Goal: Entertainment & Leisure: Browse casually

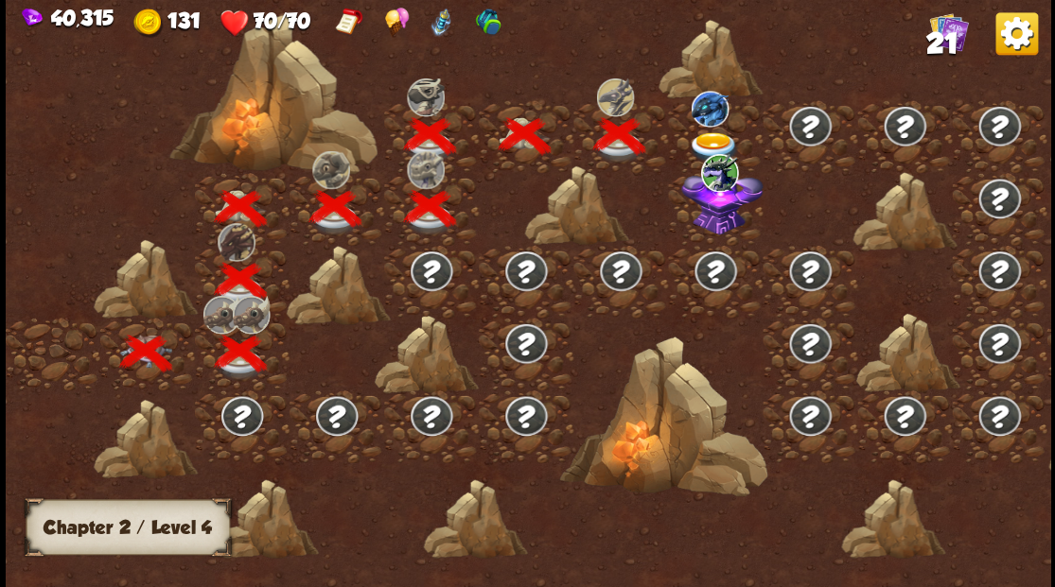
click at [706, 137] on img at bounding box center [714, 146] width 52 height 31
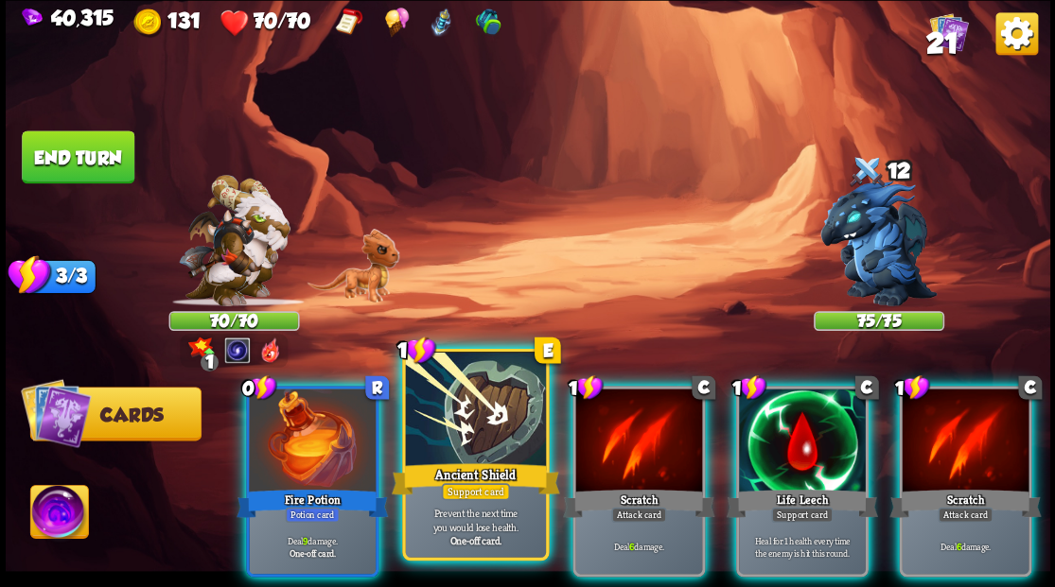
click at [445, 427] on div at bounding box center [475, 411] width 140 height 118
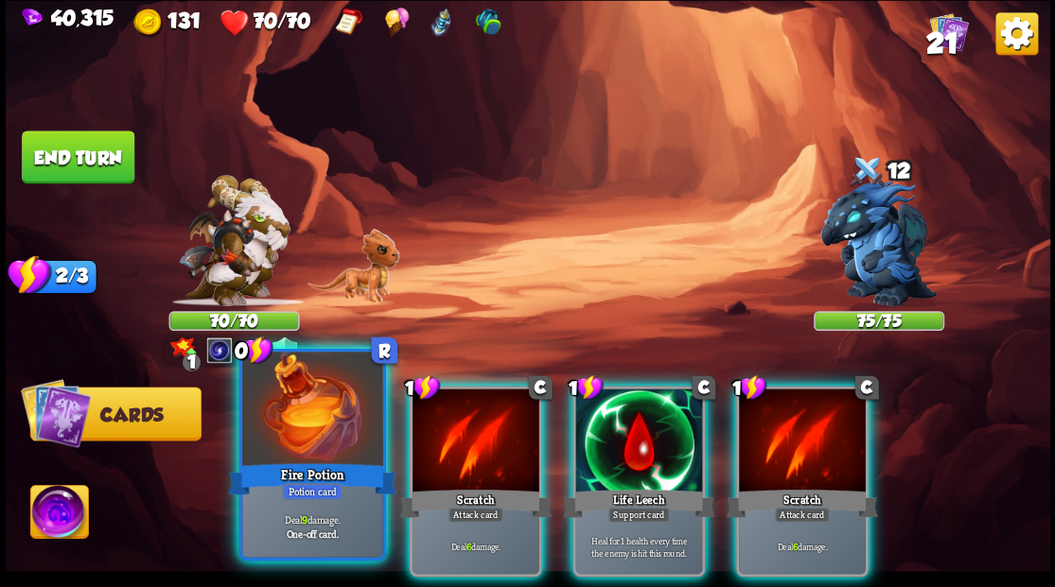
click at [293, 411] on div at bounding box center [312, 411] width 140 height 118
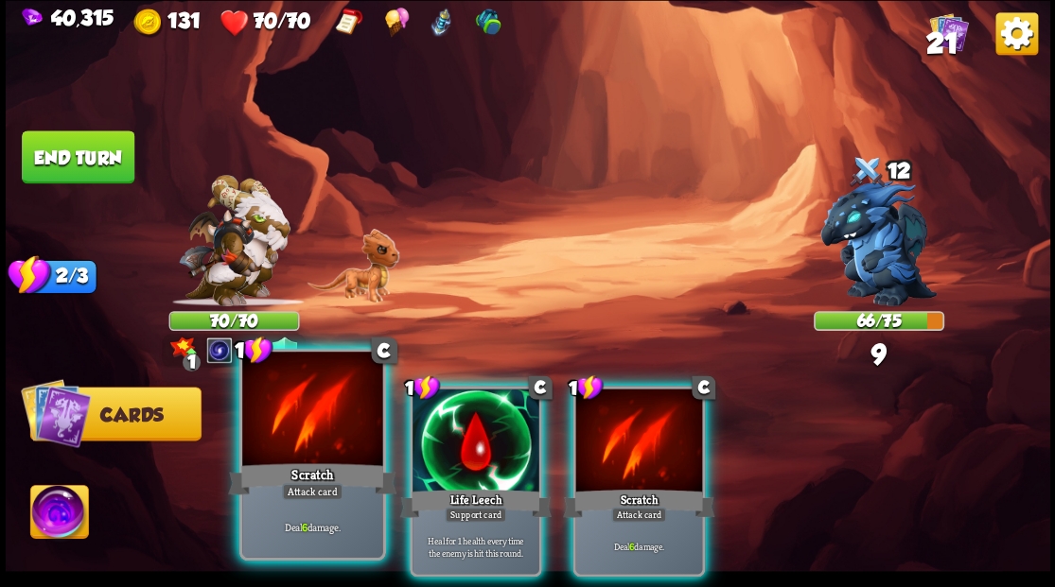
click at [310, 416] on div at bounding box center [312, 411] width 140 height 118
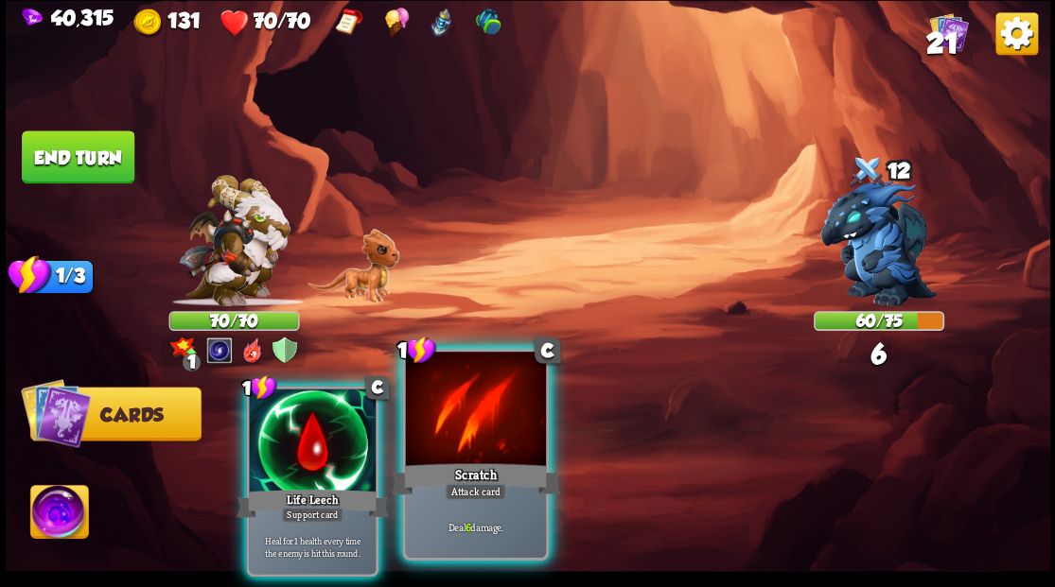
click at [477, 447] on div at bounding box center [475, 411] width 140 height 118
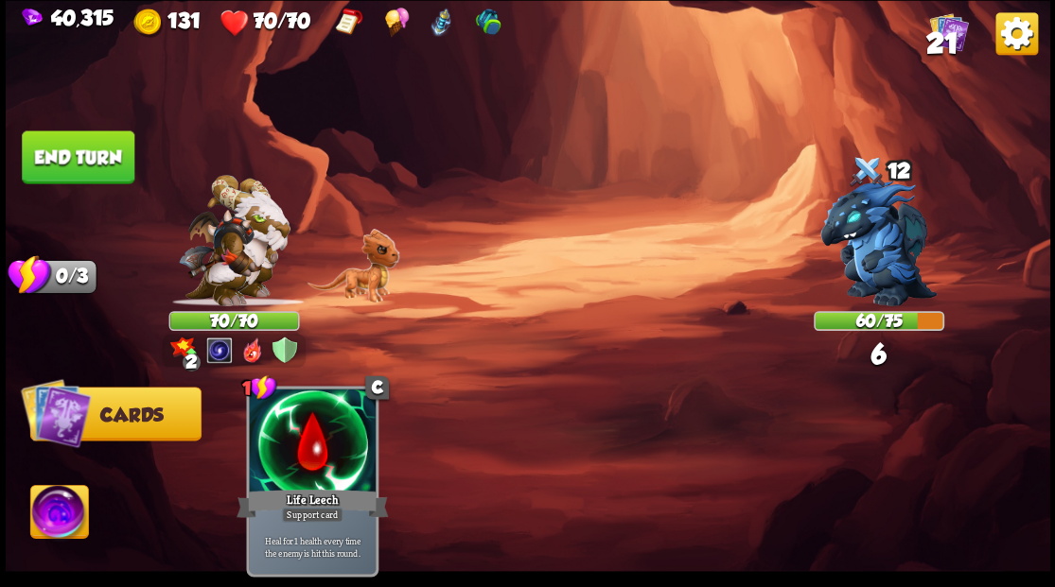
click at [109, 173] on button "End turn" at bounding box center [78, 157] width 113 height 53
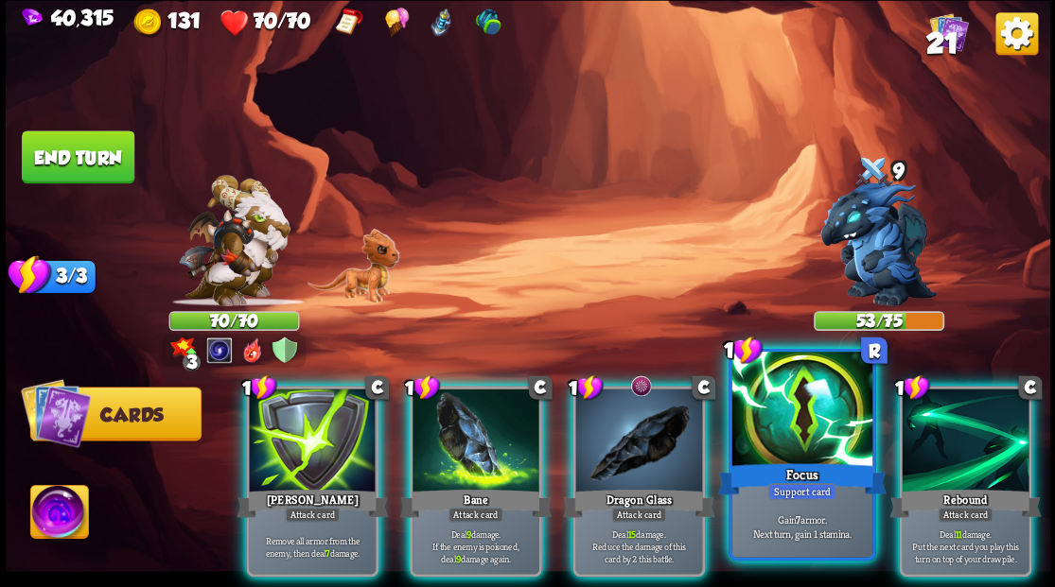
click at [789, 413] on div at bounding box center [801, 411] width 140 height 118
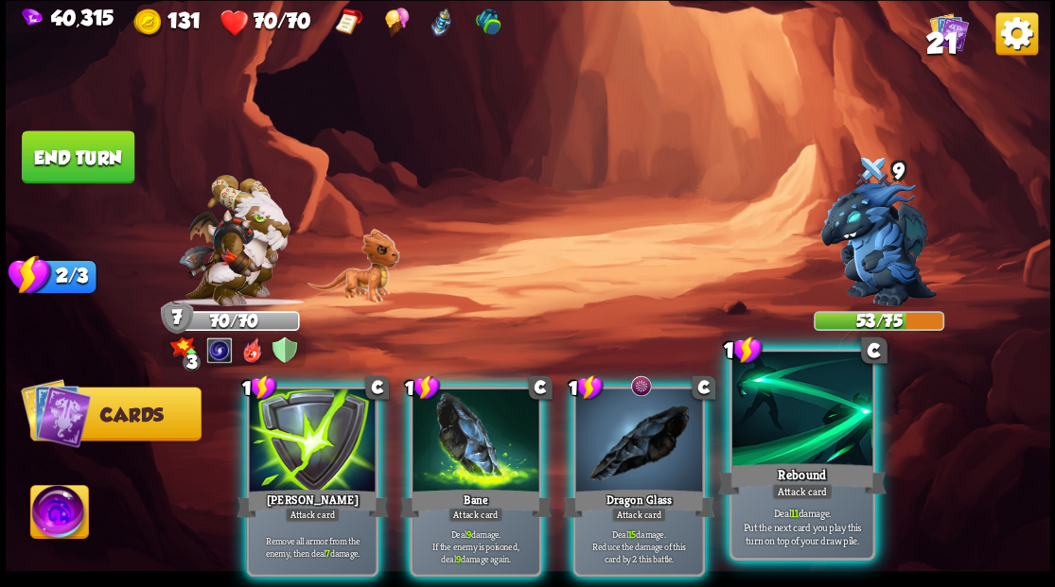
click at [804, 422] on div at bounding box center [801, 411] width 140 height 118
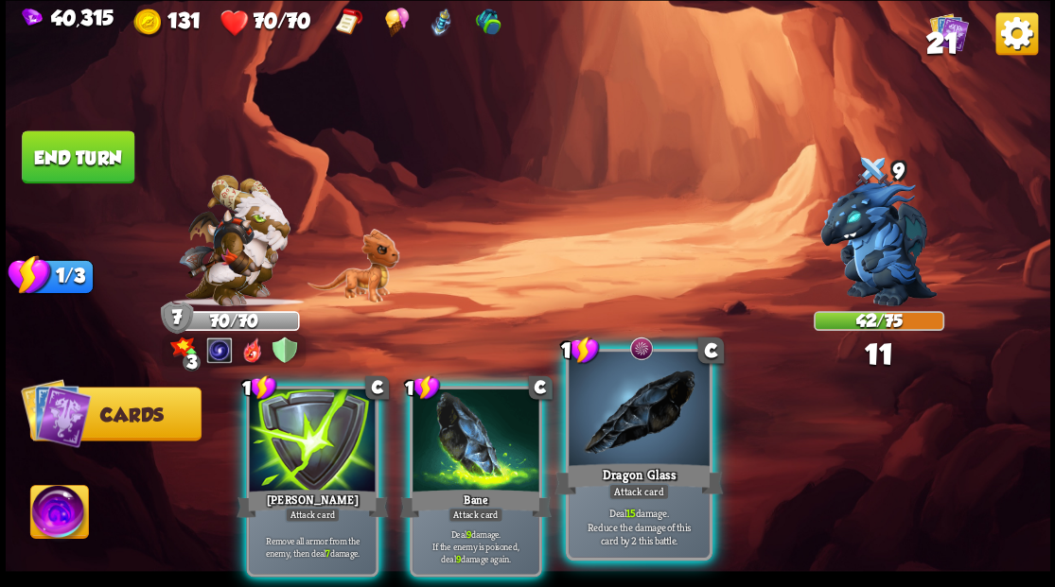
click at [618, 413] on div at bounding box center [638, 411] width 140 height 118
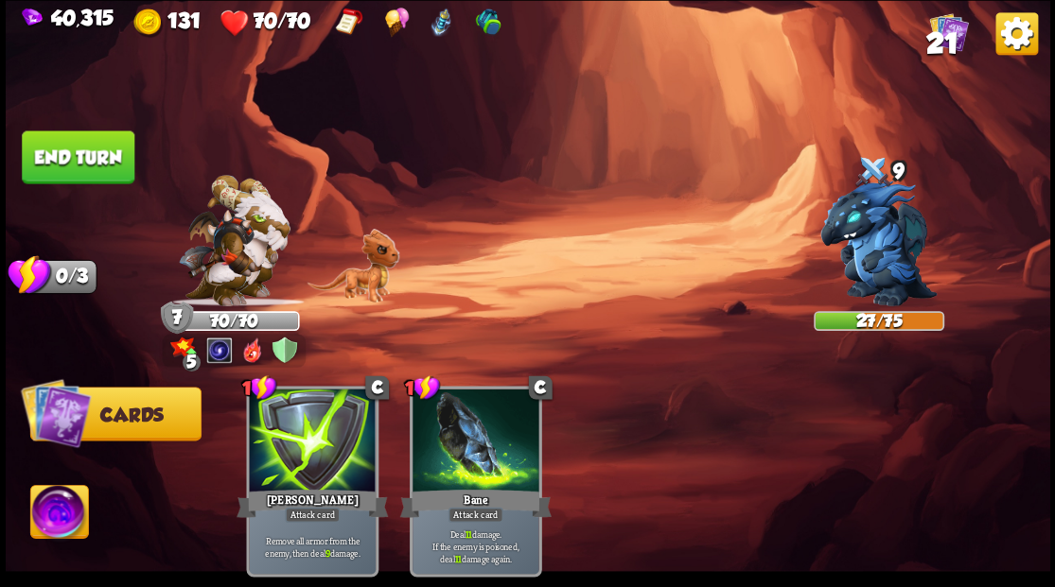
click at [117, 149] on button "End turn" at bounding box center [78, 157] width 113 height 53
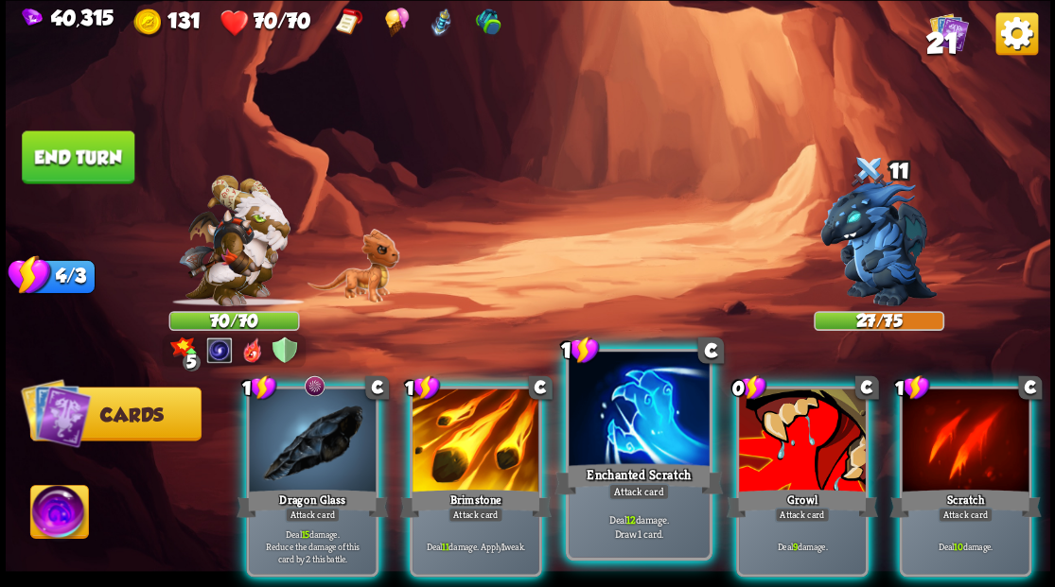
click at [618, 417] on div at bounding box center [638, 411] width 140 height 118
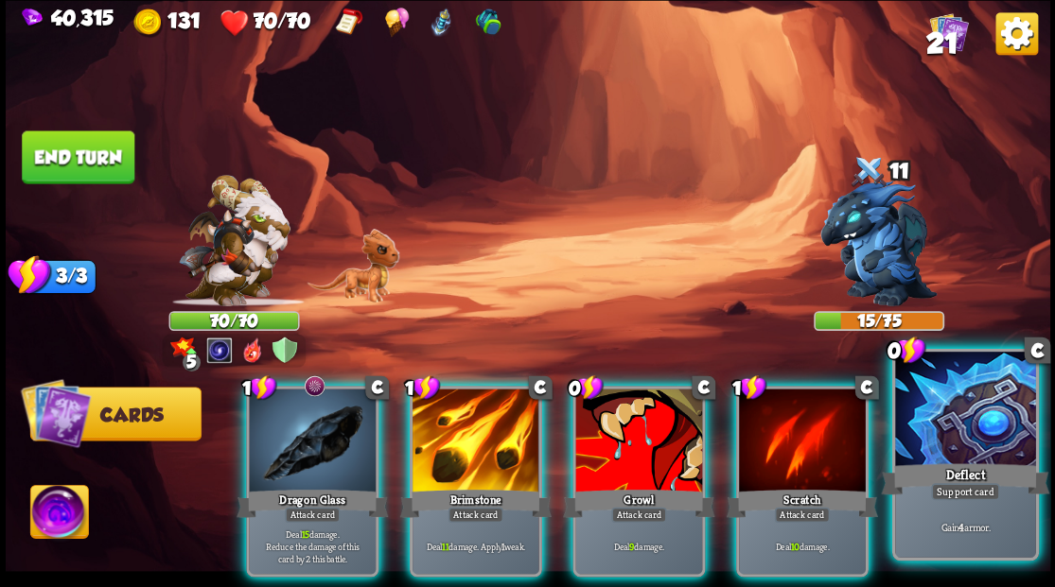
drag, startPoint x: 939, startPoint y: 452, endPoint x: 932, endPoint y: 386, distance: 66.6
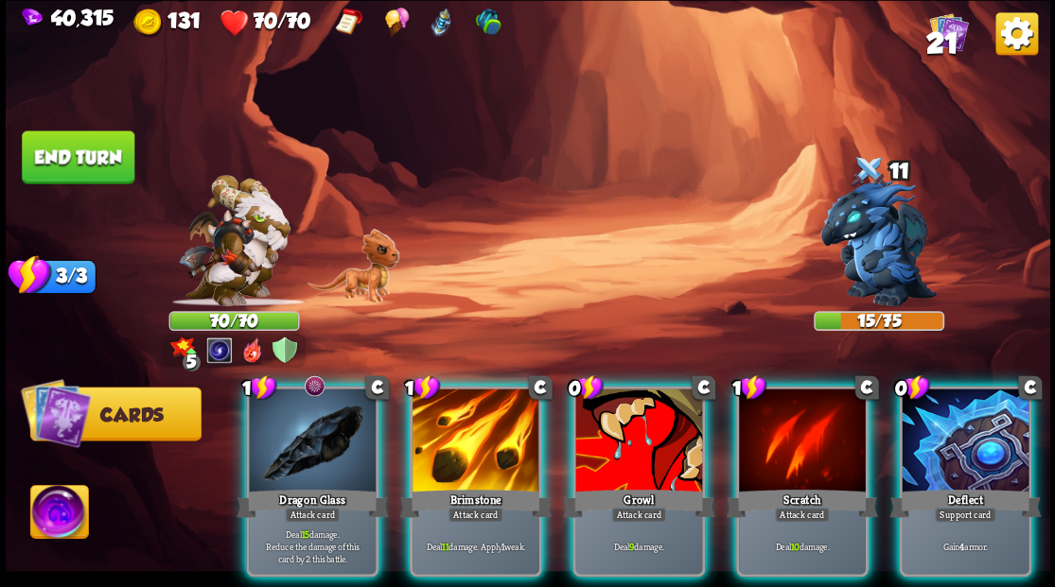
click at [944, 443] on div at bounding box center [964, 442] width 127 height 107
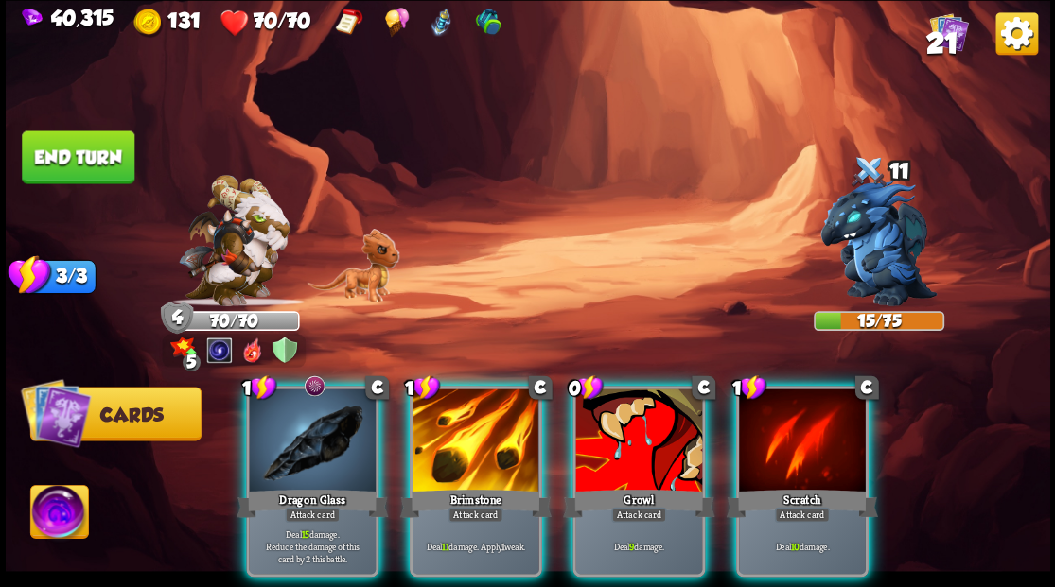
click at [308, 427] on div at bounding box center [312, 442] width 127 height 107
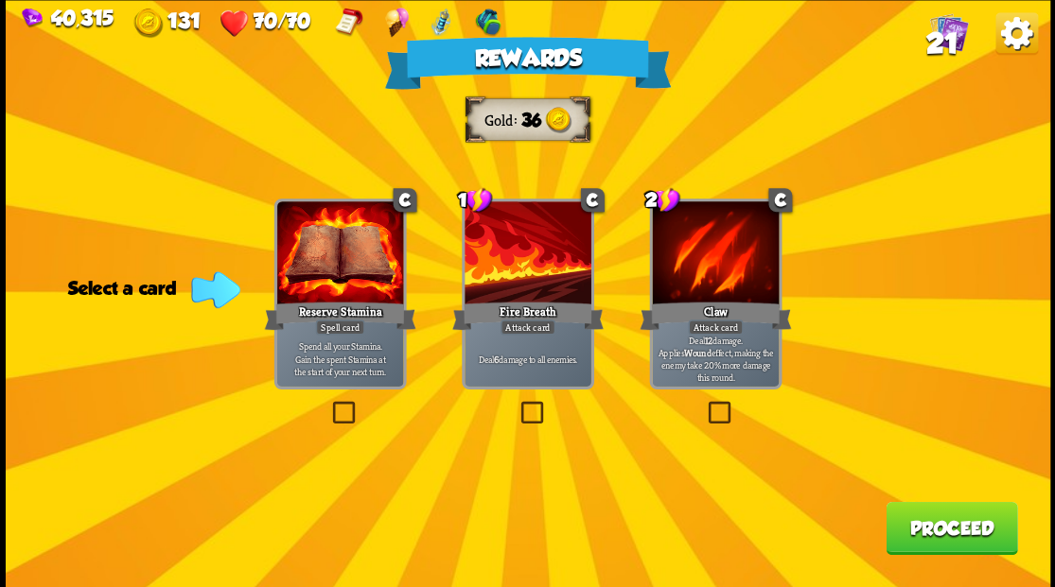
click at [948, 40] on span "21" at bounding box center [941, 42] width 32 height 32
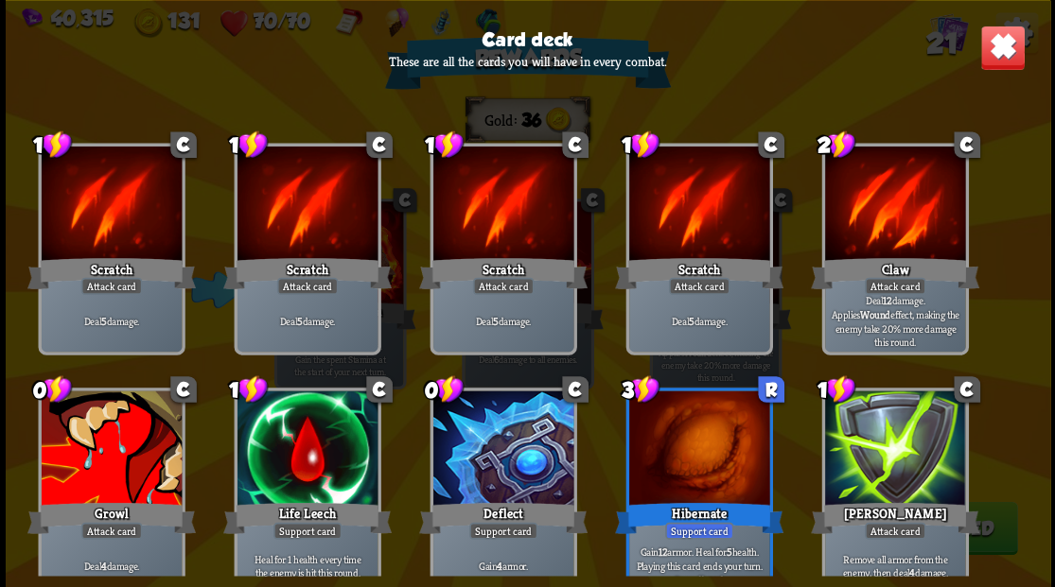
click at [991, 64] on img at bounding box center [1001, 47] width 45 height 45
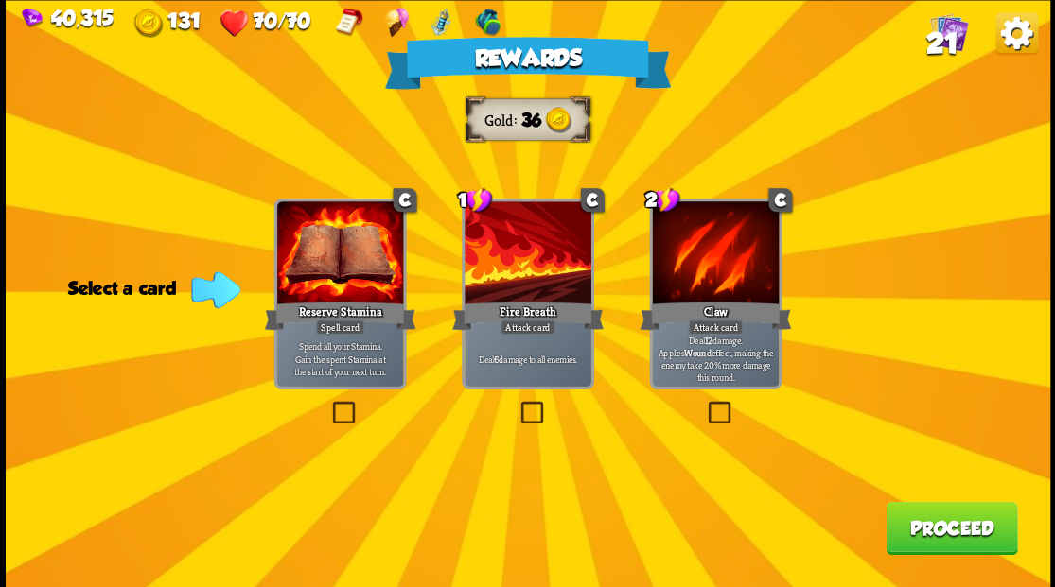
click at [516, 404] on label at bounding box center [516, 404] width 0 height 0
click at [0, 0] on input "checkbox" at bounding box center [0, 0] width 0 height 0
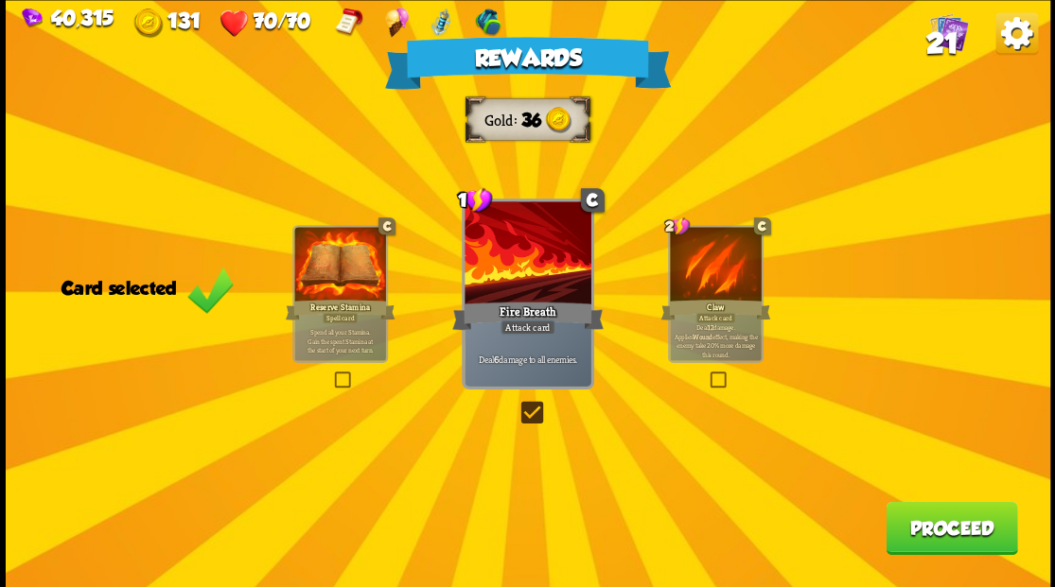
click at [925, 546] on button "Proceed" at bounding box center [950, 527] width 131 height 53
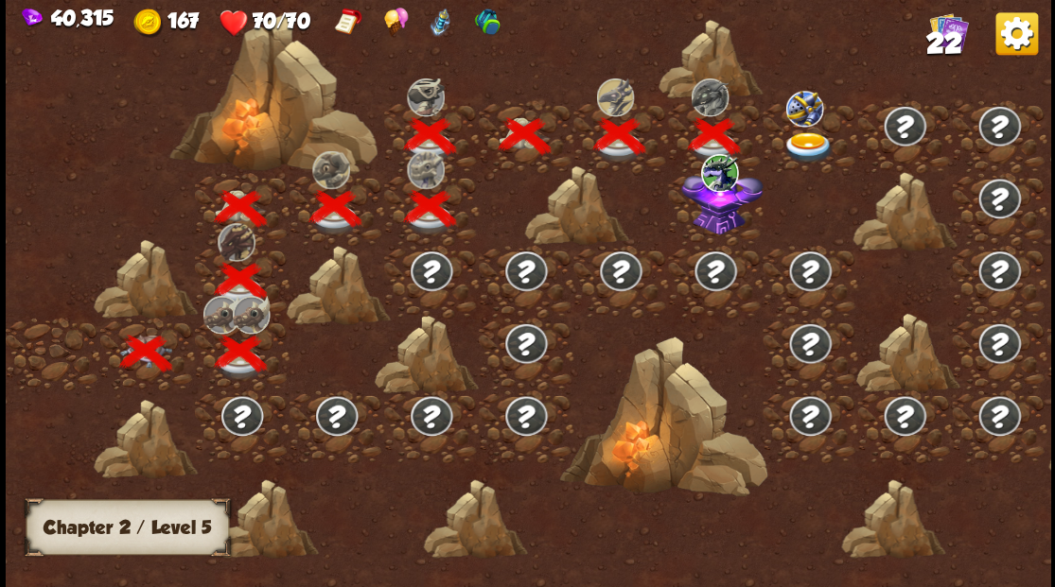
click at [724, 228] on img at bounding box center [721, 199] width 81 height 70
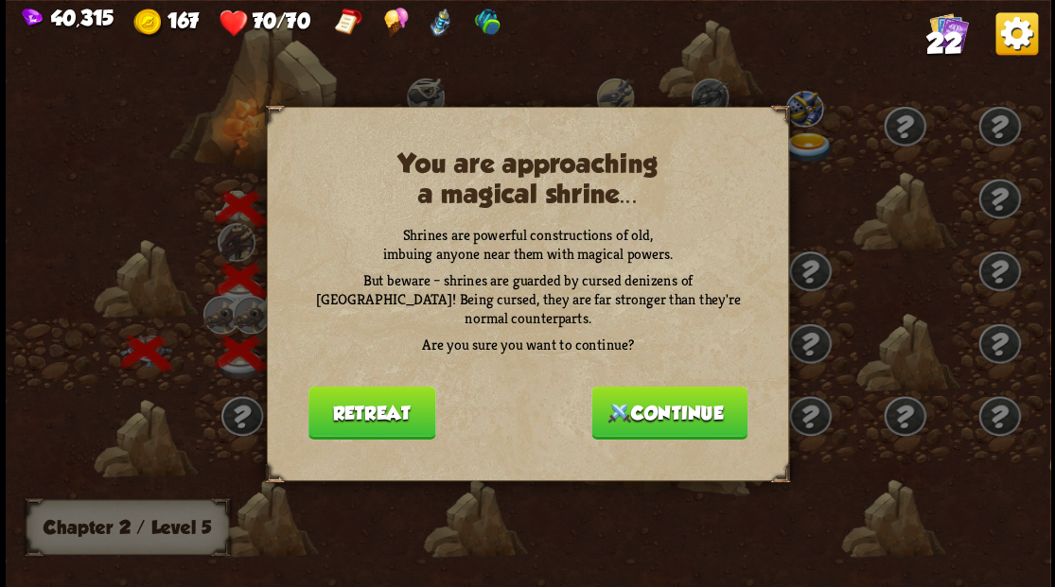
drag, startPoint x: 672, startPoint y: 414, endPoint x: 679, endPoint y: 402, distance: 14.4
click at [679, 402] on button "Continue" at bounding box center [669, 412] width 156 height 53
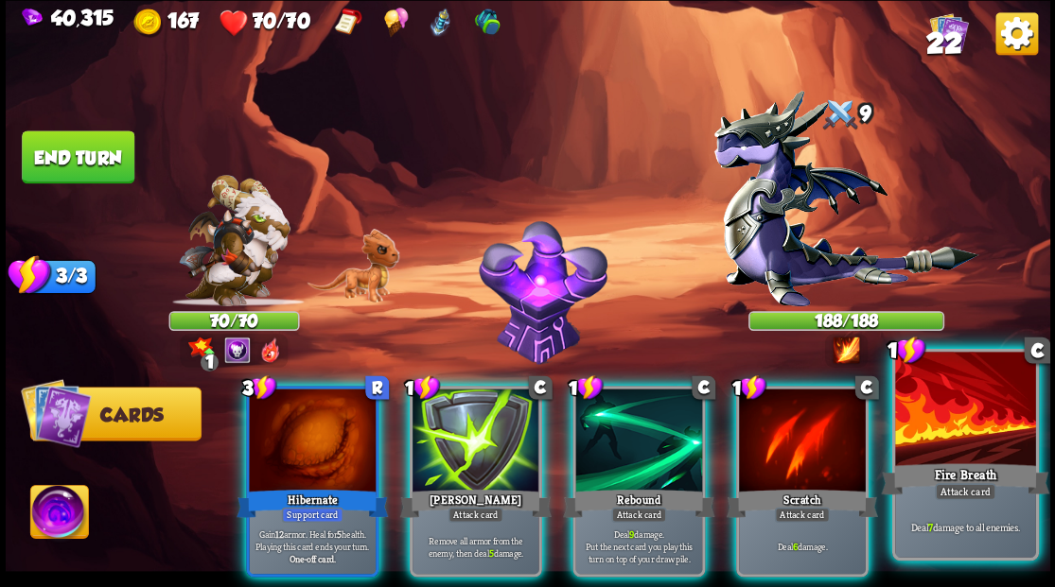
click at [975, 441] on div at bounding box center [965, 411] width 140 height 118
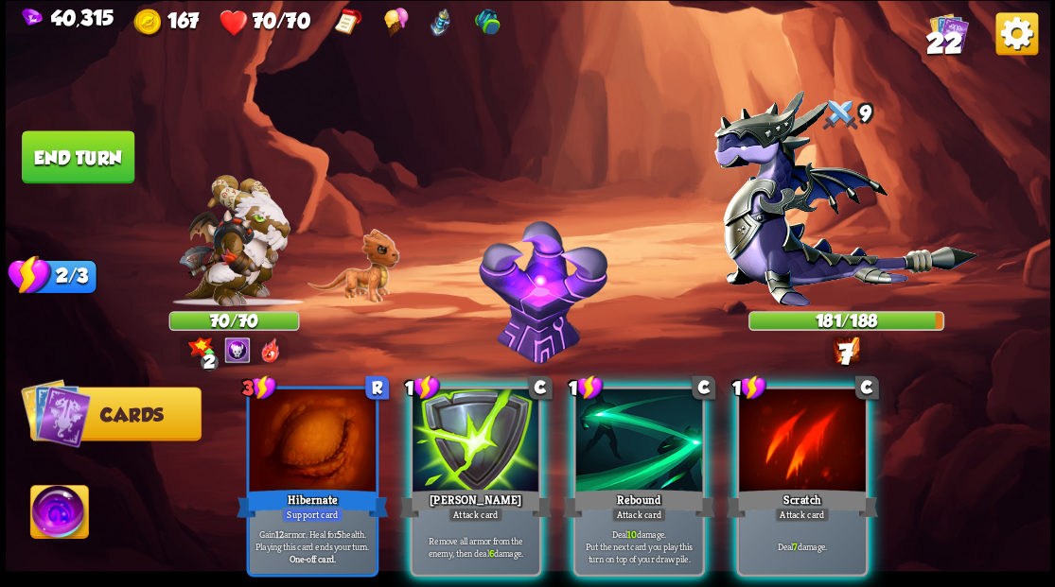
drag, startPoint x: 819, startPoint y: 450, endPoint x: 808, endPoint y: 443, distance: 13.6
click at [818, 448] on div at bounding box center [802, 442] width 127 height 107
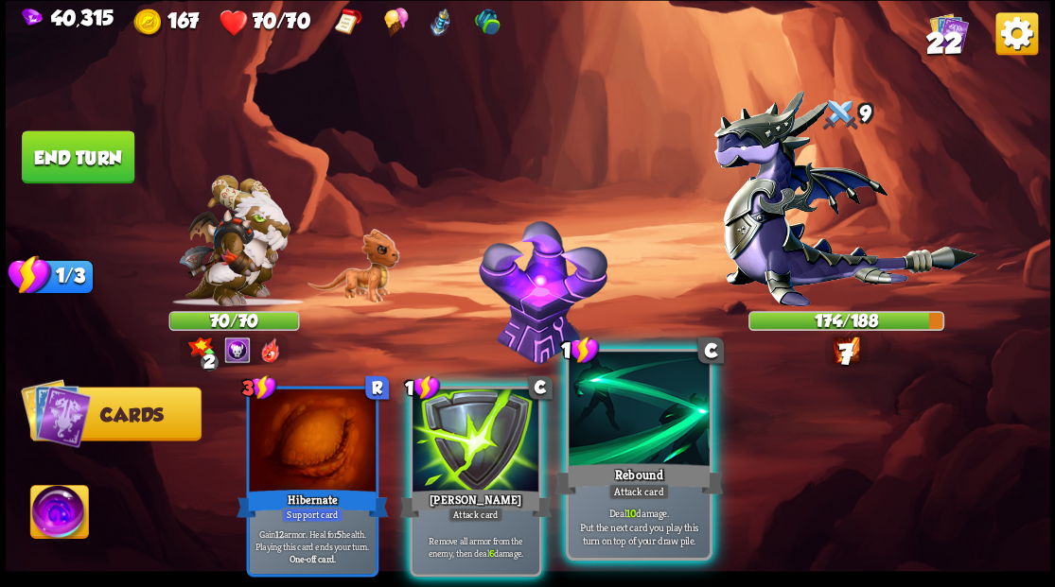
click at [598, 431] on div at bounding box center [638, 411] width 140 height 118
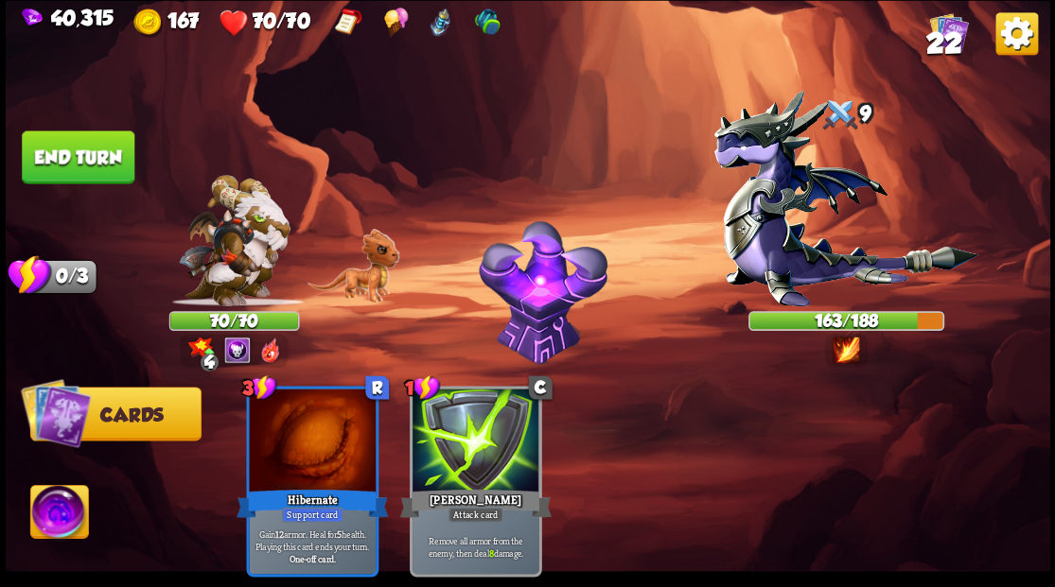
click at [72, 148] on button "End turn" at bounding box center [78, 157] width 113 height 53
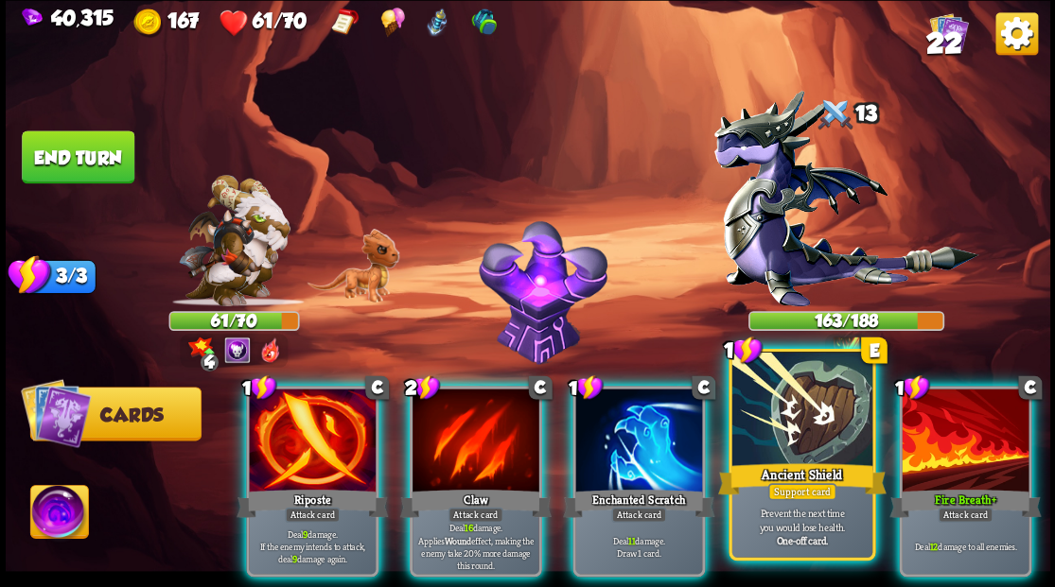
click at [777, 426] on div at bounding box center [801, 411] width 140 height 118
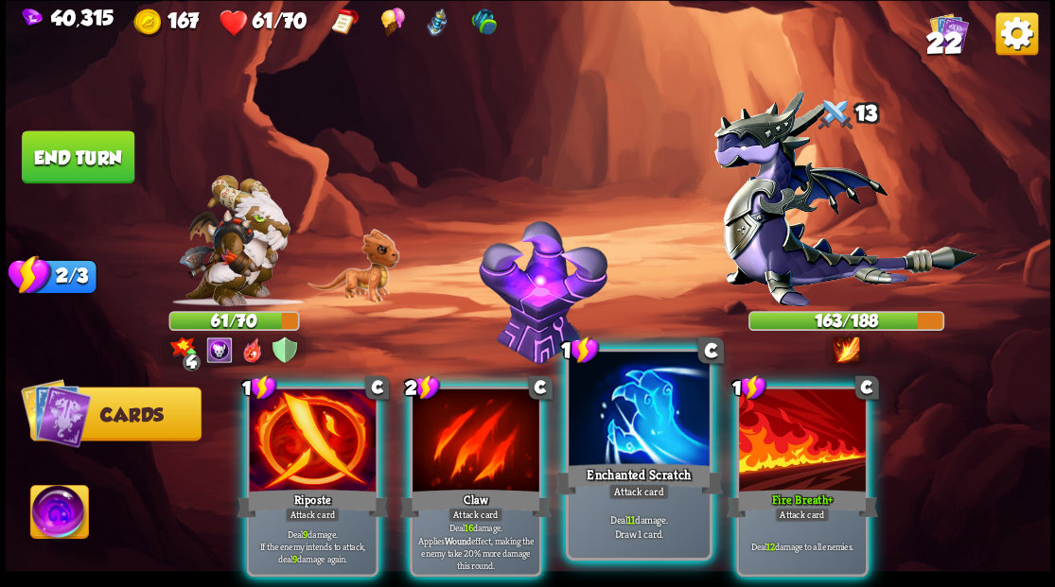
click at [660, 428] on div at bounding box center [638, 411] width 140 height 118
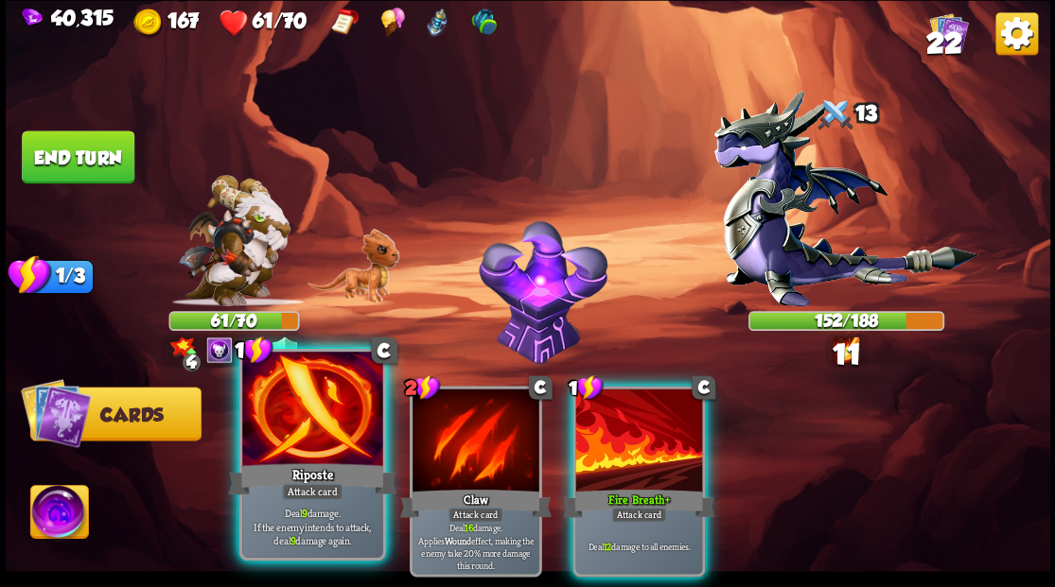
click at [283, 422] on div at bounding box center [312, 411] width 140 height 118
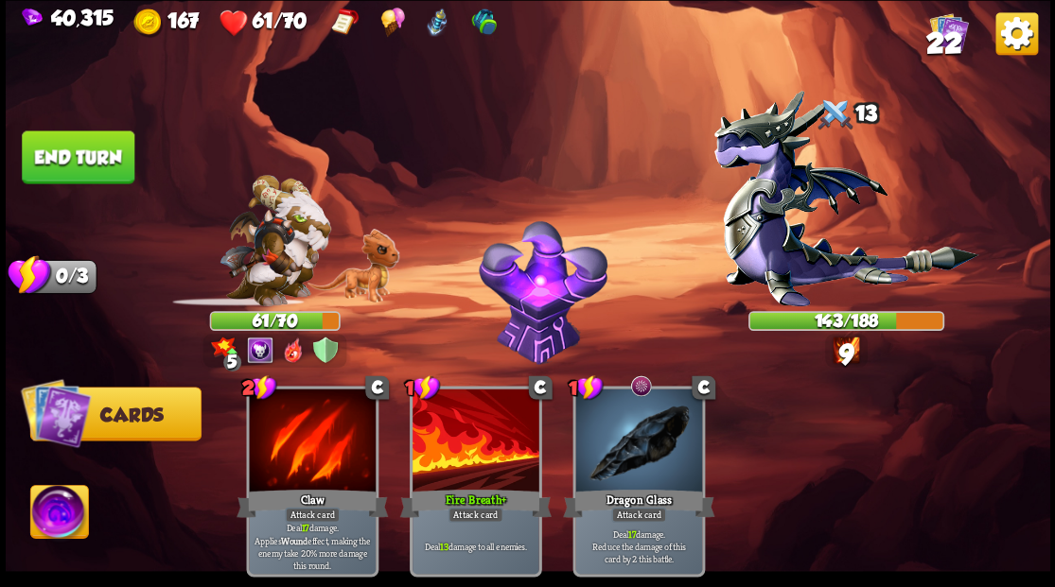
click at [111, 165] on button "End turn" at bounding box center [78, 157] width 113 height 53
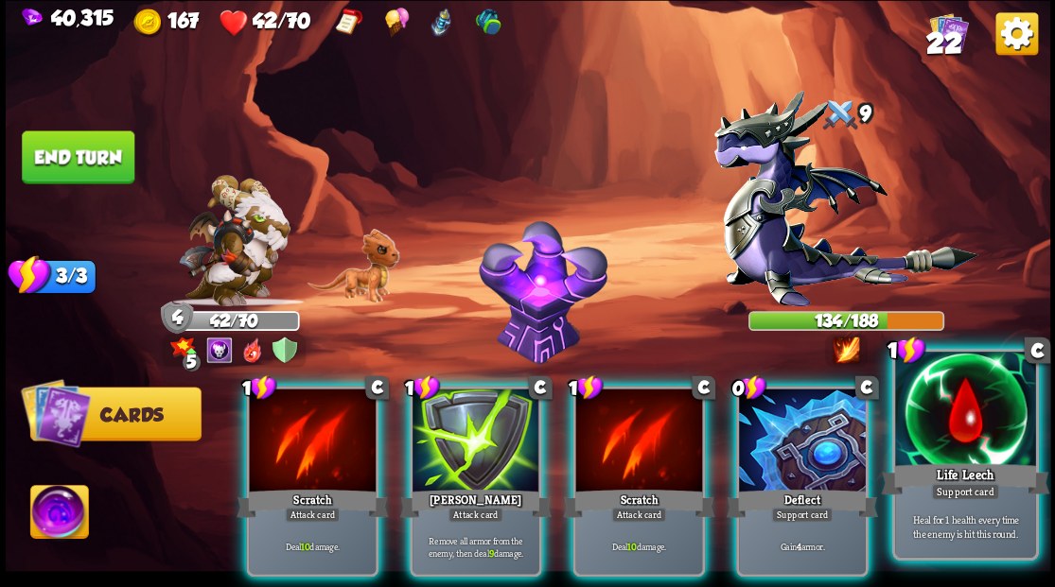
click at [984, 449] on div at bounding box center [965, 411] width 140 height 118
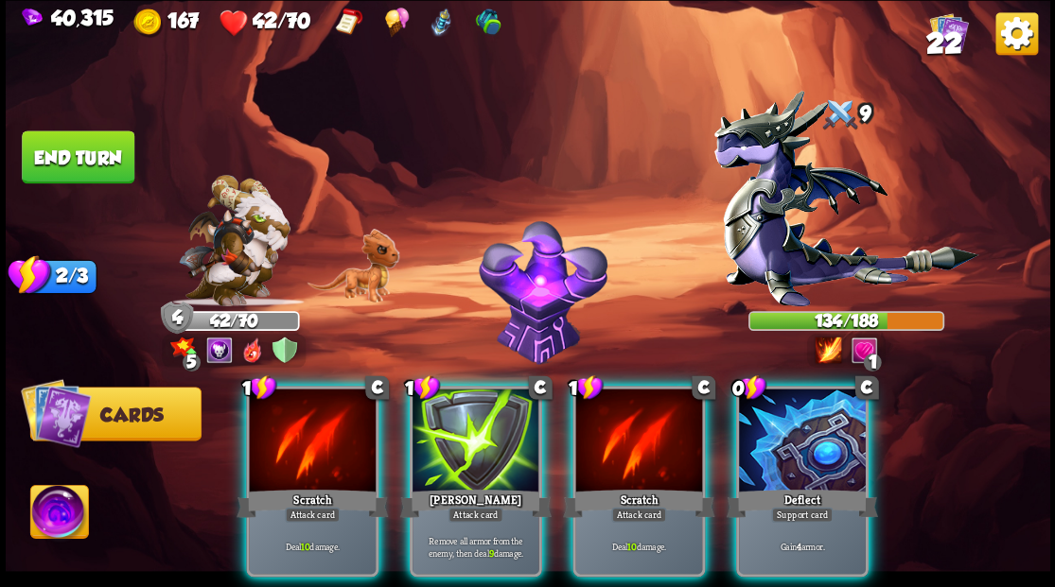
drag, startPoint x: 840, startPoint y: 446, endPoint x: 718, endPoint y: 454, distance: 122.2
click at [832, 446] on div at bounding box center [802, 442] width 127 height 107
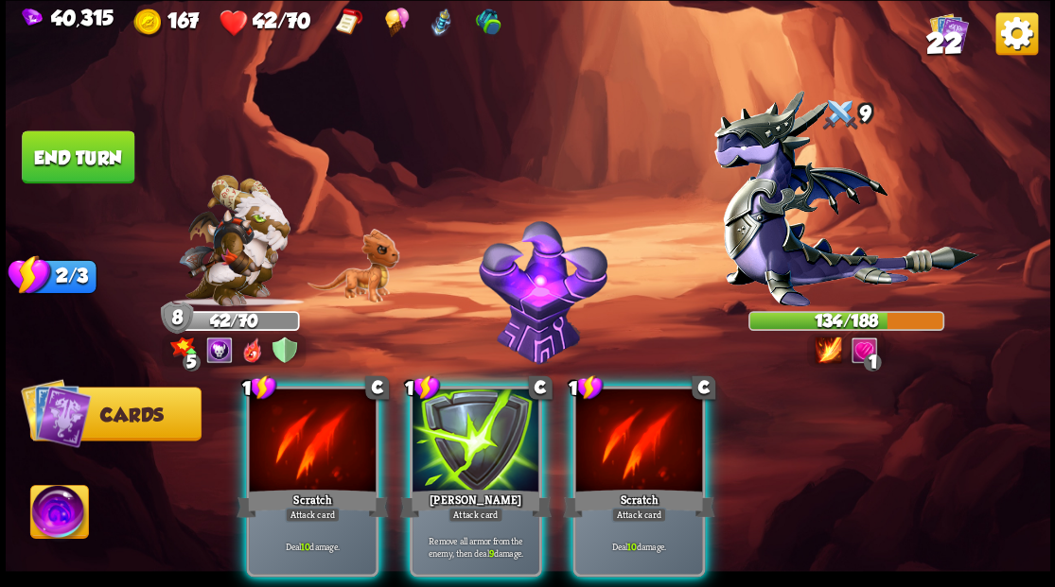
click at [649, 443] on div at bounding box center [638, 442] width 127 height 107
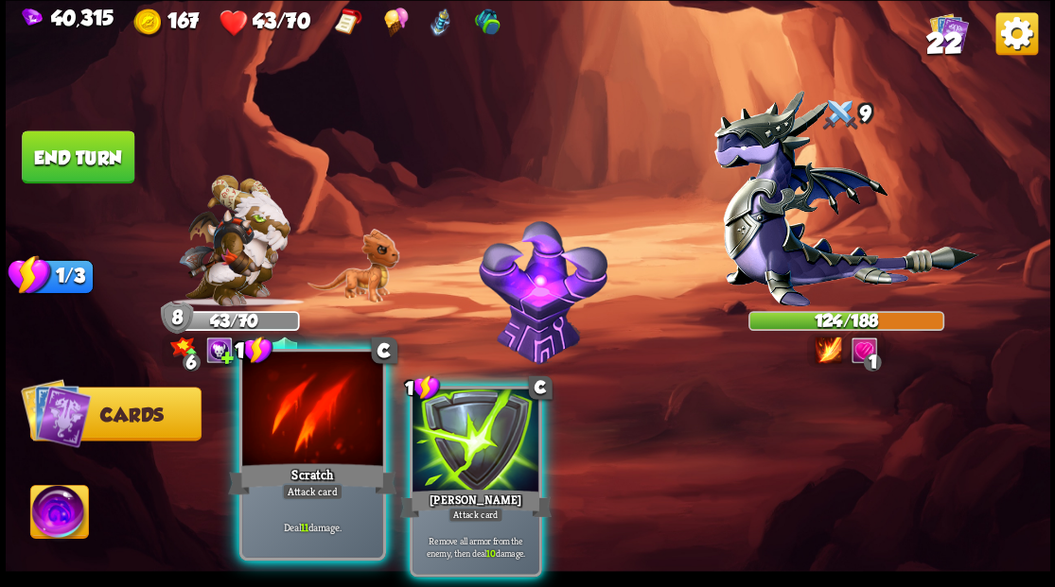
click at [292, 445] on div at bounding box center [312, 411] width 140 height 118
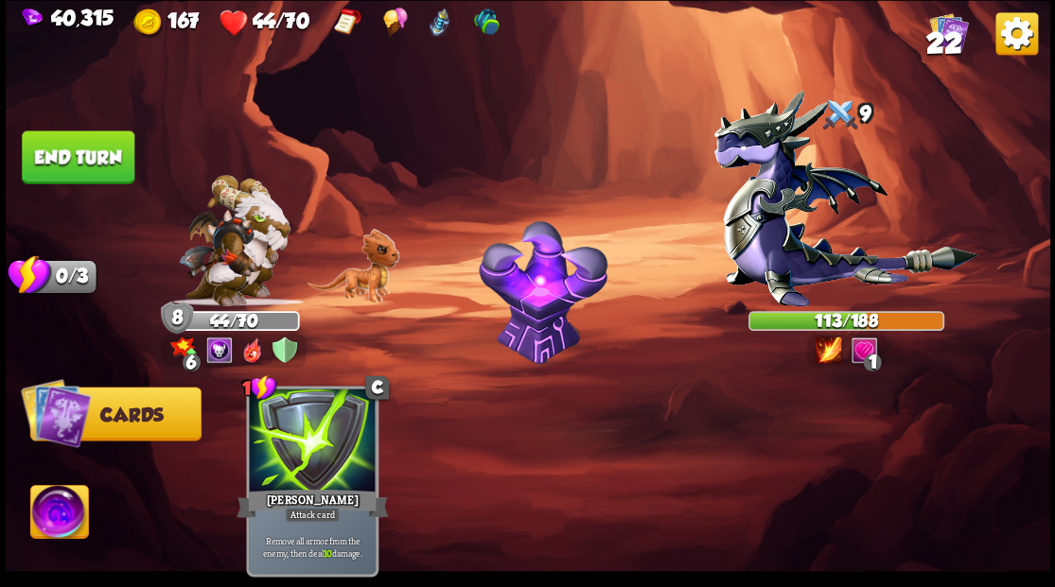
click at [108, 161] on button "End turn" at bounding box center [78, 157] width 113 height 53
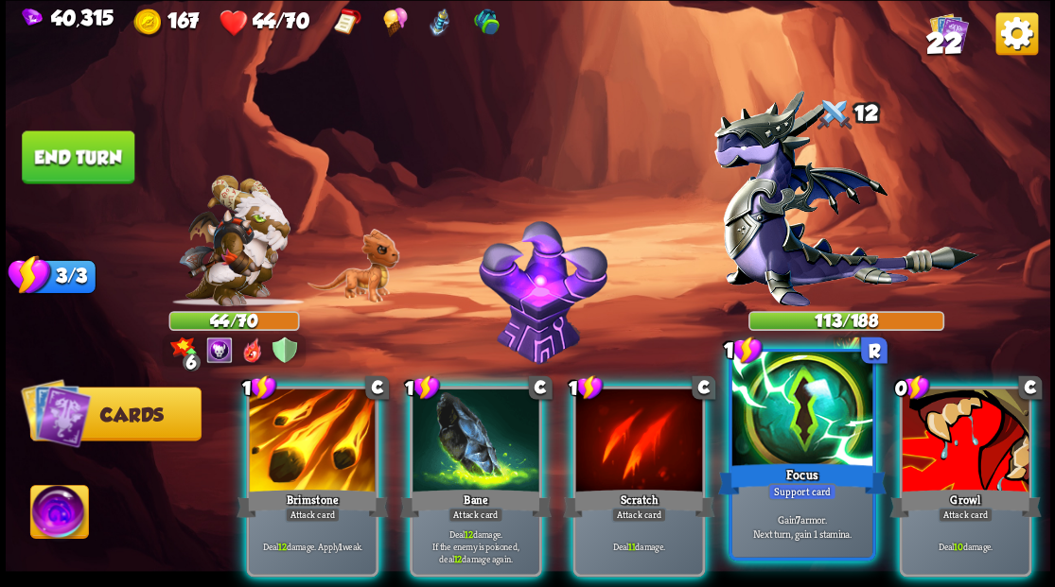
click at [806, 450] on div at bounding box center [801, 411] width 140 height 118
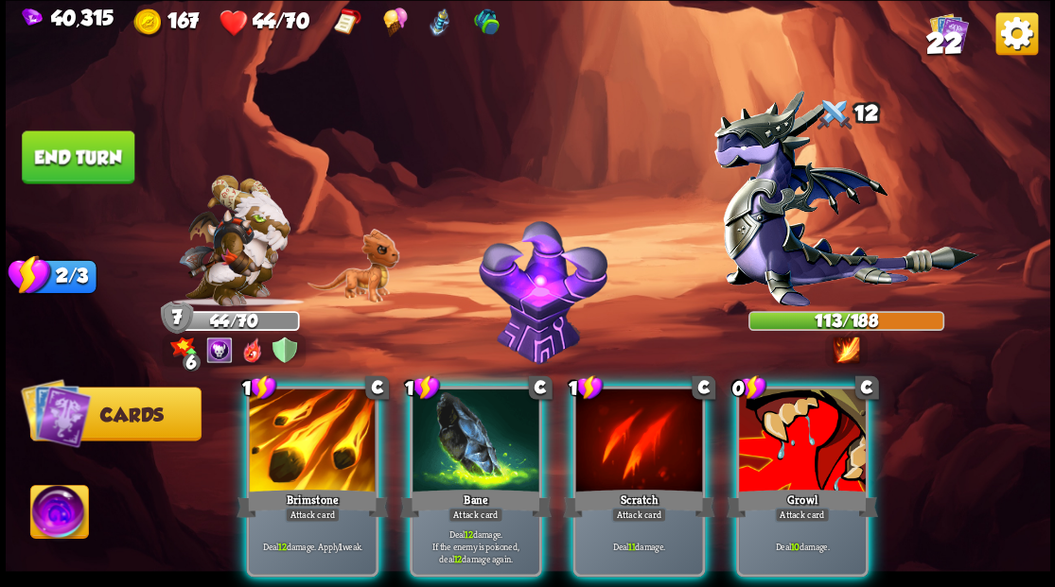
drag, startPoint x: 806, startPoint y: 450, endPoint x: 796, endPoint y: 403, distance: 48.2
click at [806, 443] on div at bounding box center [802, 442] width 127 height 107
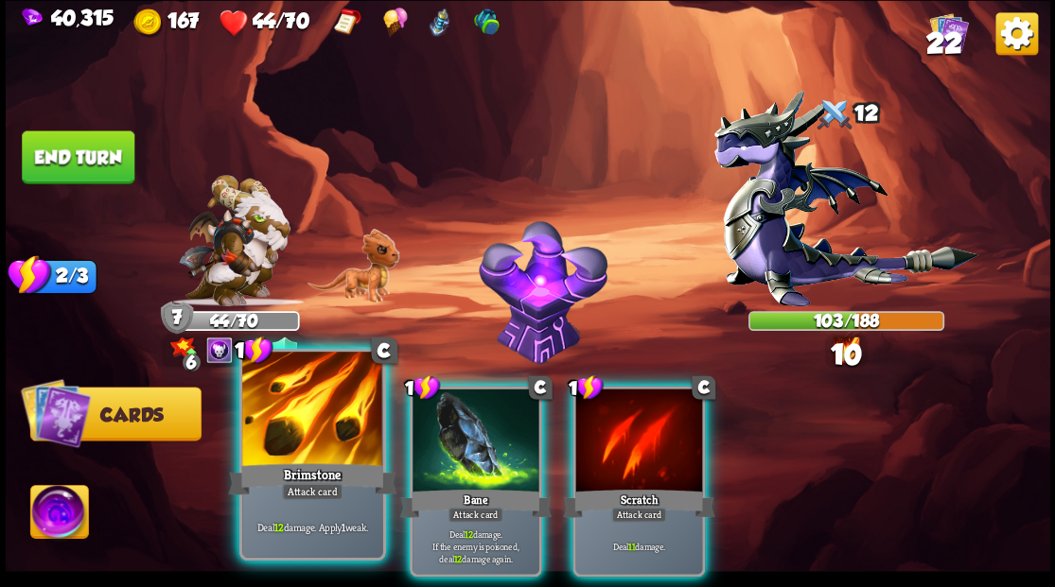
click at [312, 445] on div at bounding box center [312, 411] width 140 height 118
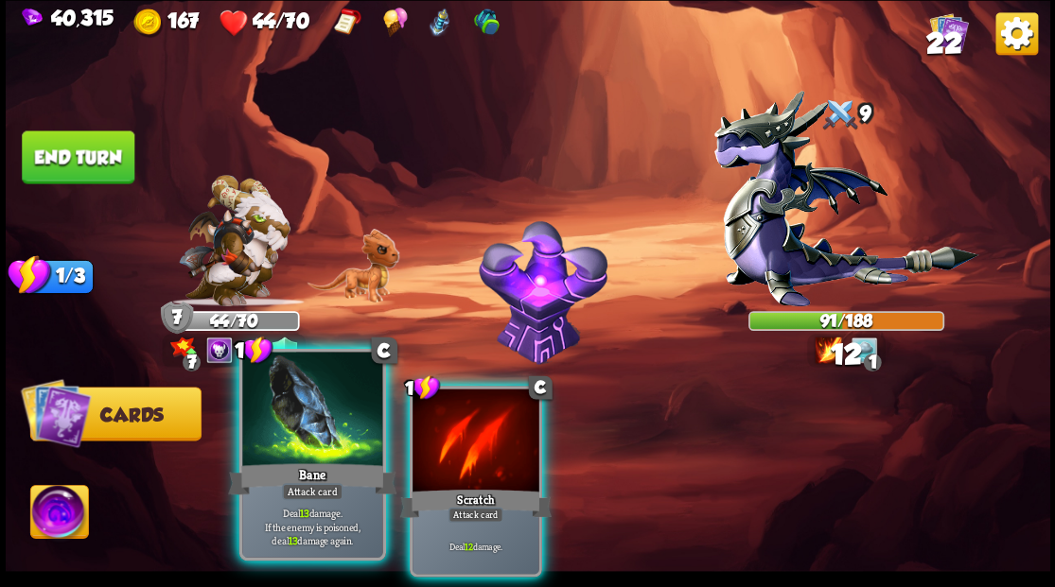
click at [325, 409] on div at bounding box center [312, 411] width 140 height 118
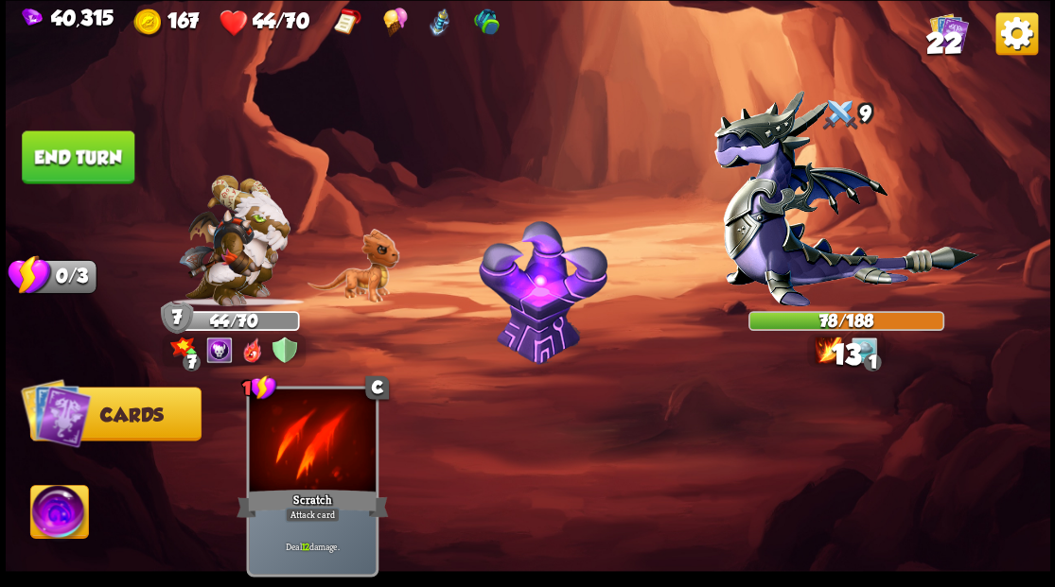
click at [69, 165] on button "End turn" at bounding box center [78, 157] width 113 height 53
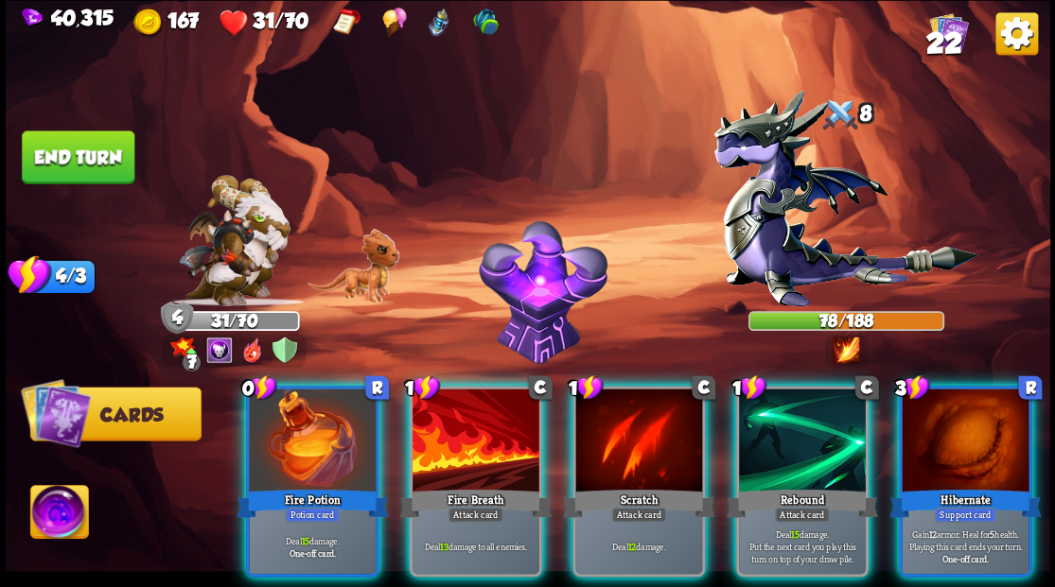
drag, startPoint x: 313, startPoint y: 416, endPoint x: 316, endPoint y: 399, distance: 17.3
click at [310, 412] on div at bounding box center [312, 442] width 127 height 107
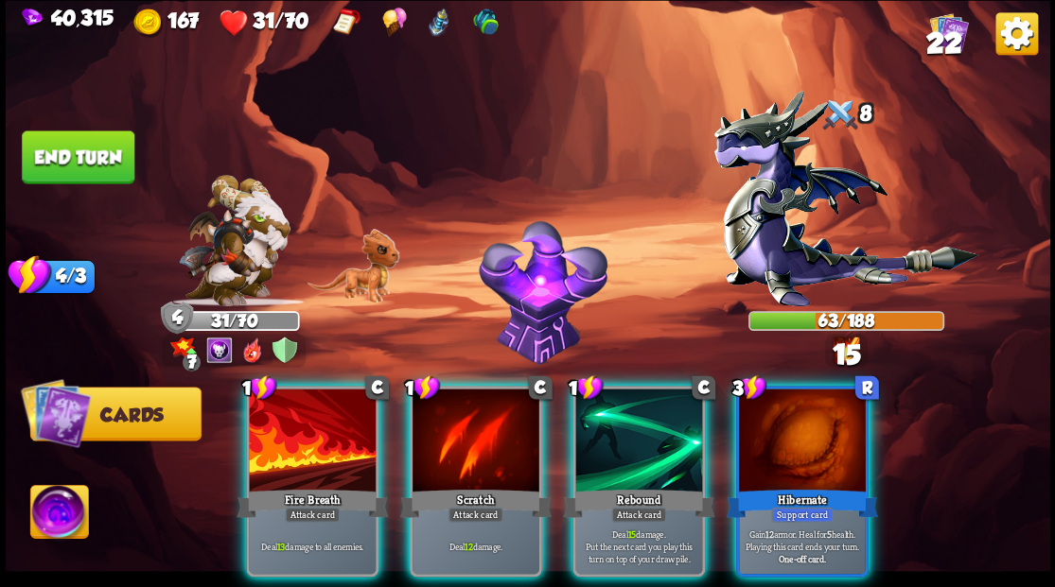
click at [784, 430] on div at bounding box center [802, 442] width 127 height 107
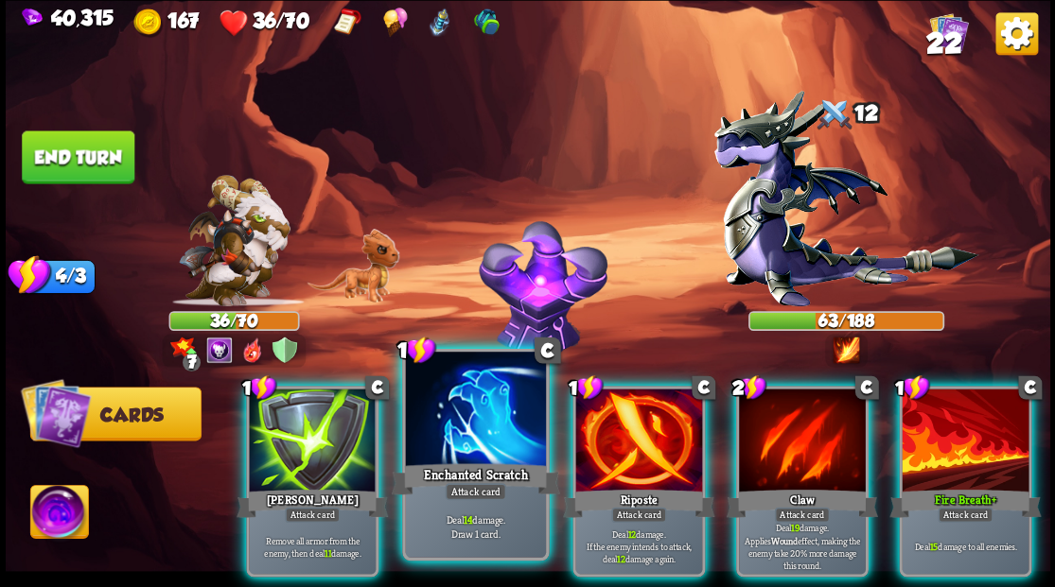
click at [468, 429] on div at bounding box center [475, 411] width 140 height 118
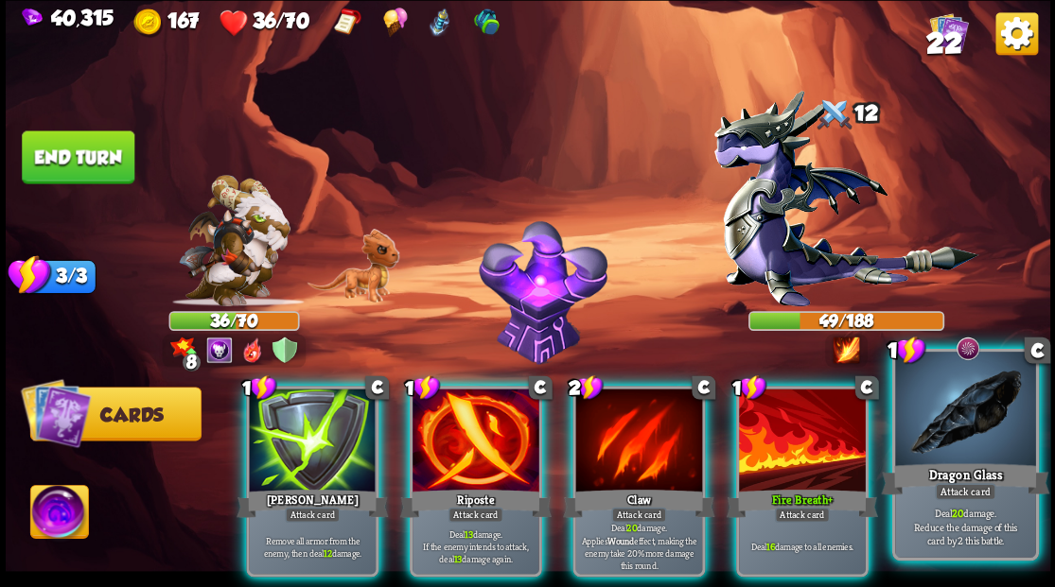
click at [987, 450] on div at bounding box center [965, 411] width 140 height 118
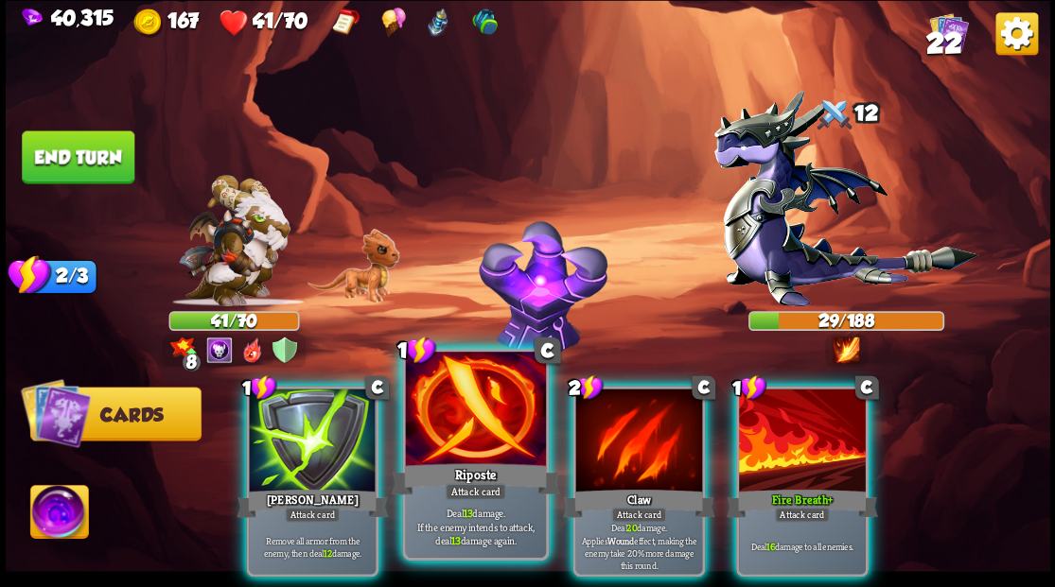
click at [498, 437] on div at bounding box center [475, 411] width 140 height 118
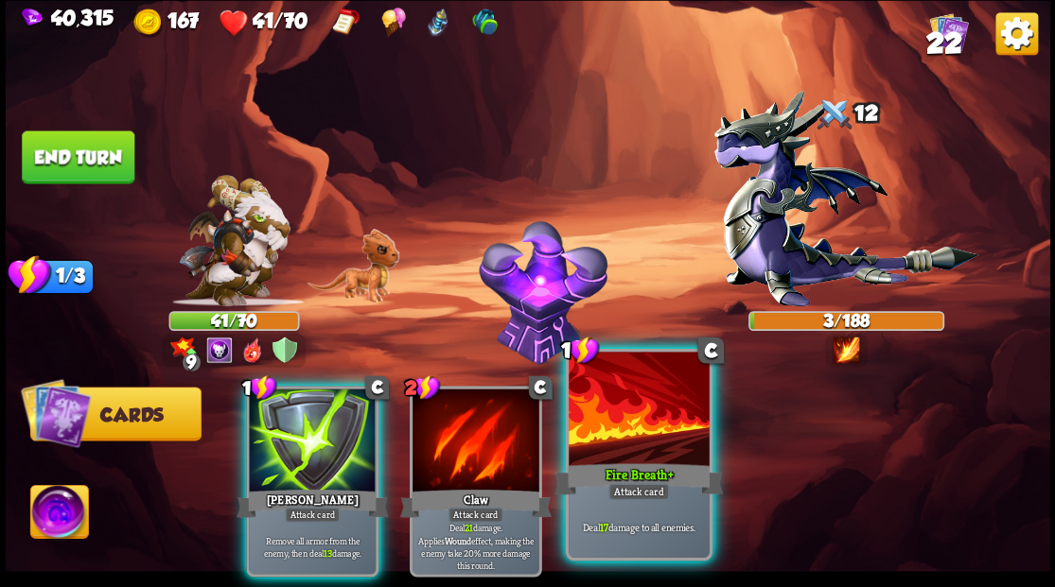
click at [653, 443] on div at bounding box center [638, 411] width 140 height 118
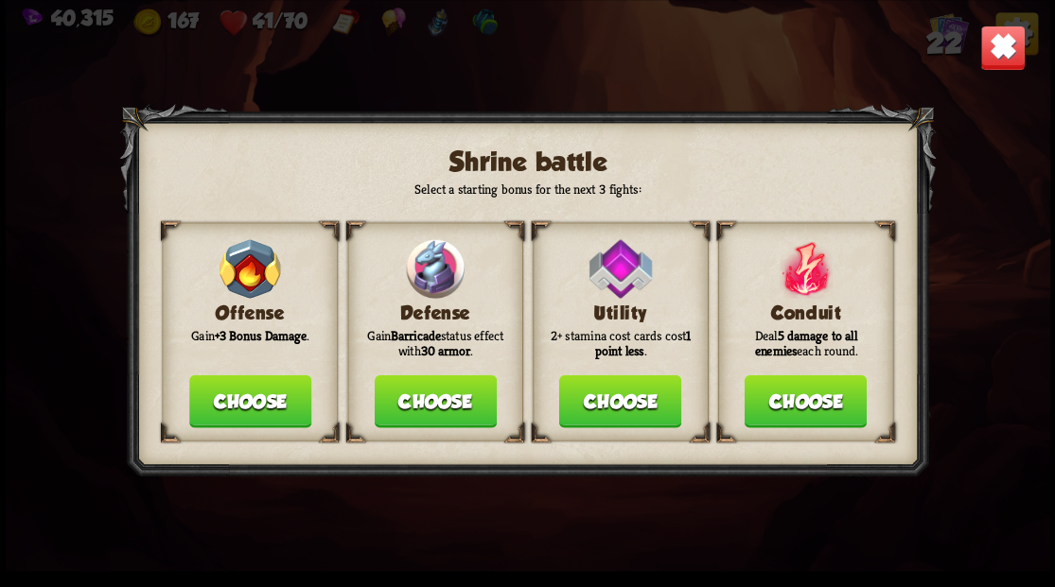
click at [428, 409] on button "Choose" at bounding box center [435, 401] width 122 height 53
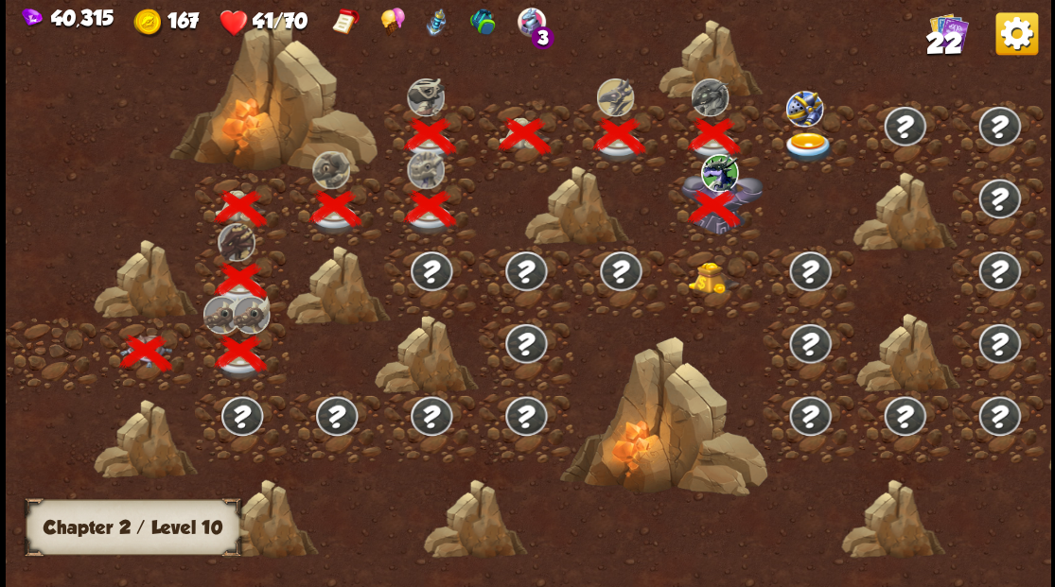
click at [708, 281] on img at bounding box center [714, 278] width 52 height 32
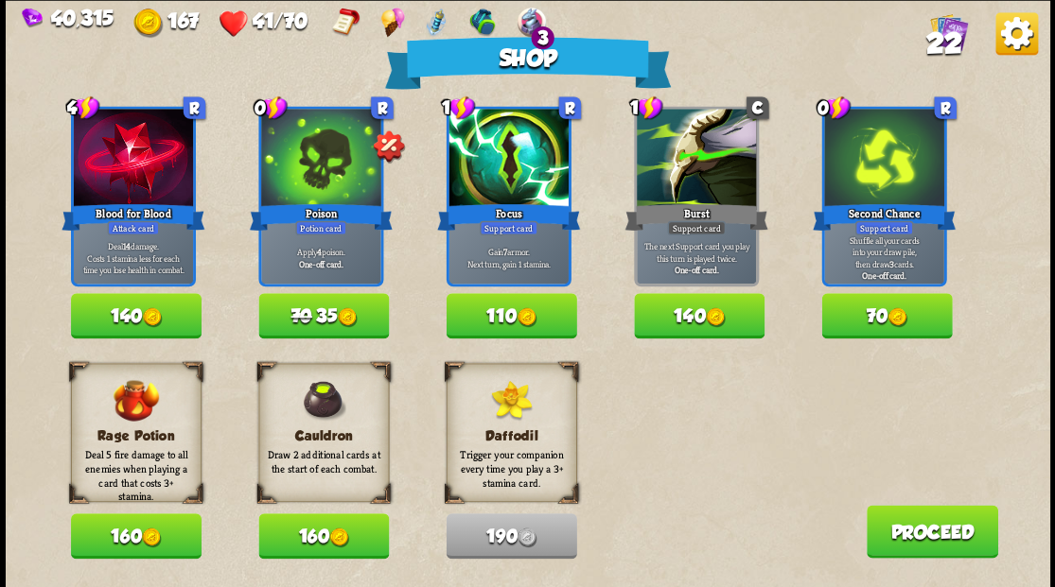
click at [340, 312] on button "70 35" at bounding box center [323, 315] width 131 height 45
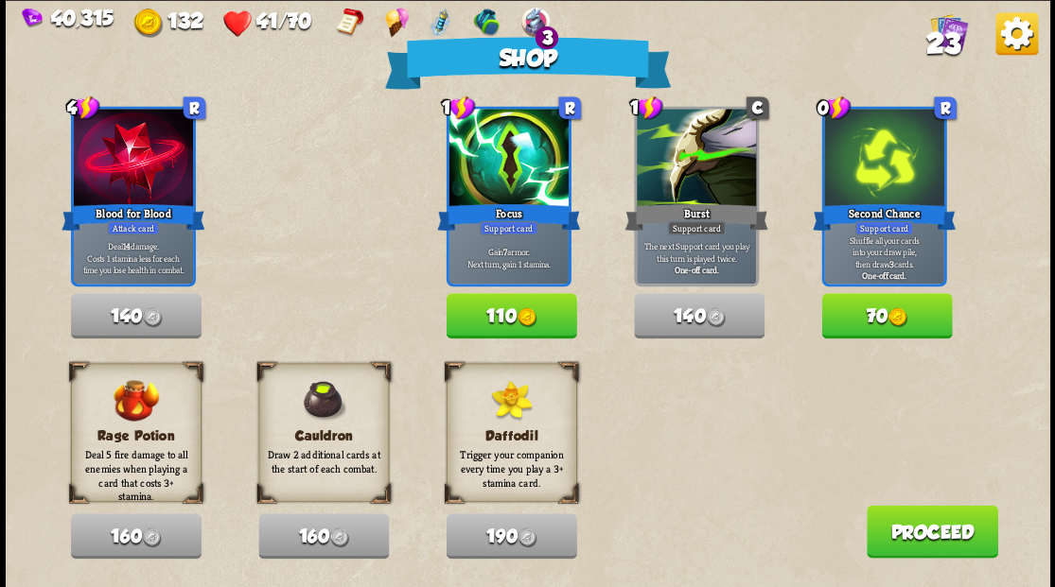
click at [868, 308] on button "70" at bounding box center [886, 315] width 131 height 45
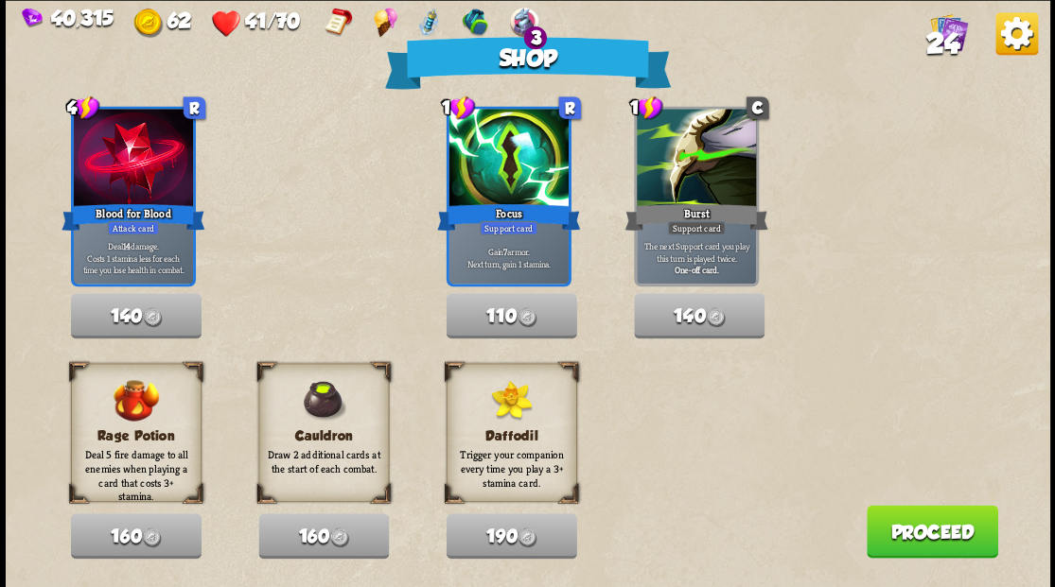
click at [929, 530] on button "Proceed" at bounding box center [930, 531] width 131 height 53
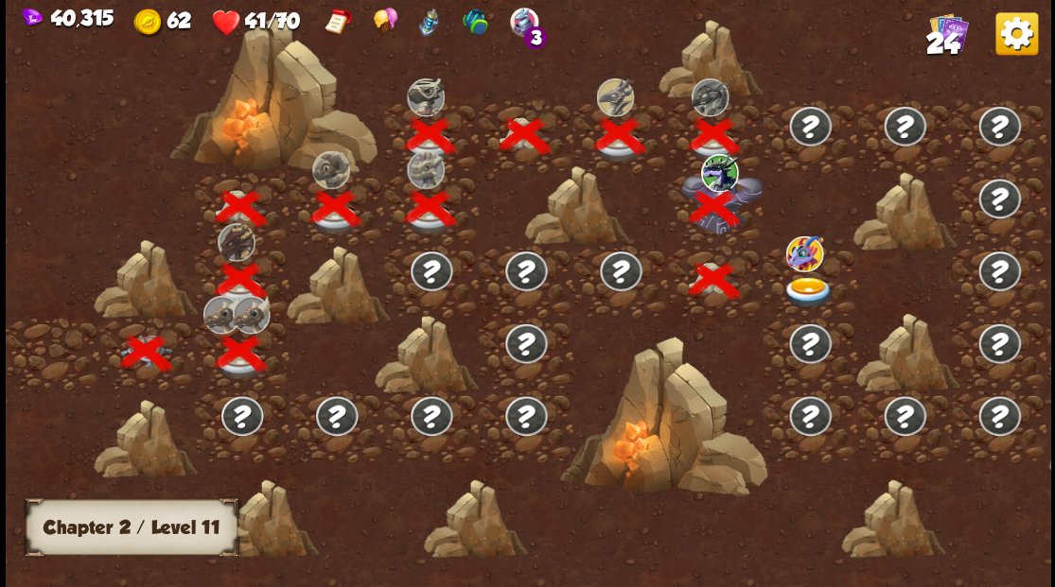
scroll to position [0, 288]
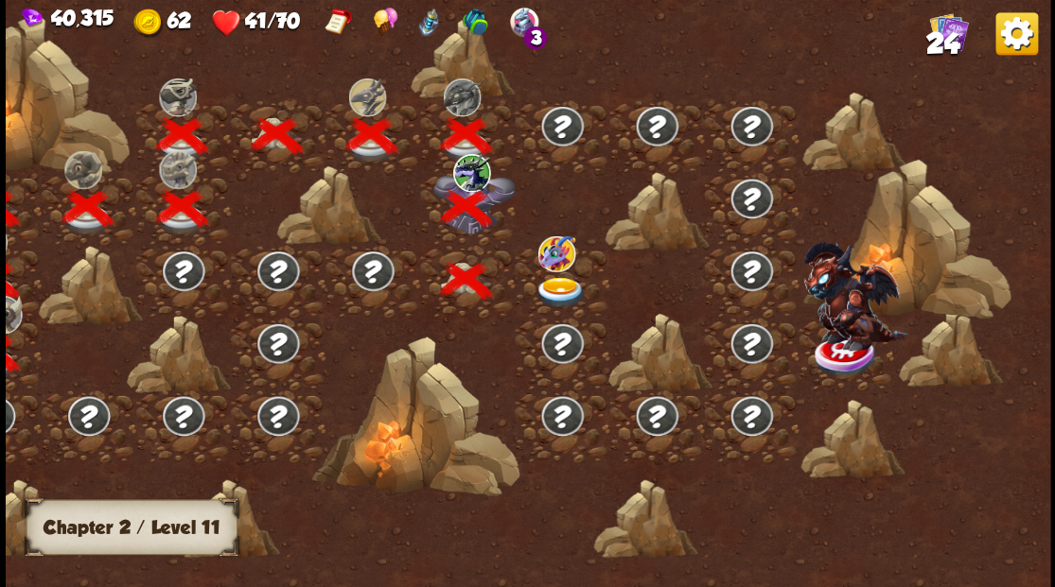
click at [554, 288] on img at bounding box center [559, 291] width 52 height 31
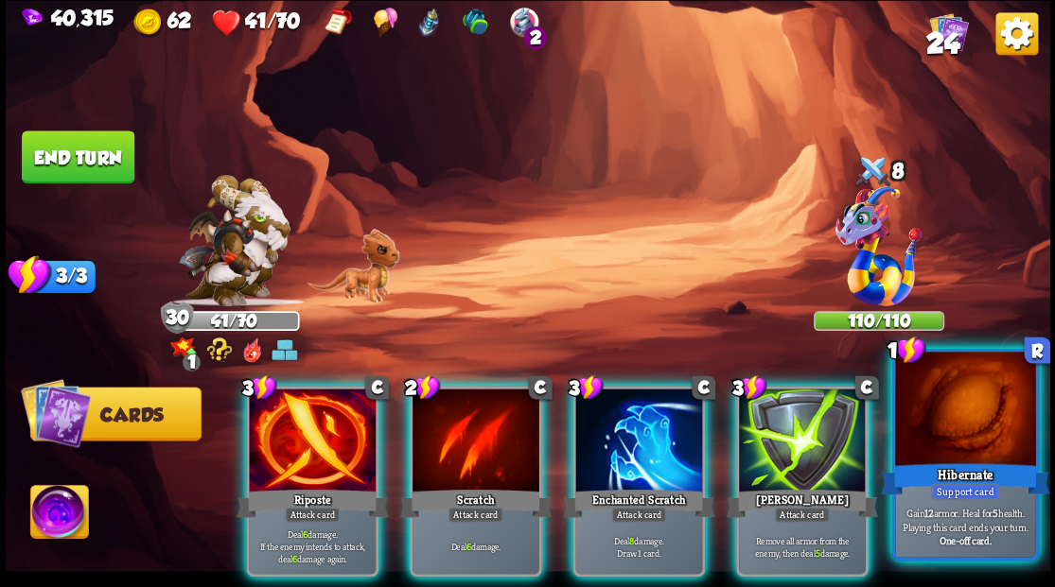
click at [997, 457] on div at bounding box center [965, 411] width 140 height 118
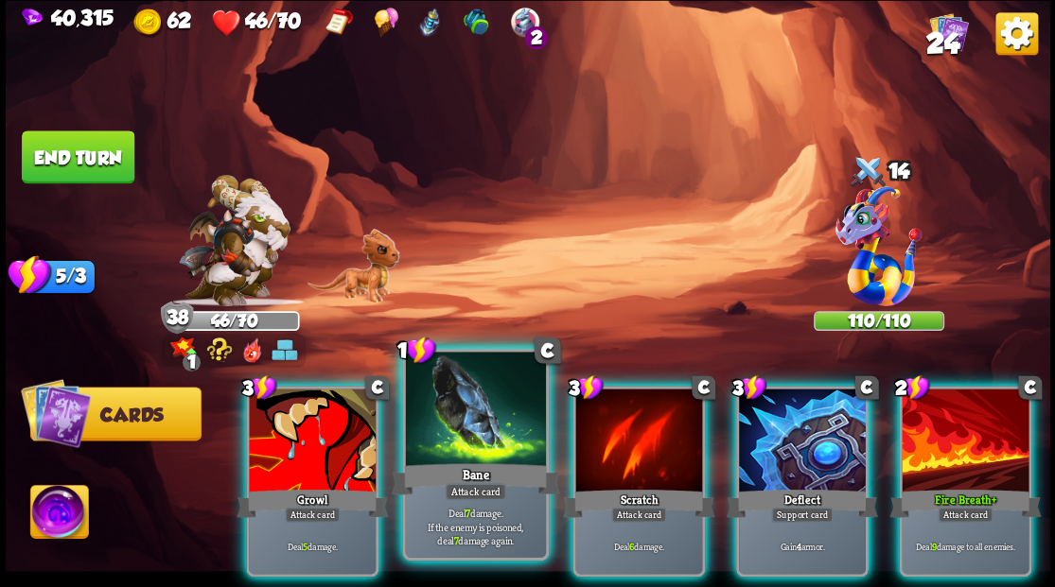
click at [479, 415] on div at bounding box center [475, 411] width 140 height 118
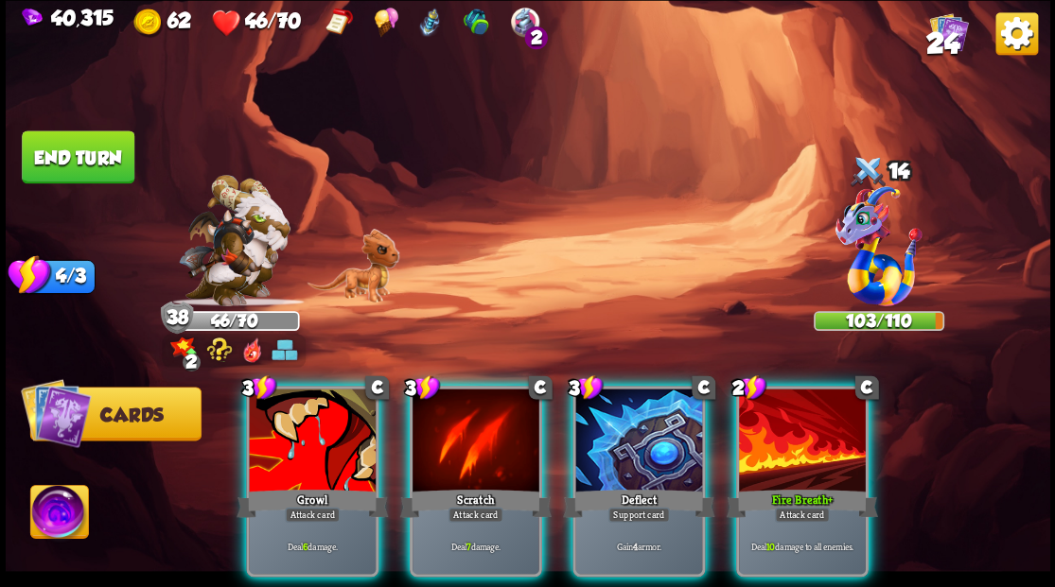
click at [784, 407] on div at bounding box center [802, 442] width 127 height 107
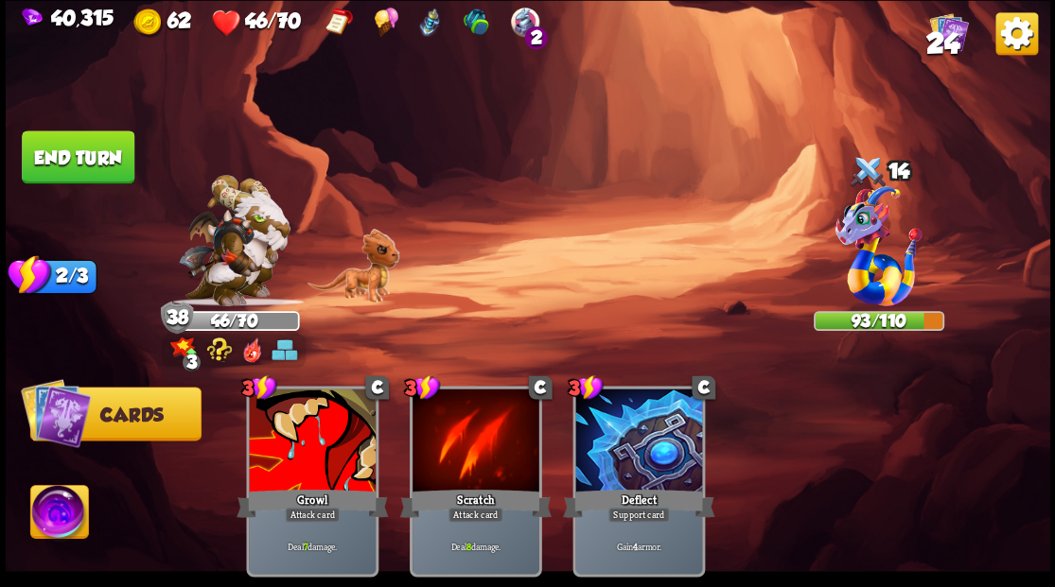
click at [109, 168] on button "End turn" at bounding box center [78, 157] width 113 height 53
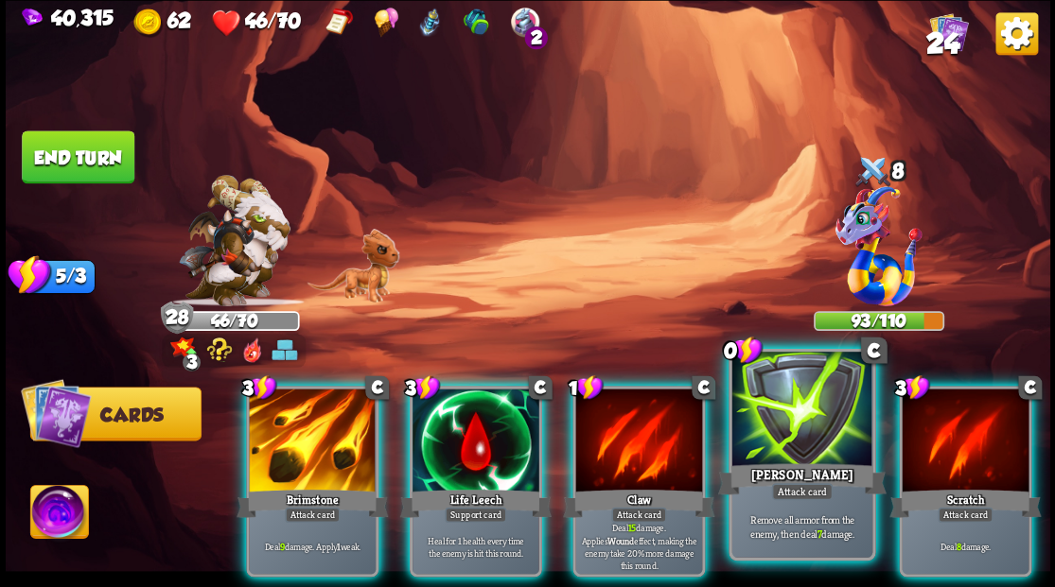
click at [751, 428] on div at bounding box center [801, 411] width 140 height 118
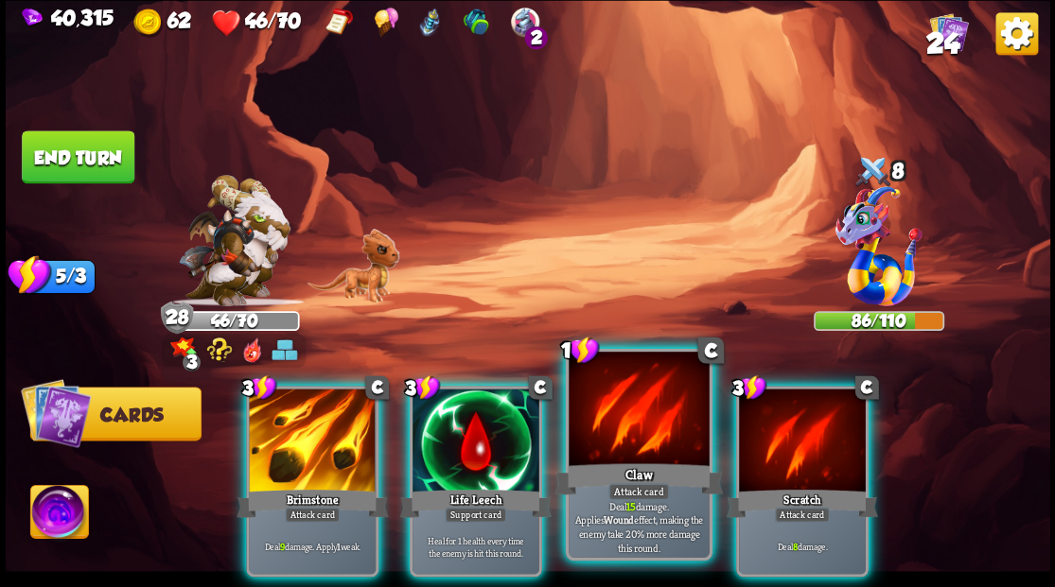
click at [664, 418] on div at bounding box center [638, 411] width 140 height 118
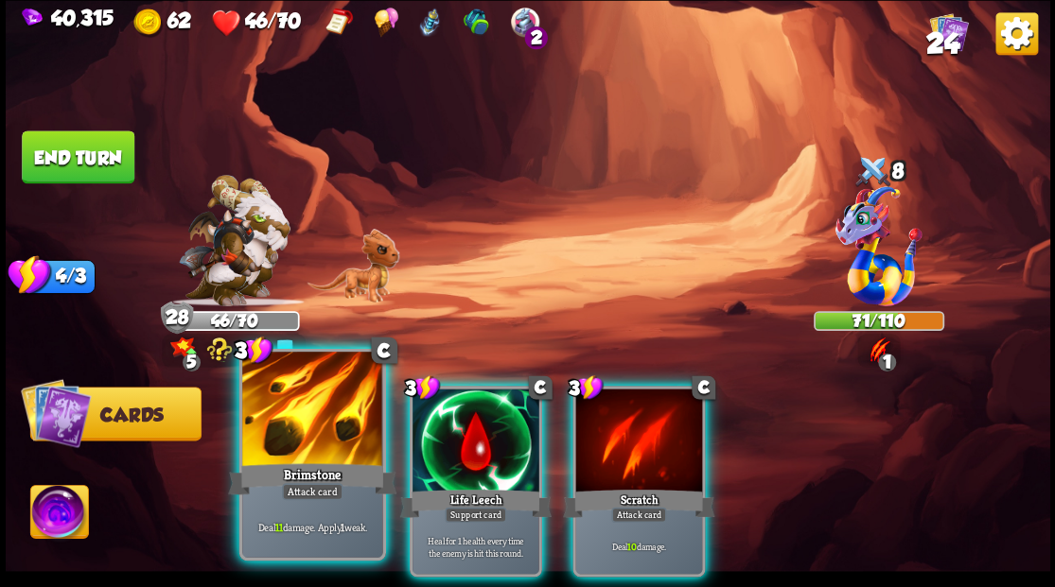
click at [342, 424] on div at bounding box center [312, 411] width 140 height 118
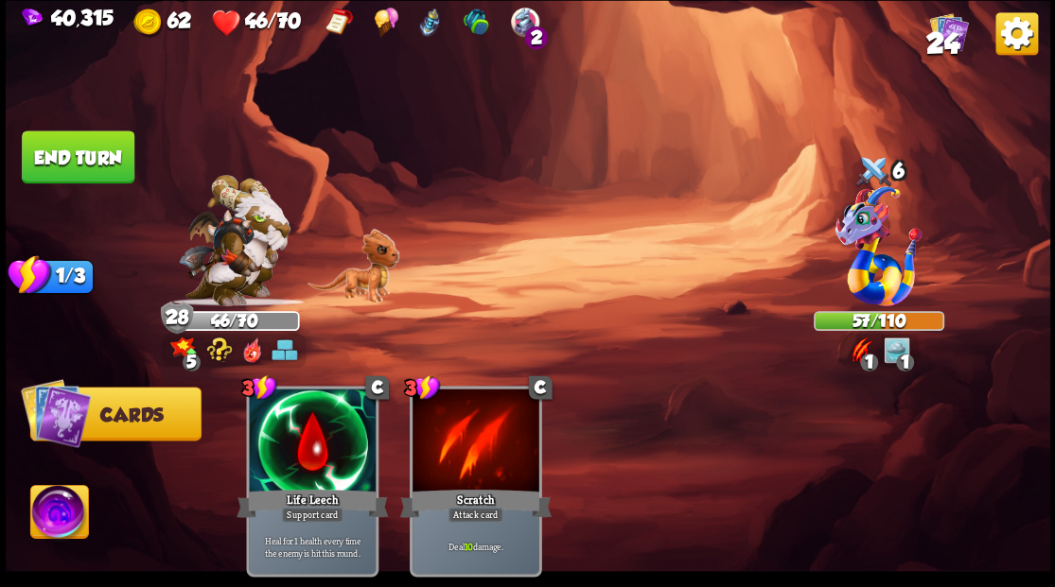
click at [69, 178] on button "End turn" at bounding box center [78, 157] width 113 height 53
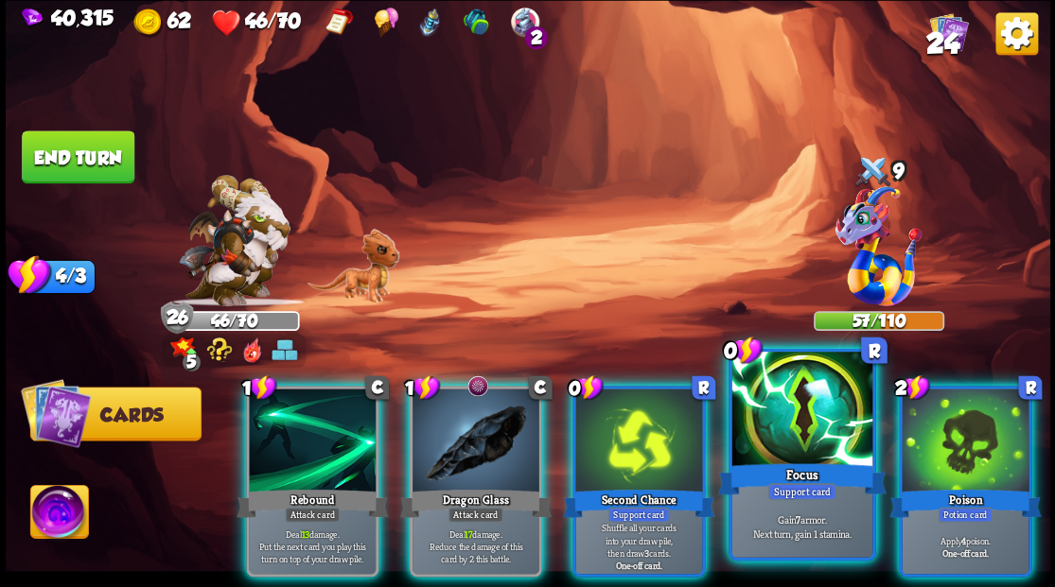
click at [787, 421] on div at bounding box center [801, 411] width 140 height 118
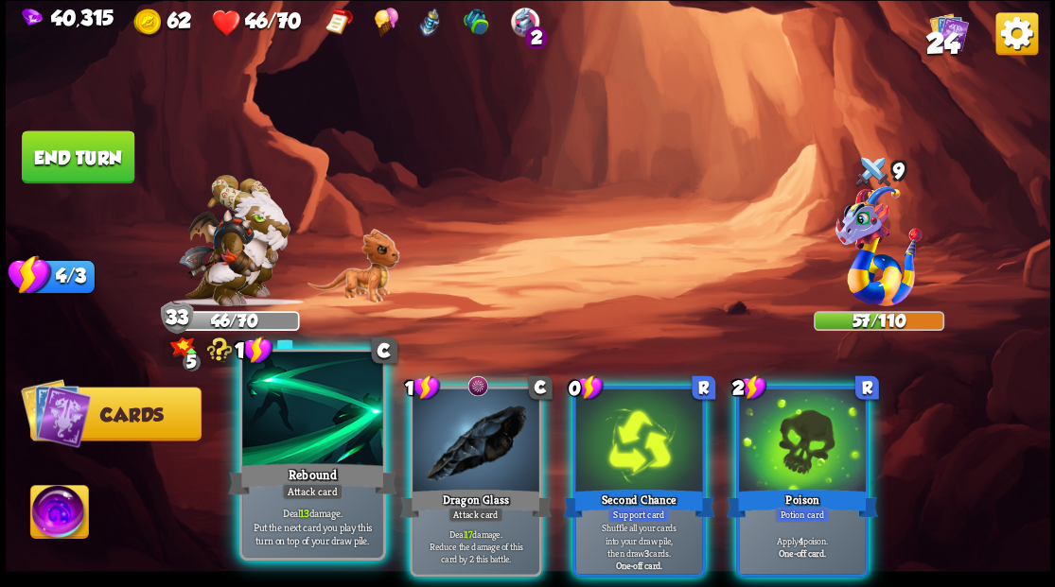
click at [320, 410] on div at bounding box center [312, 411] width 140 height 118
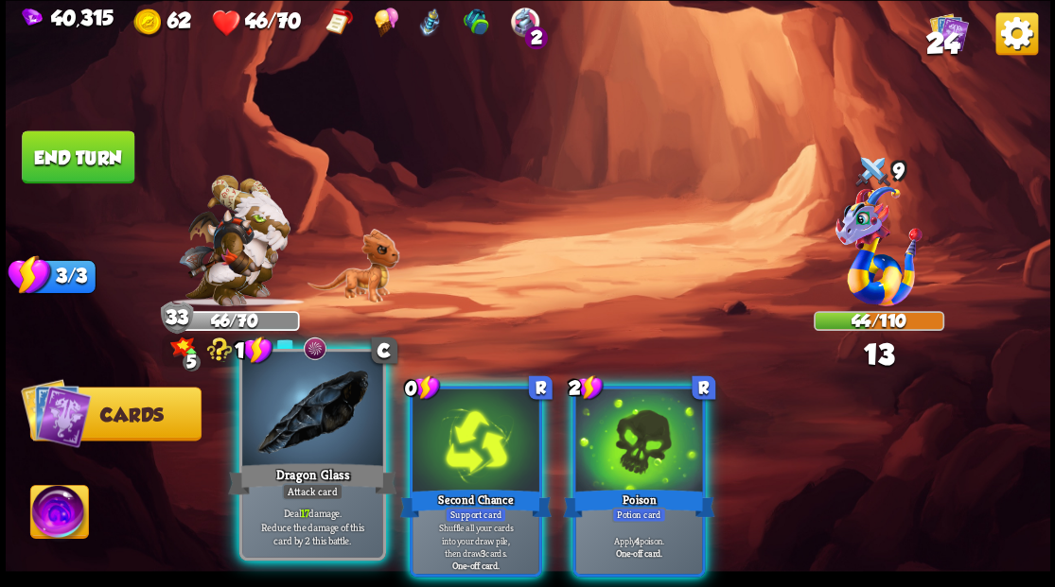
click at [290, 421] on div at bounding box center [312, 411] width 140 height 118
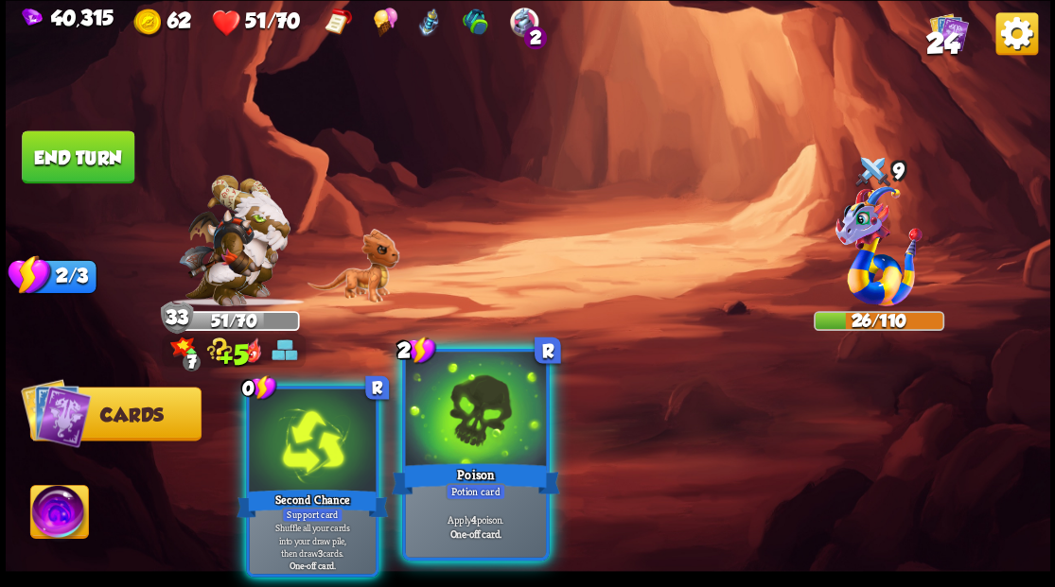
click at [480, 432] on div at bounding box center [475, 411] width 140 height 118
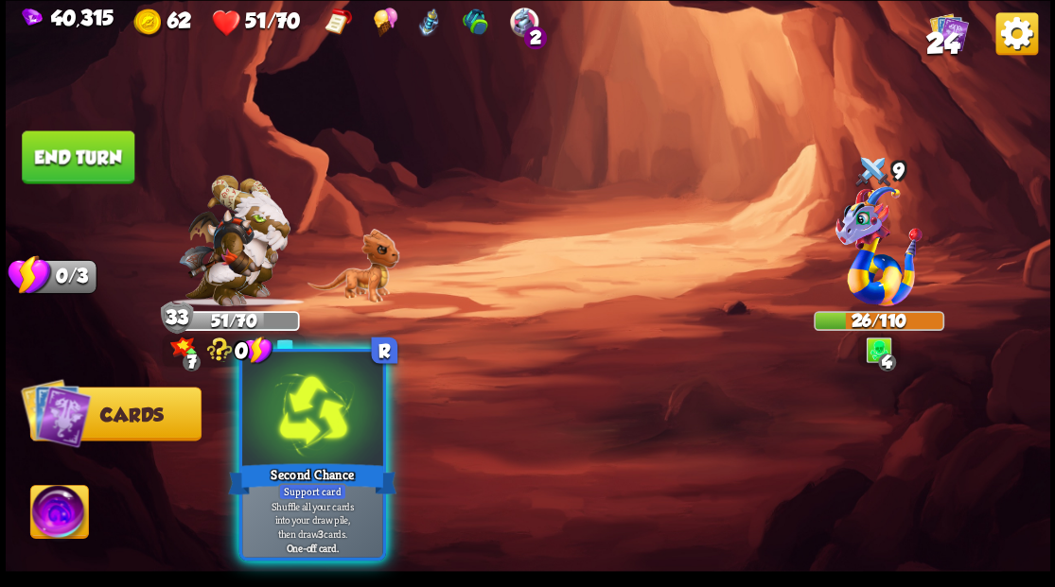
click at [326, 422] on div at bounding box center [312, 411] width 140 height 118
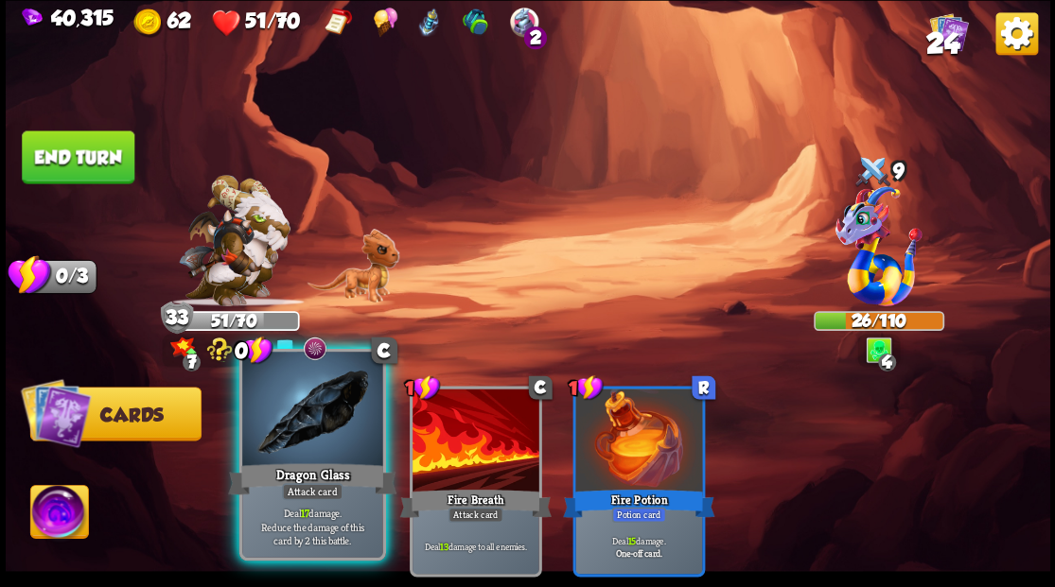
click at [286, 432] on div at bounding box center [312, 411] width 140 height 118
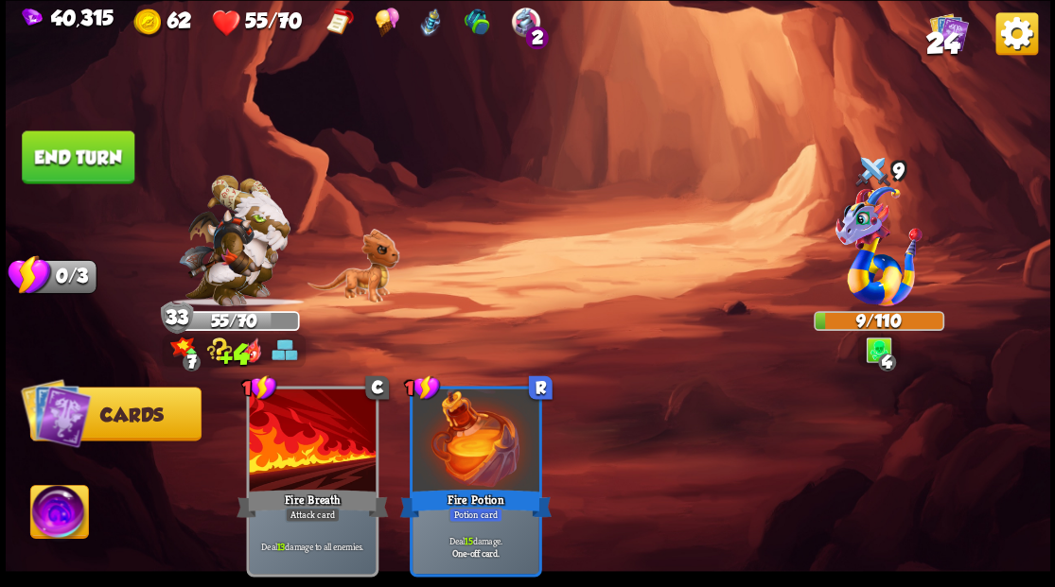
click at [72, 151] on button "End turn" at bounding box center [78, 157] width 113 height 53
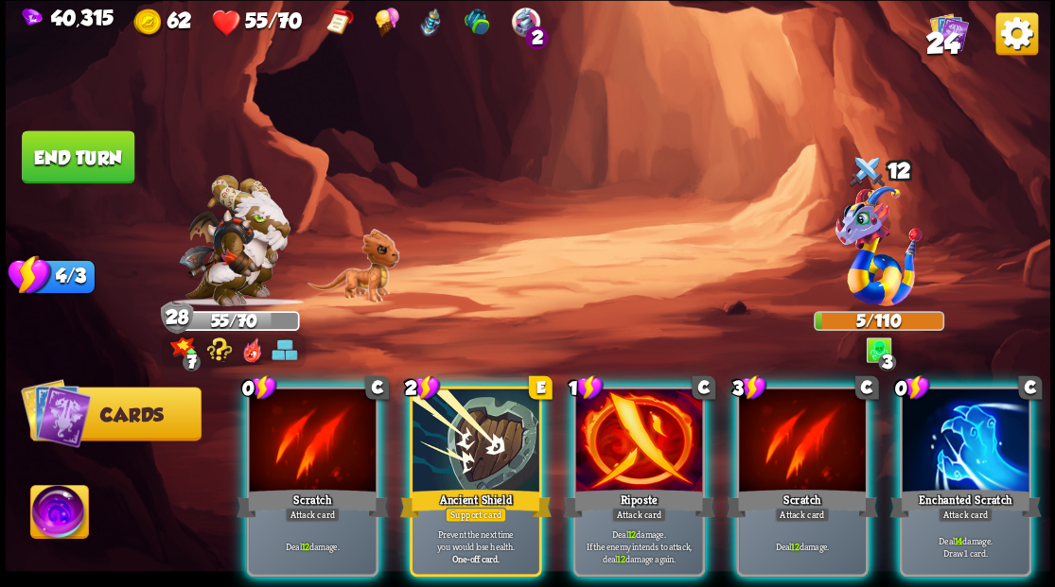
drag, startPoint x: 955, startPoint y: 445, endPoint x: 939, endPoint y: 376, distance: 70.0
click at [958, 435] on div at bounding box center [964, 442] width 127 height 107
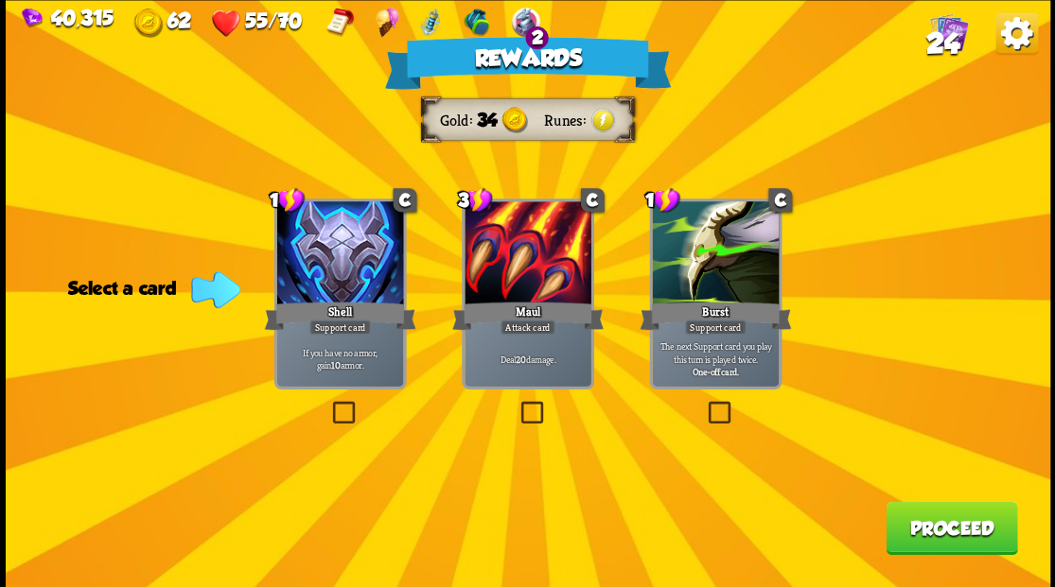
click at [934, 540] on button "Proceed" at bounding box center [950, 527] width 131 height 53
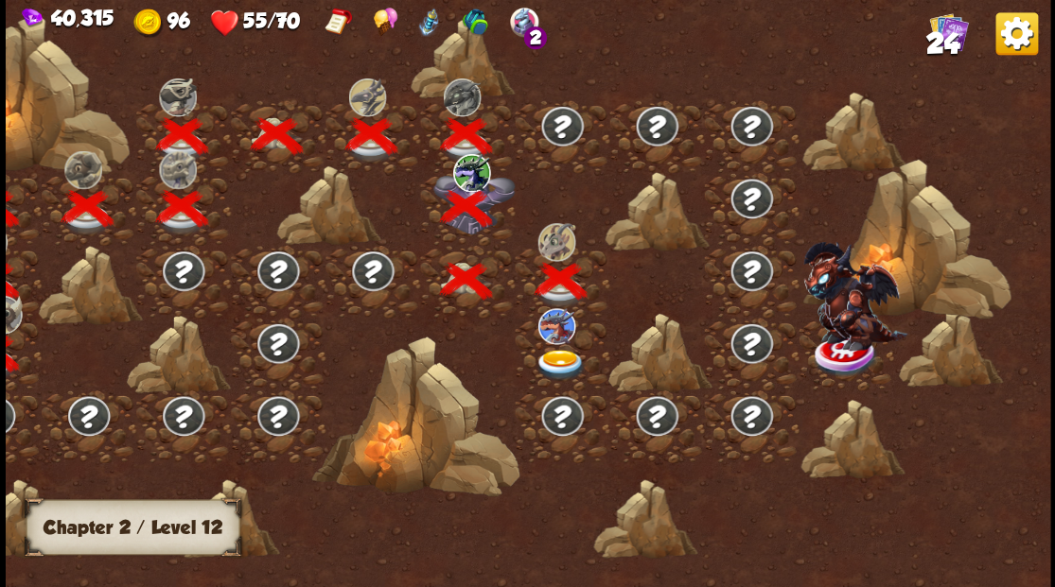
click at [556, 358] on img at bounding box center [559, 364] width 52 height 31
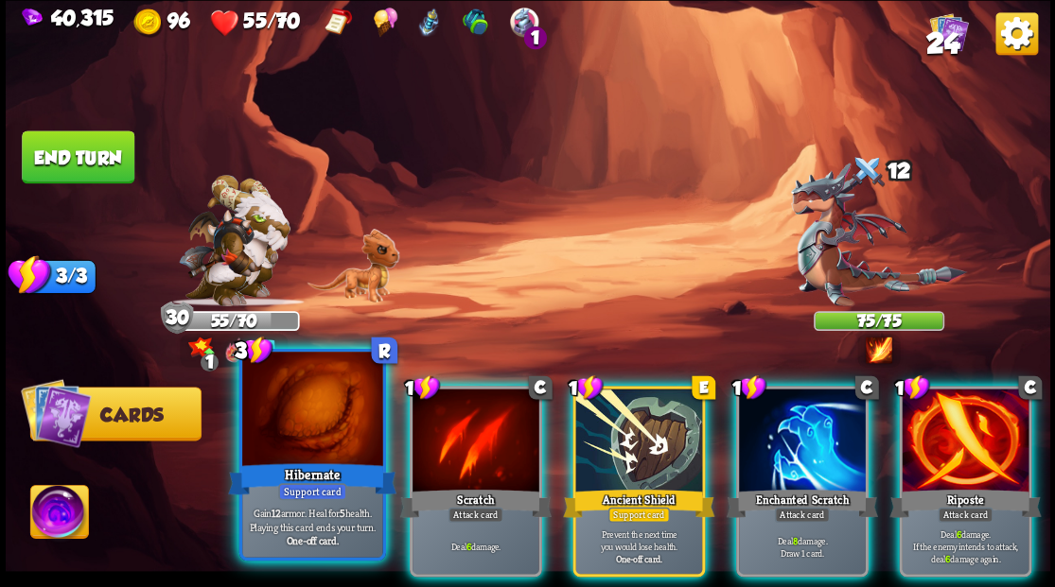
click at [332, 431] on div at bounding box center [312, 411] width 140 height 118
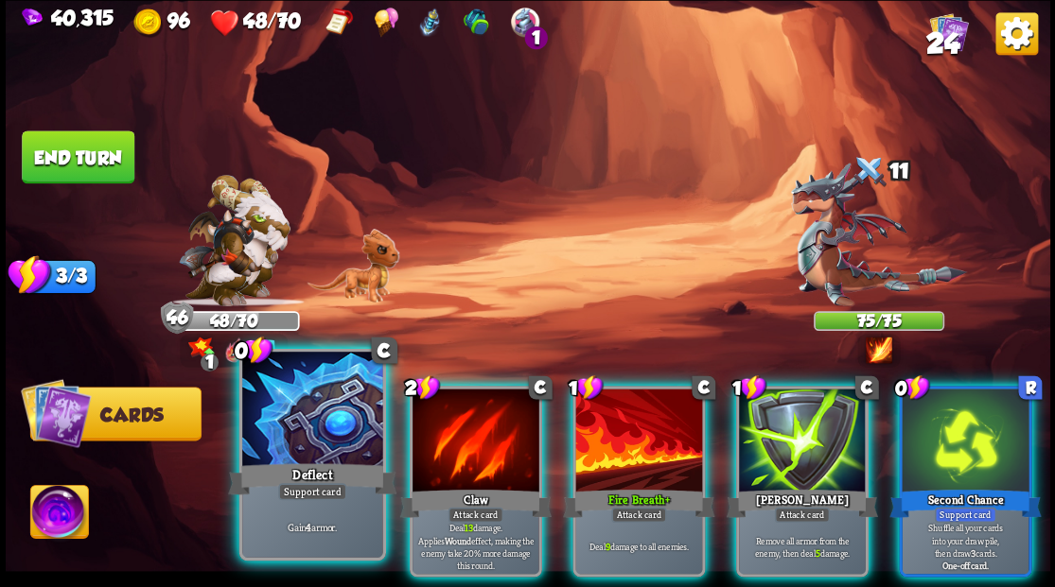
click at [299, 424] on div at bounding box center [312, 411] width 140 height 118
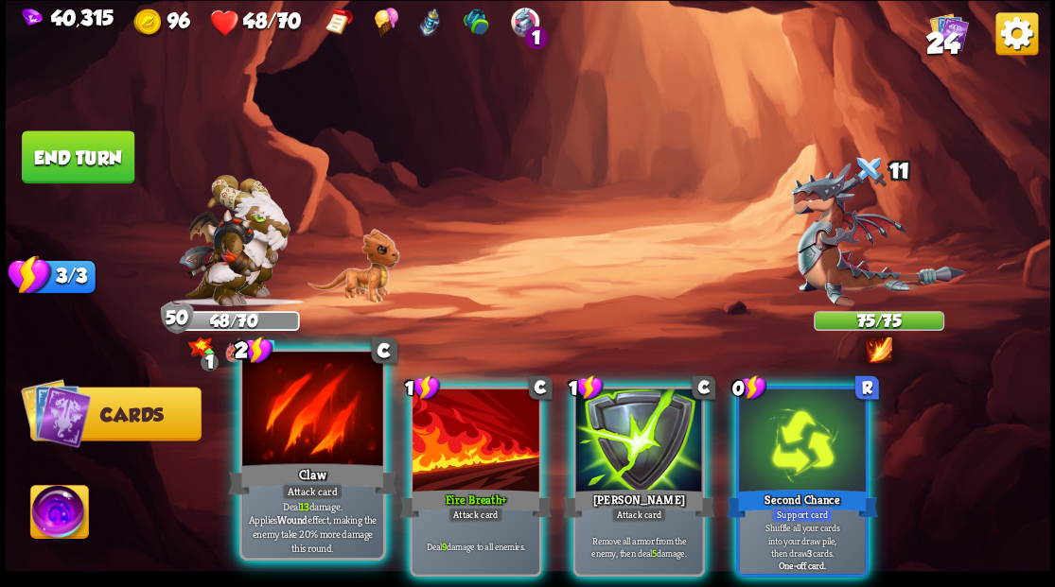
click at [329, 412] on div at bounding box center [312, 411] width 140 height 118
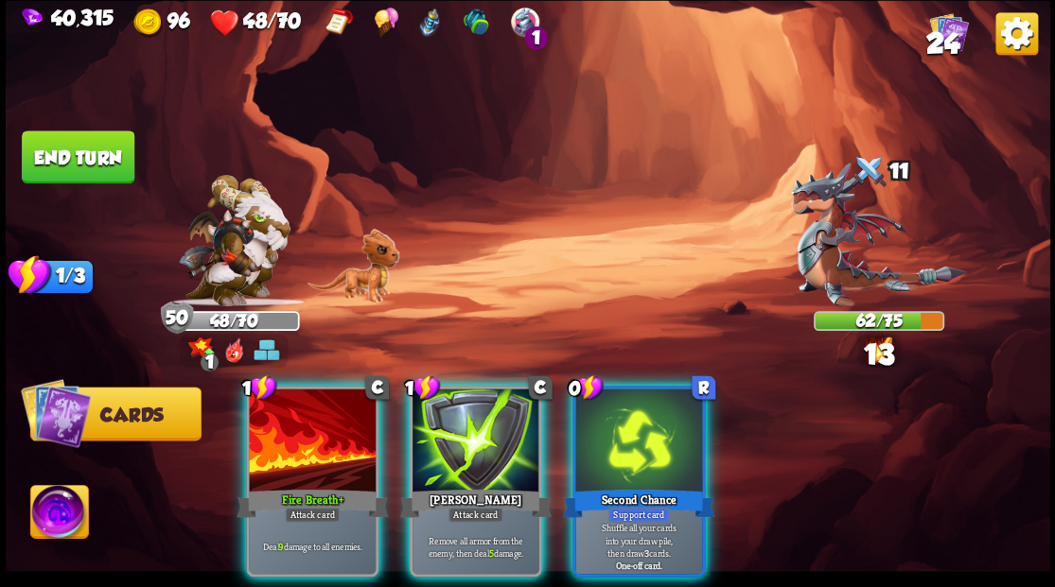
click at [329, 412] on div at bounding box center [312, 442] width 127 height 107
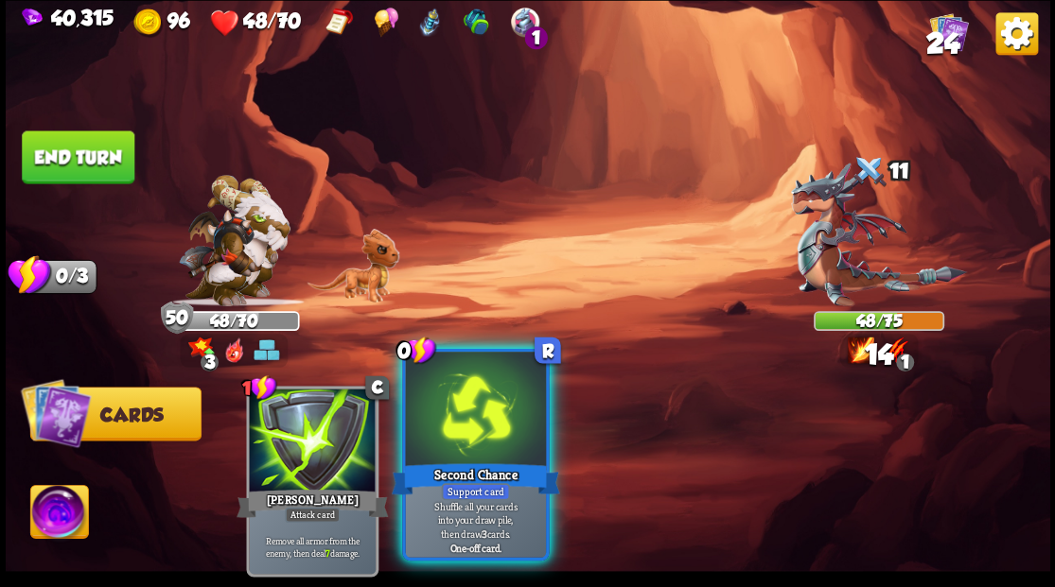
click at [432, 433] on div at bounding box center [475, 411] width 140 height 118
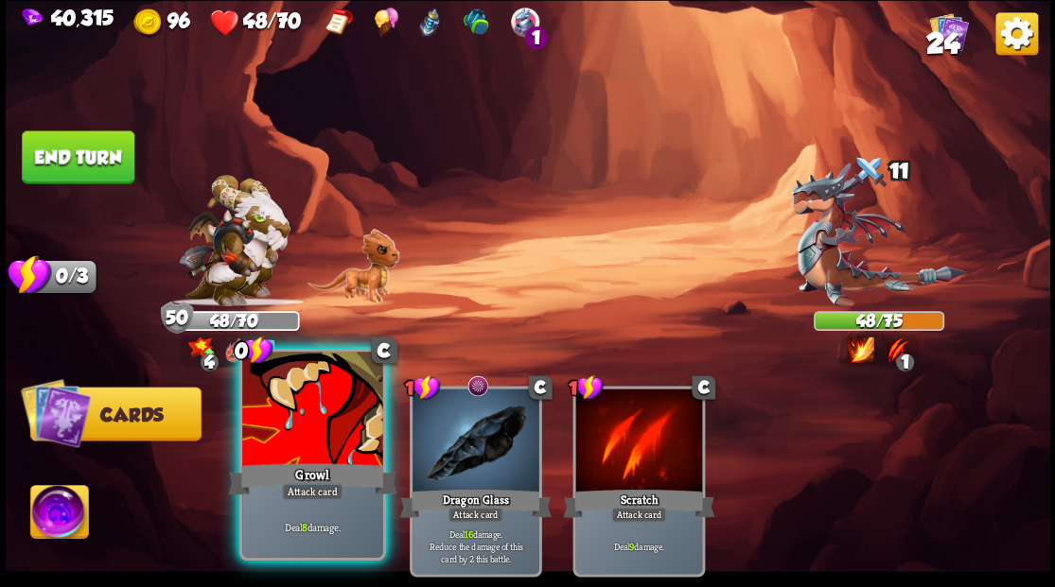
click at [303, 439] on div at bounding box center [312, 411] width 140 height 118
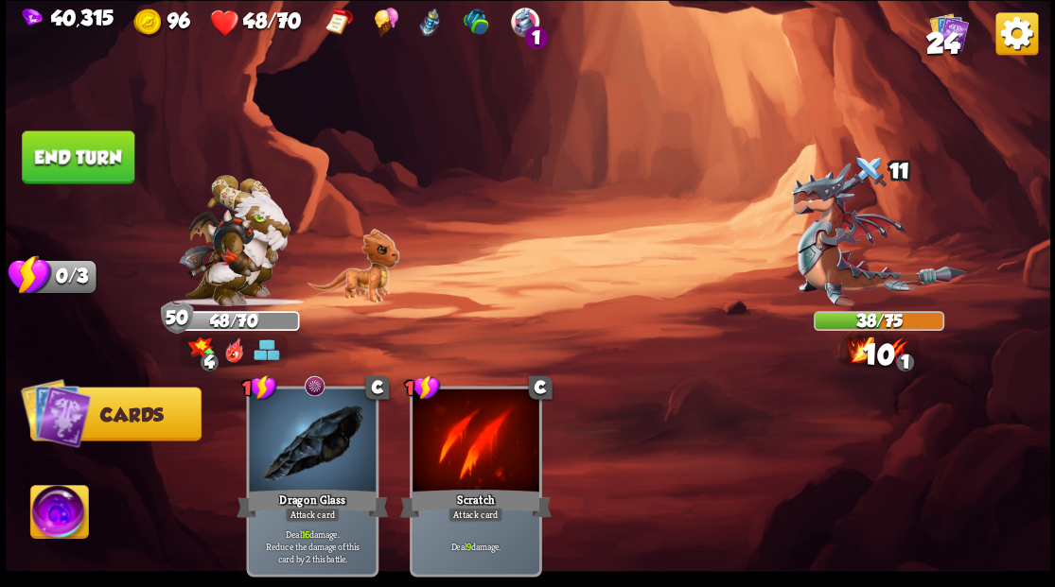
click at [98, 170] on button "End turn" at bounding box center [78, 157] width 113 height 53
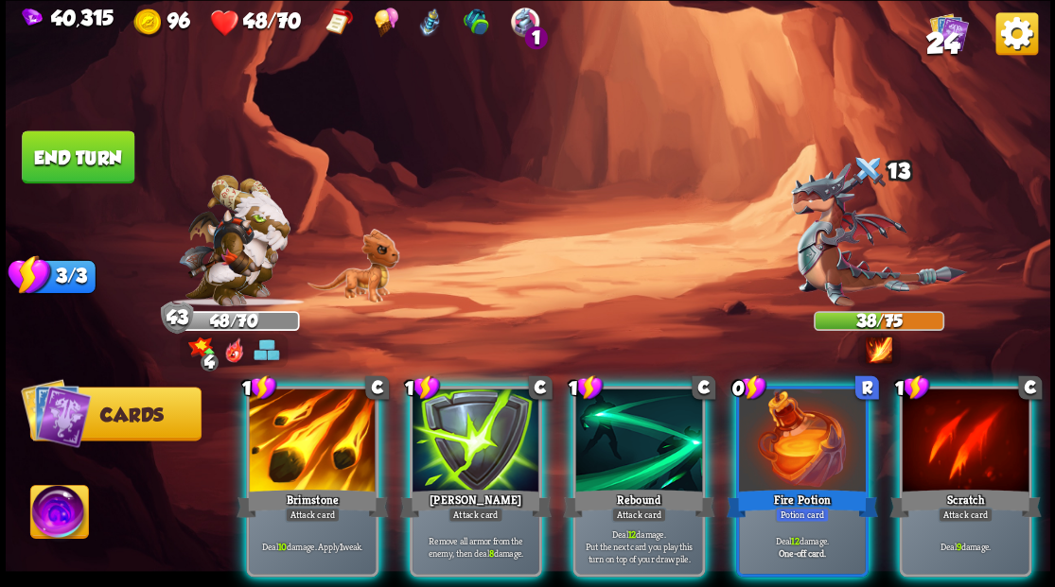
click at [805, 431] on div at bounding box center [802, 442] width 127 height 107
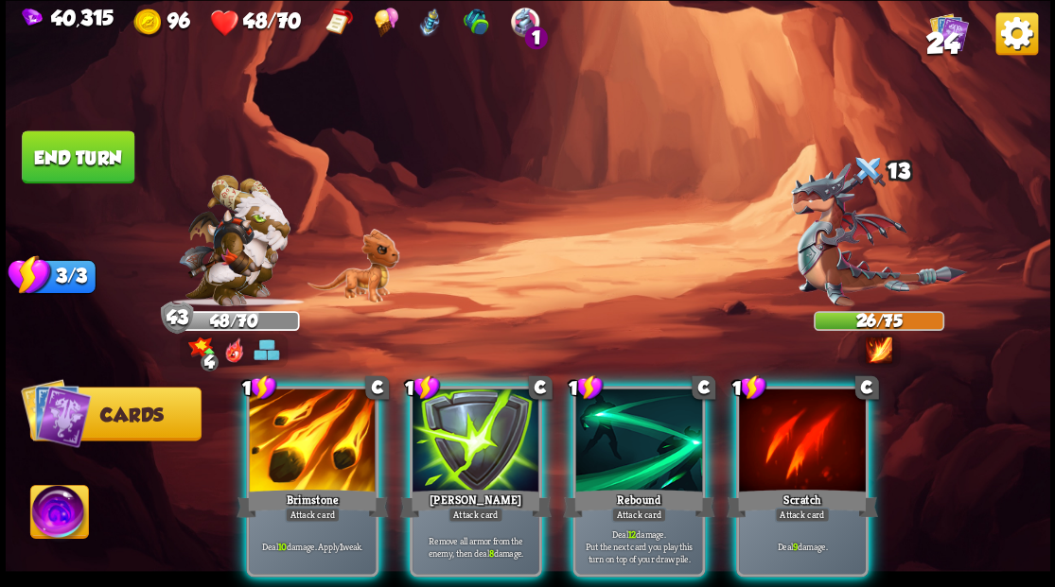
click at [645, 422] on div at bounding box center [638, 442] width 127 height 107
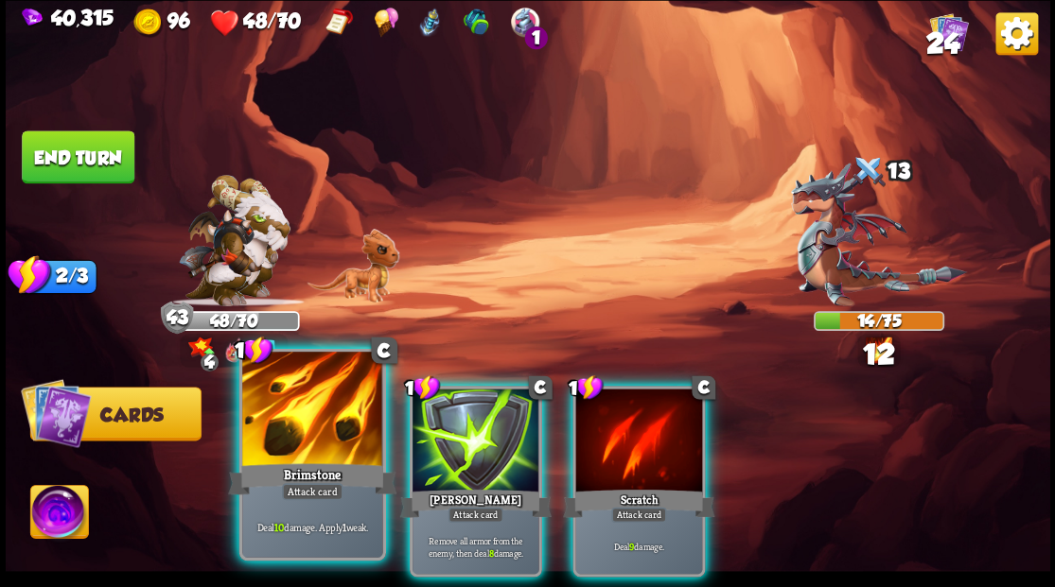
click at [303, 421] on div at bounding box center [312, 411] width 140 height 118
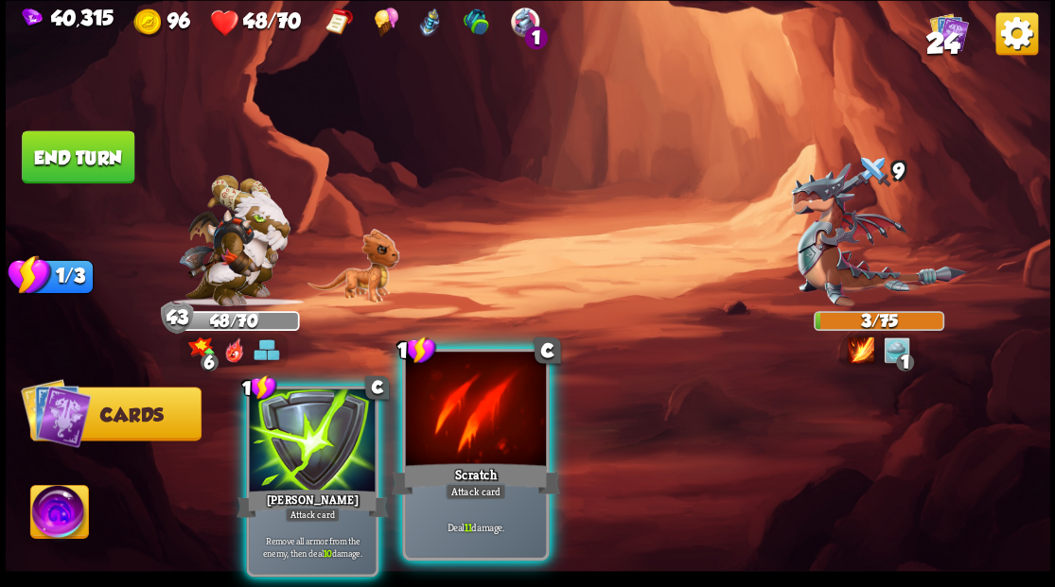
click at [483, 433] on div at bounding box center [475, 411] width 140 height 118
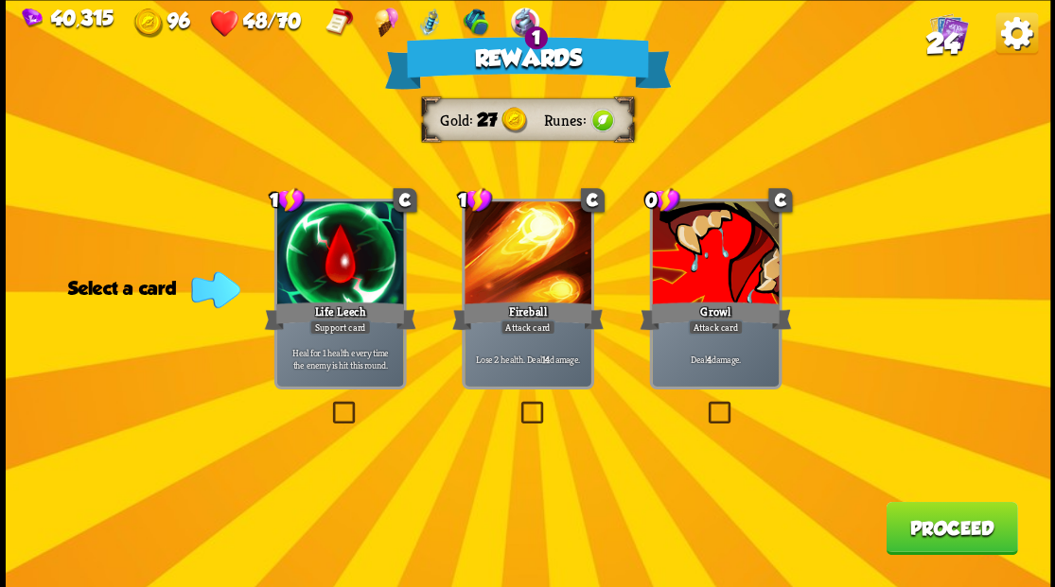
click at [949, 530] on button "Proceed" at bounding box center [950, 527] width 131 height 53
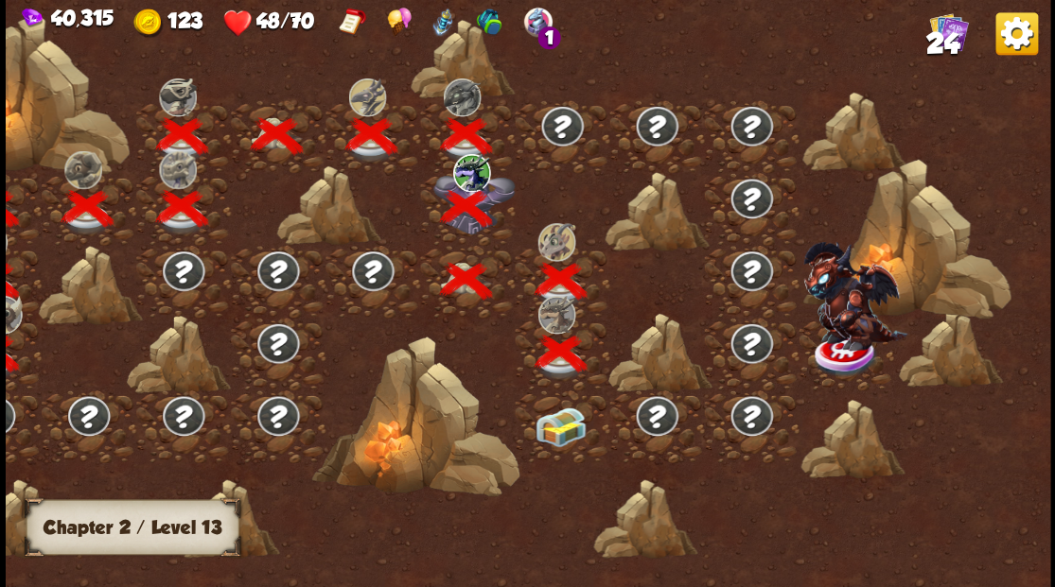
click at [565, 438] on img at bounding box center [559, 427] width 52 height 40
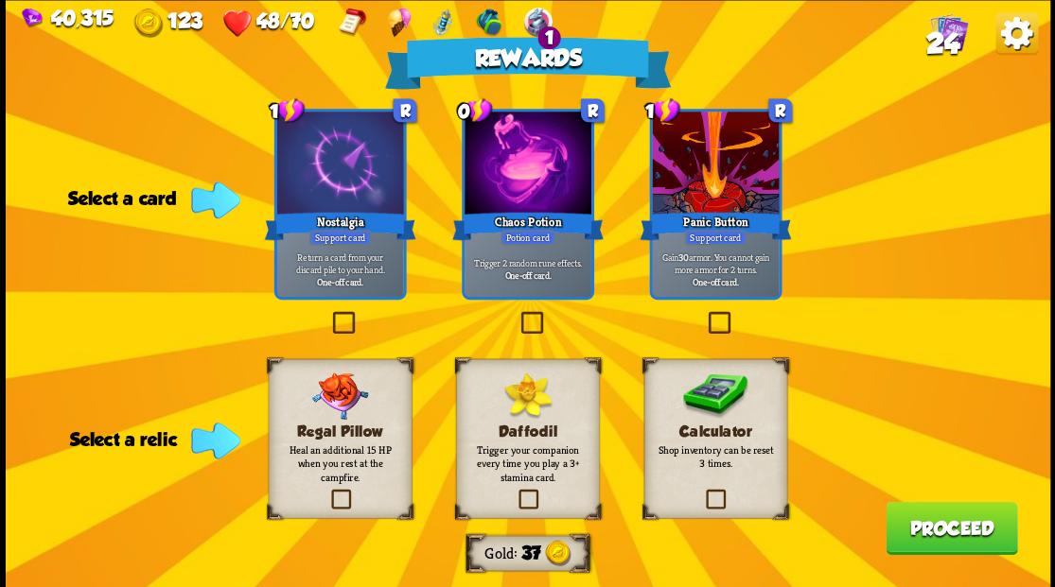
drag, startPoint x: 721, startPoint y: 503, endPoint x: 690, endPoint y: 459, distance: 54.3
click at [703, 492] on label at bounding box center [703, 492] width 0 height 0
click at [0, 0] on input "checkbox" at bounding box center [0, 0] width 0 height 0
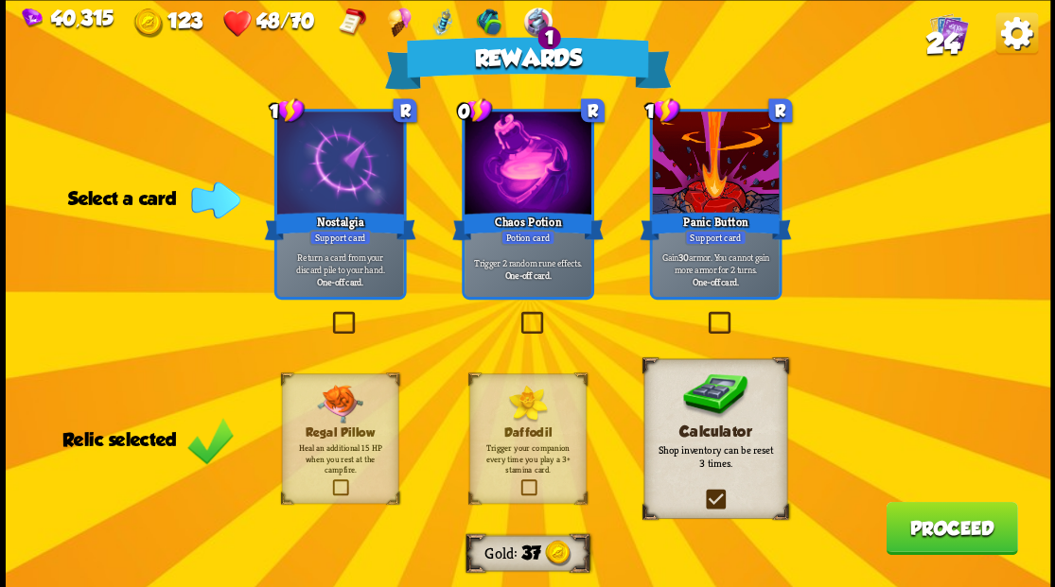
click at [516, 314] on label at bounding box center [516, 314] width 0 height 0
click at [0, 0] on input "checkbox" at bounding box center [0, 0] width 0 height 0
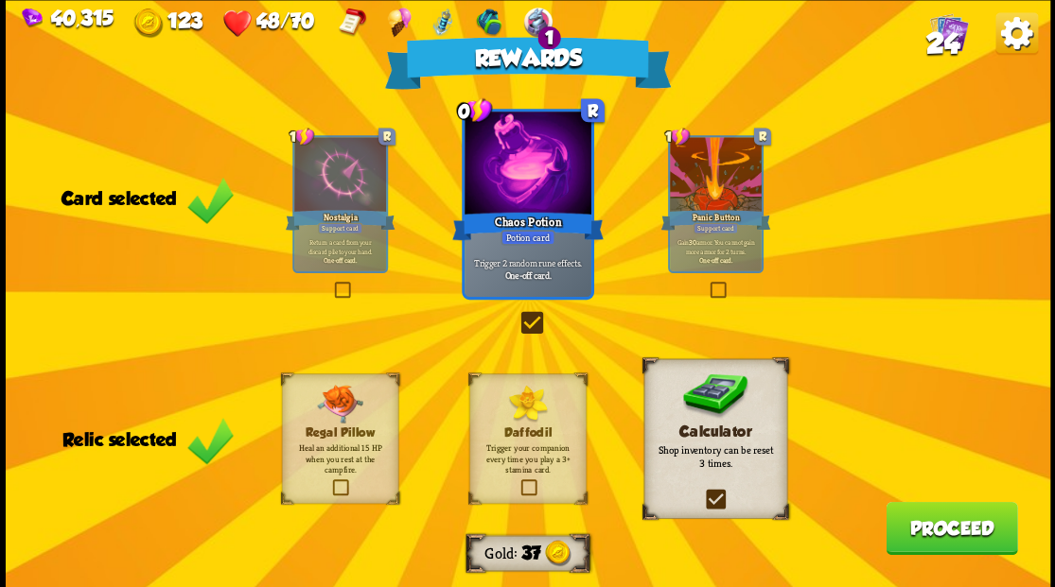
click at [914, 537] on button "Proceed" at bounding box center [950, 527] width 131 height 53
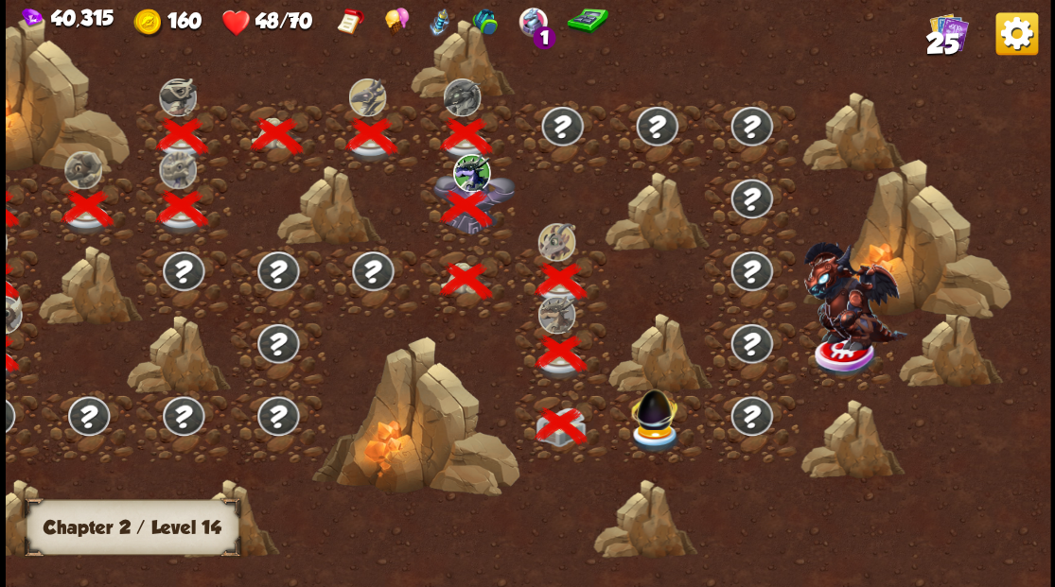
click at [651, 429] on img at bounding box center [654, 437] width 52 height 31
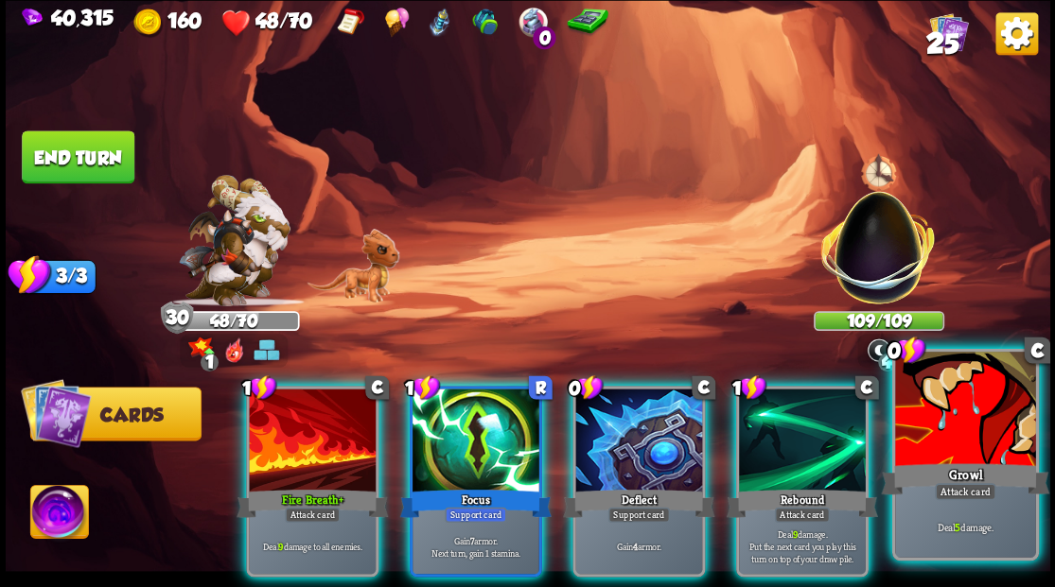
click at [940, 416] on div at bounding box center [965, 411] width 140 height 118
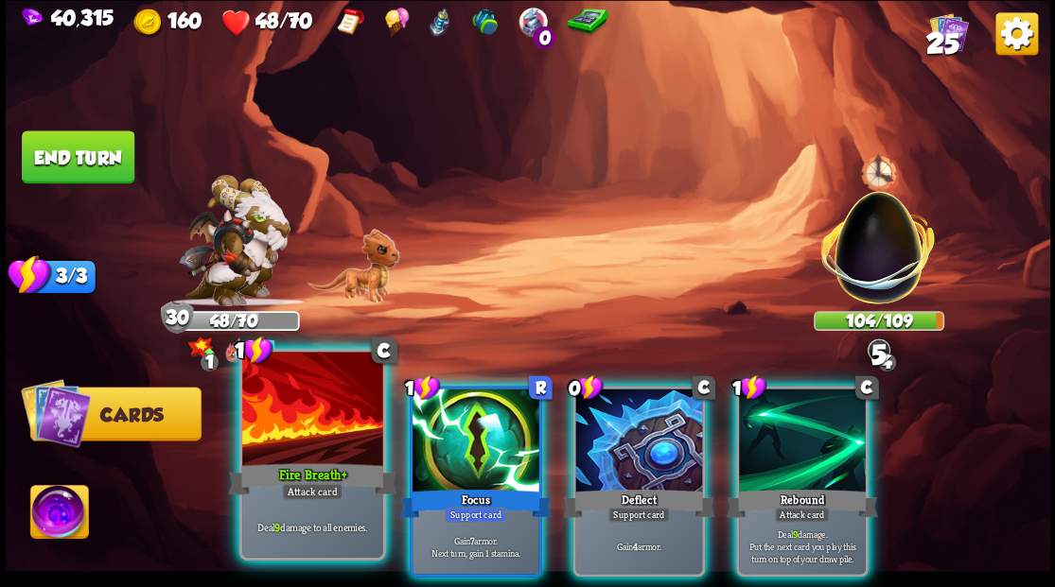
click at [320, 412] on div at bounding box center [312, 411] width 140 height 118
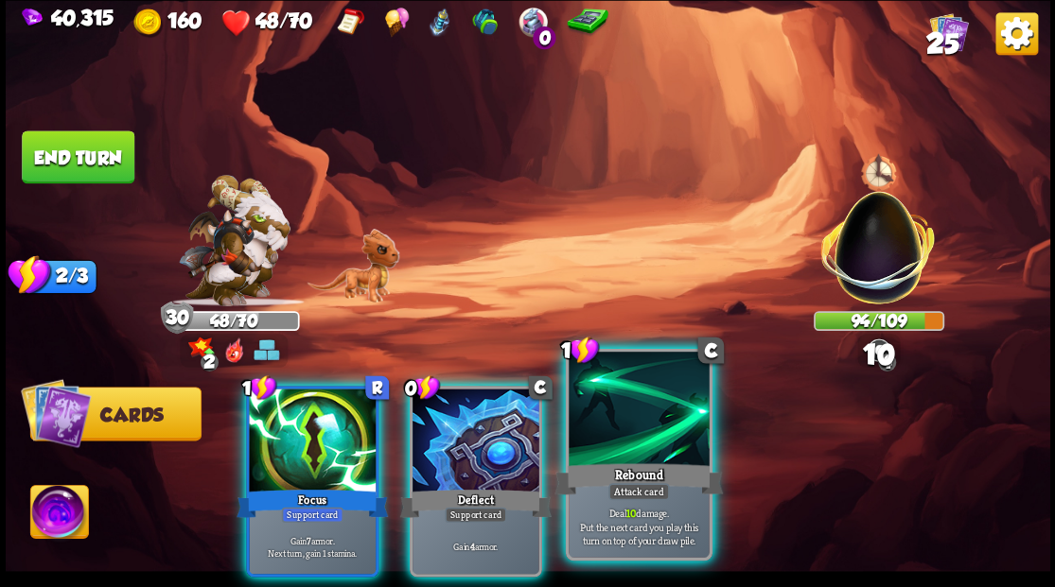
click at [654, 452] on div at bounding box center [638, 411] width 140 height 118
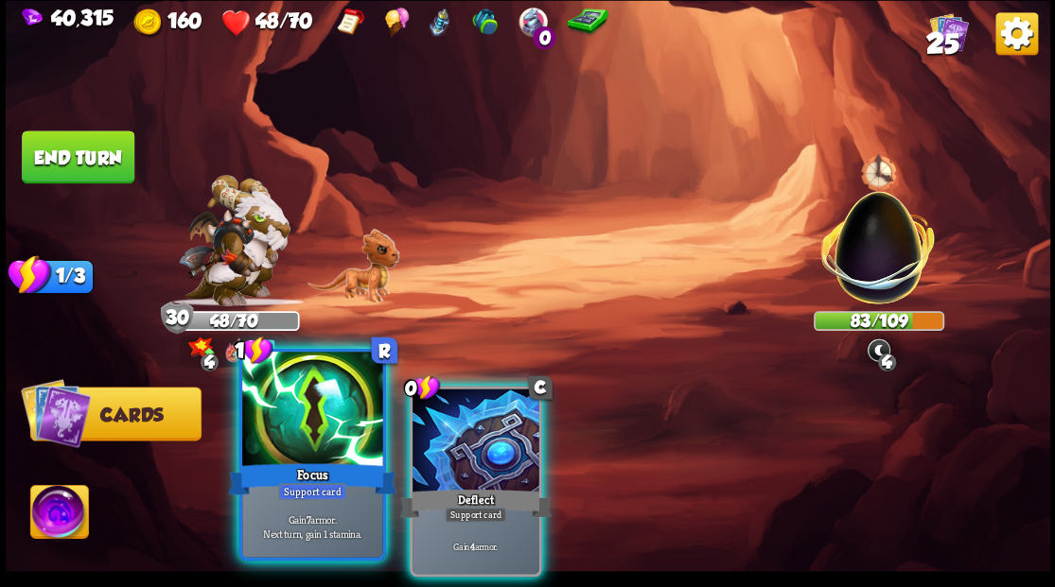
click at [310, 424] on div at bounding box center [312, 411] width 140 height 118
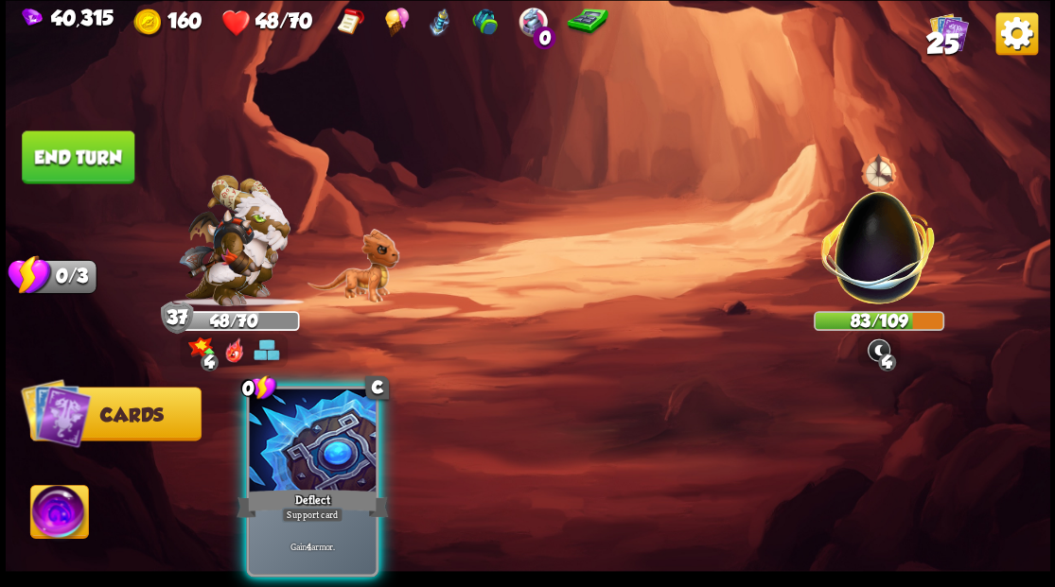
click at [310, 424] on div at bounding box center [312, 442] width 127 height 107
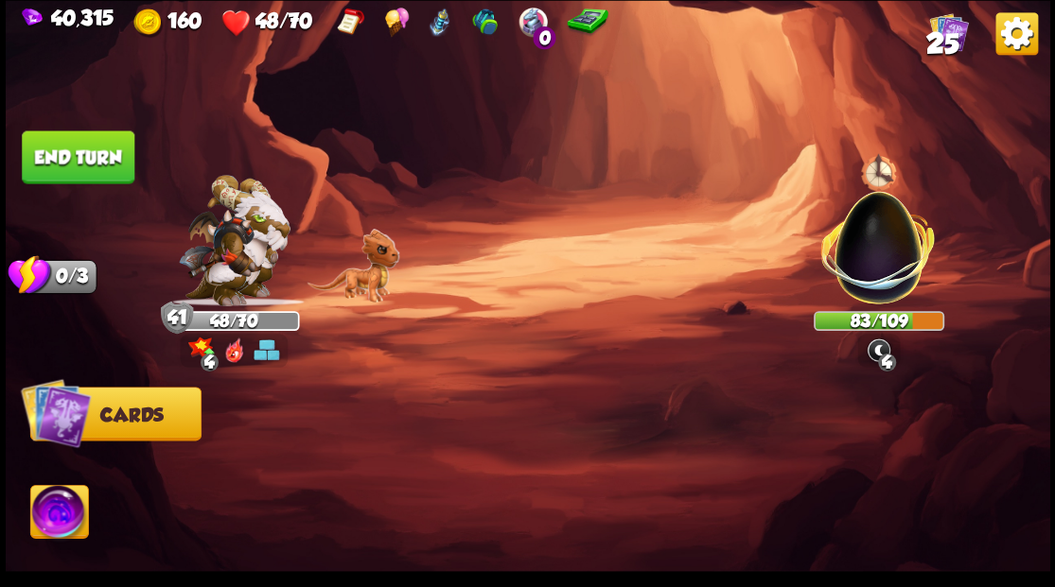
click at [100, 176] on button "End turn" at bounding box center [78, 157] width 113 height 53
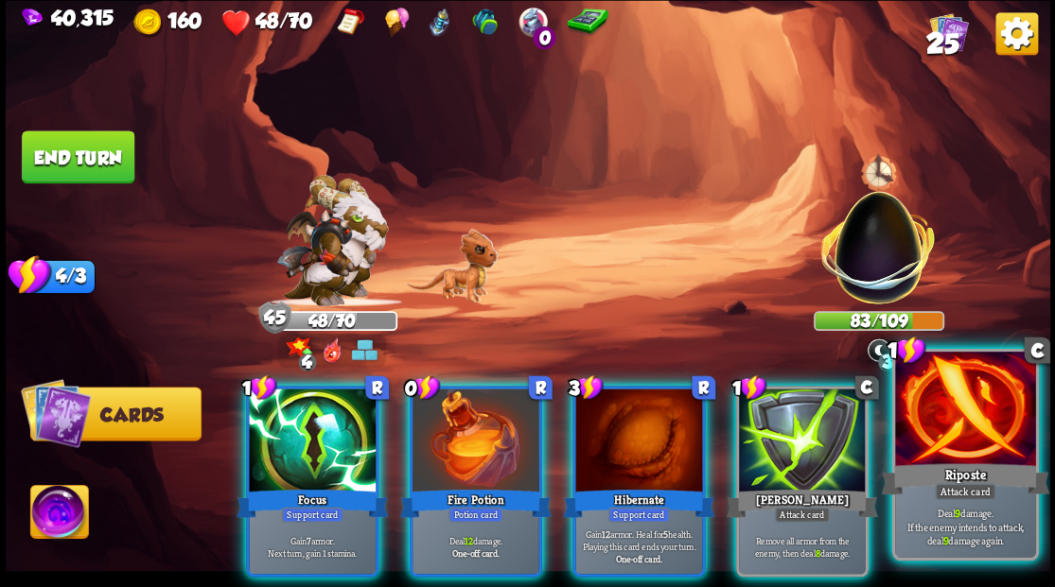
click at [974, 416] on div at bounding box center [965, 411] width 140 height 118
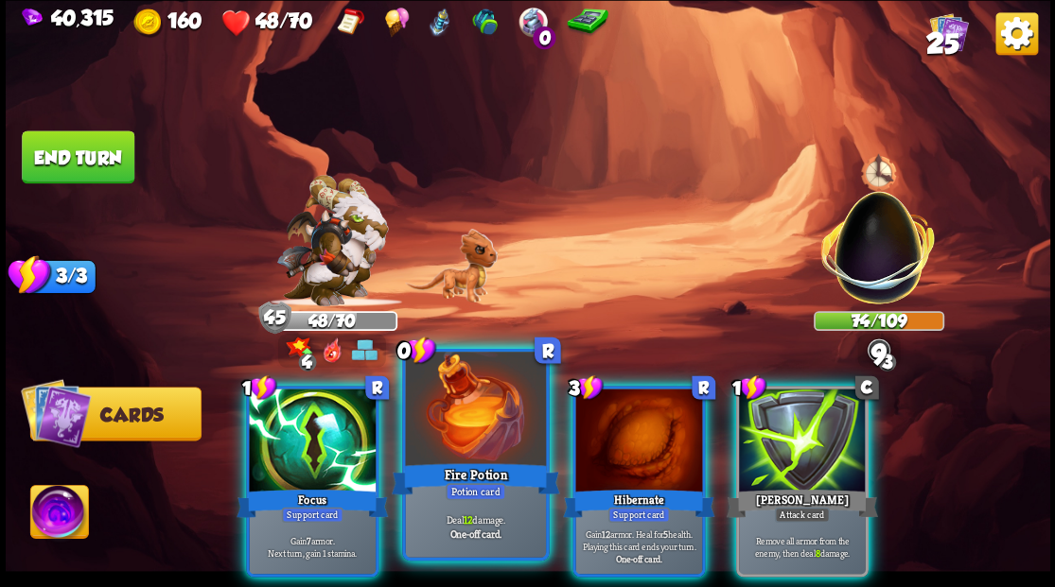
click at [439, 428] on div at bounding box center [475, 411] width 140 height 118
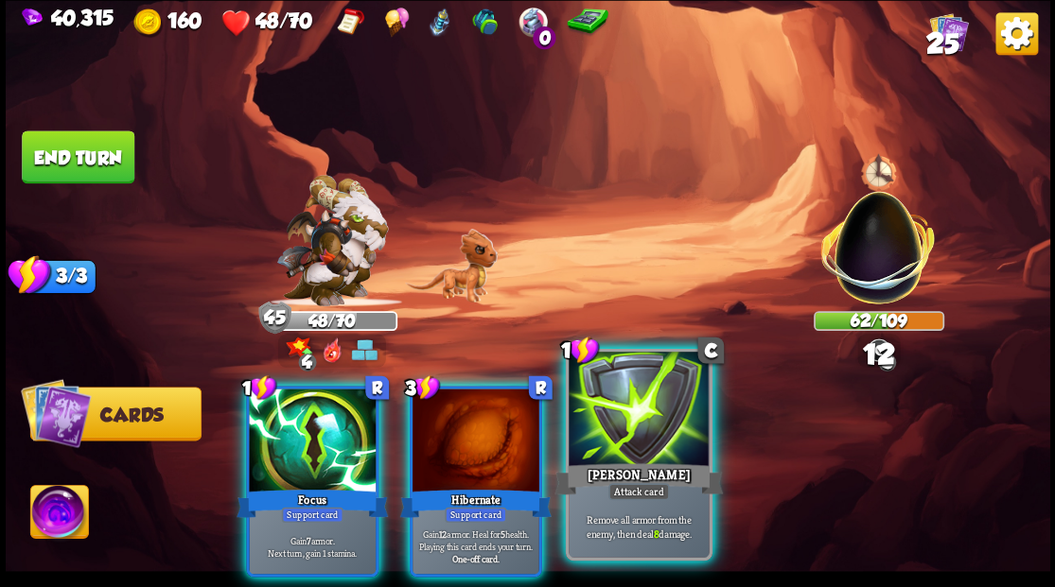
click at [657, 419] on div at bounding box center [638, 411] width 140 height 118
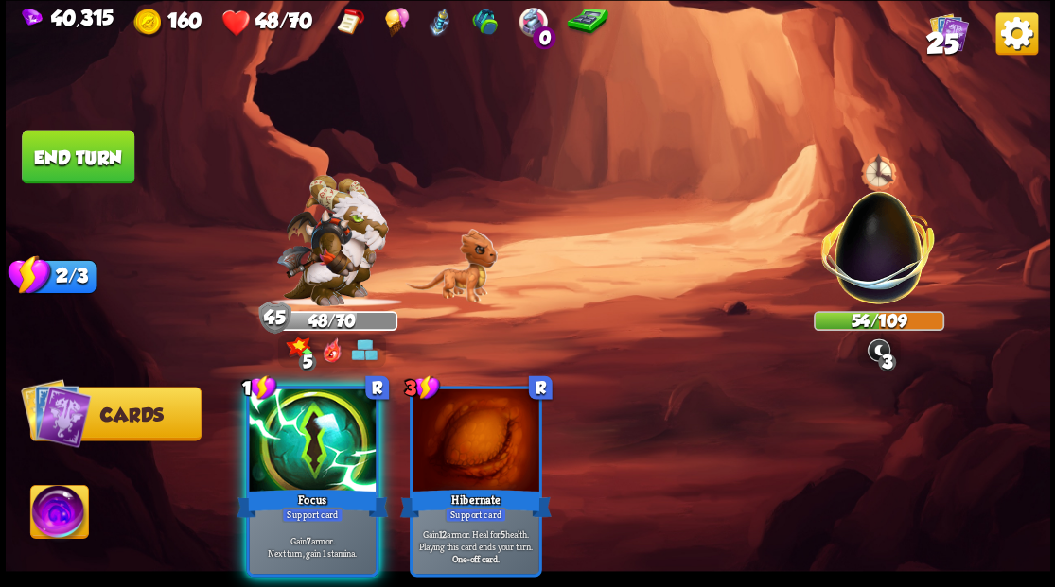
click at [259, 486] on div "Focus" at bounding box center [311, 503] width 151 height 34
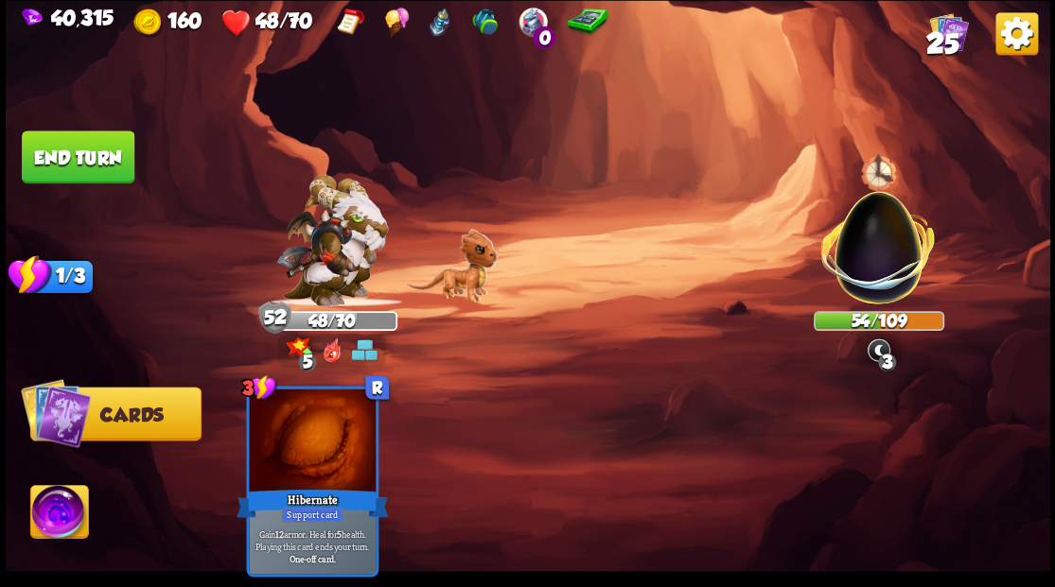
click at [62, 172] on button "End turn" at bounding box center [78, 157] width 113 height 53
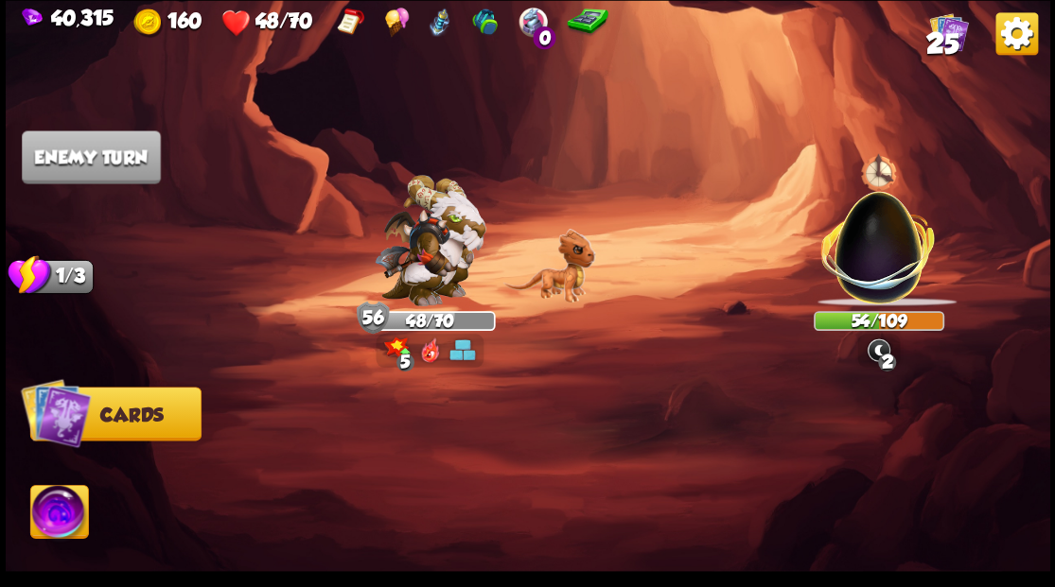
click at [891, 242] on img at bounding box center [878, 237] width 137 height 137
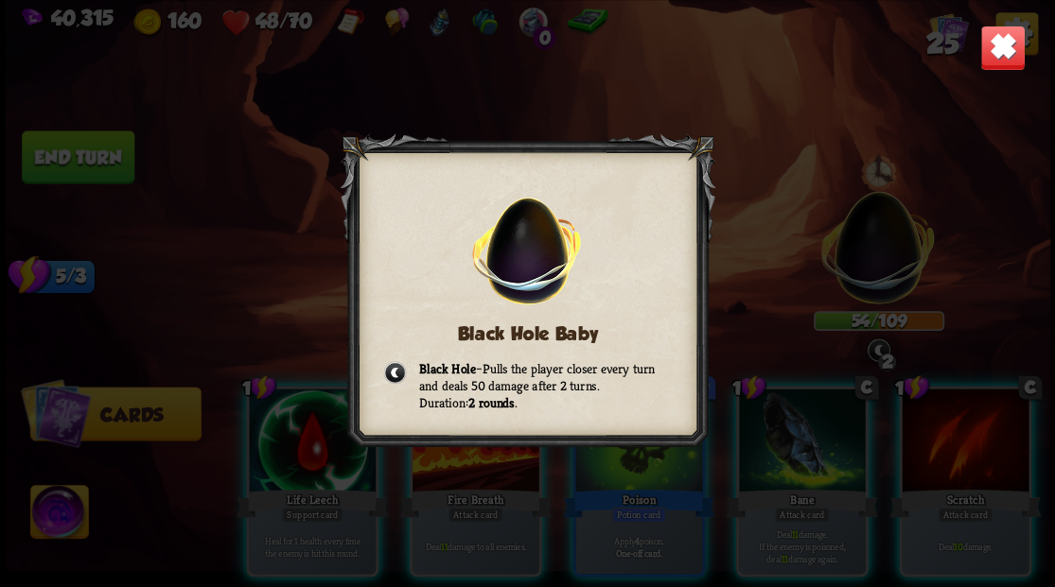
click at [1006, 57] on img at bounding box center [1001, 47] width 45 height 45
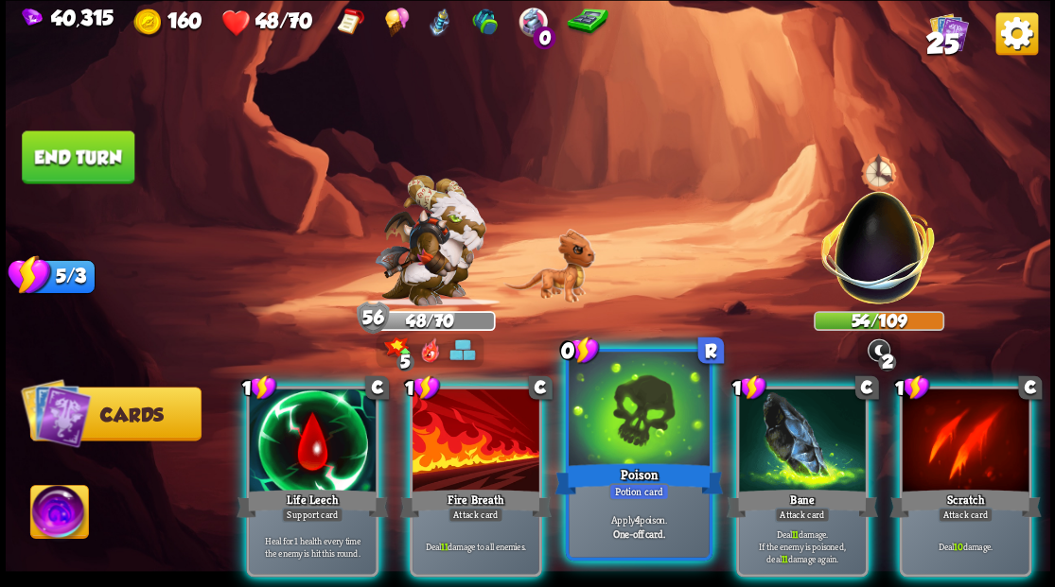
click at [636, 399] on div at bounding box center [638, 411] width 140 height 118
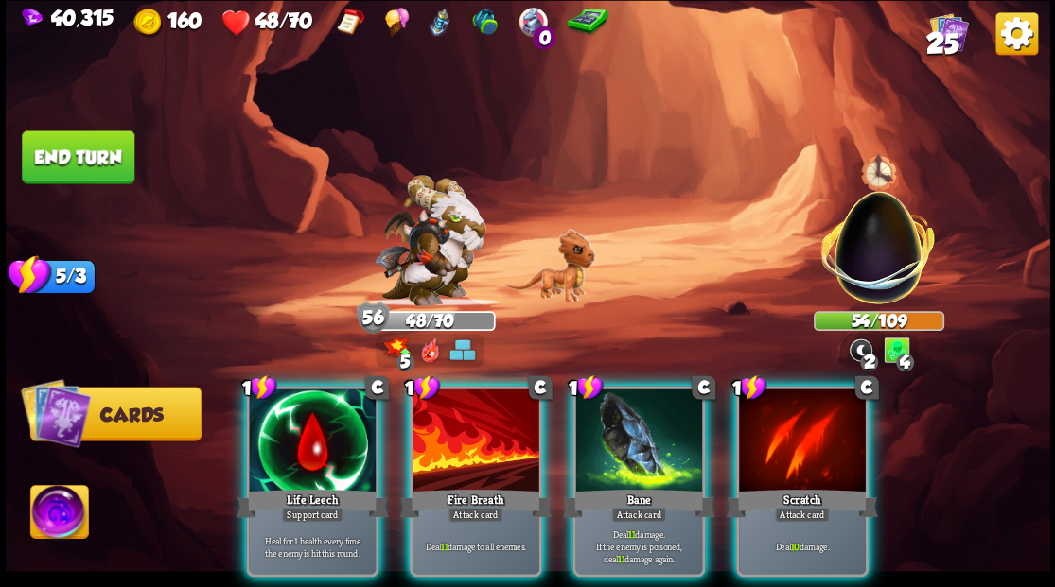
click at [636, 399] on div at bounding box center [638, 442] width 127 height 107
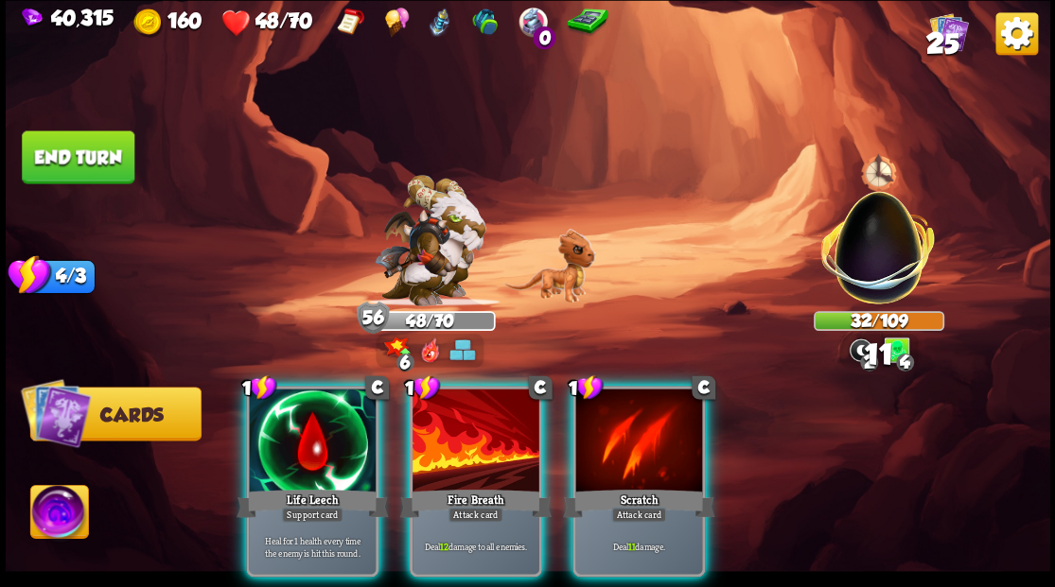
click at [281, 394] on div at bounding box center [312, 442] width 127 height 107
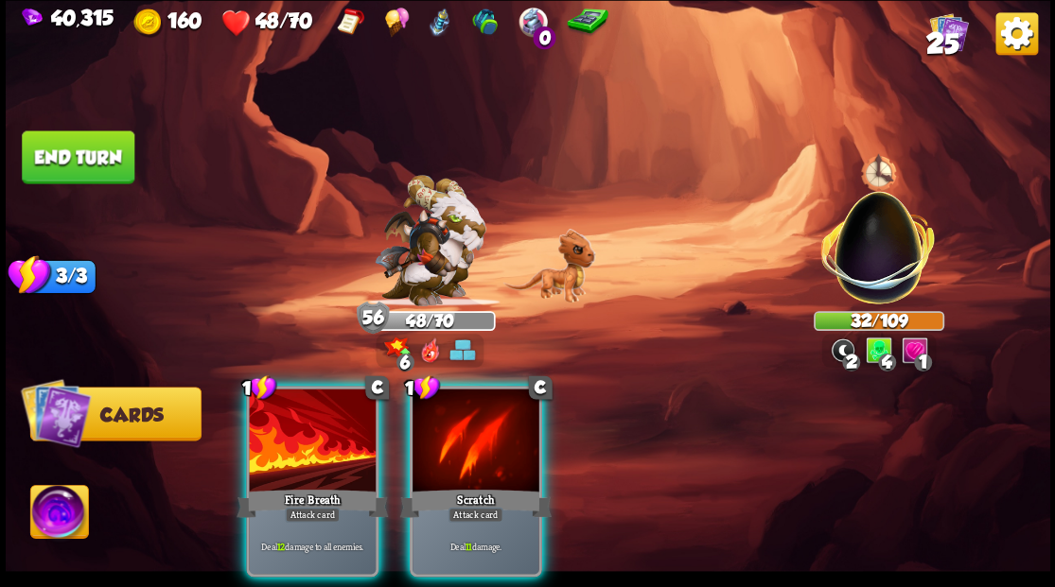
click at [267, 412] on div at bounding box center [312, 442] width 127 height 107
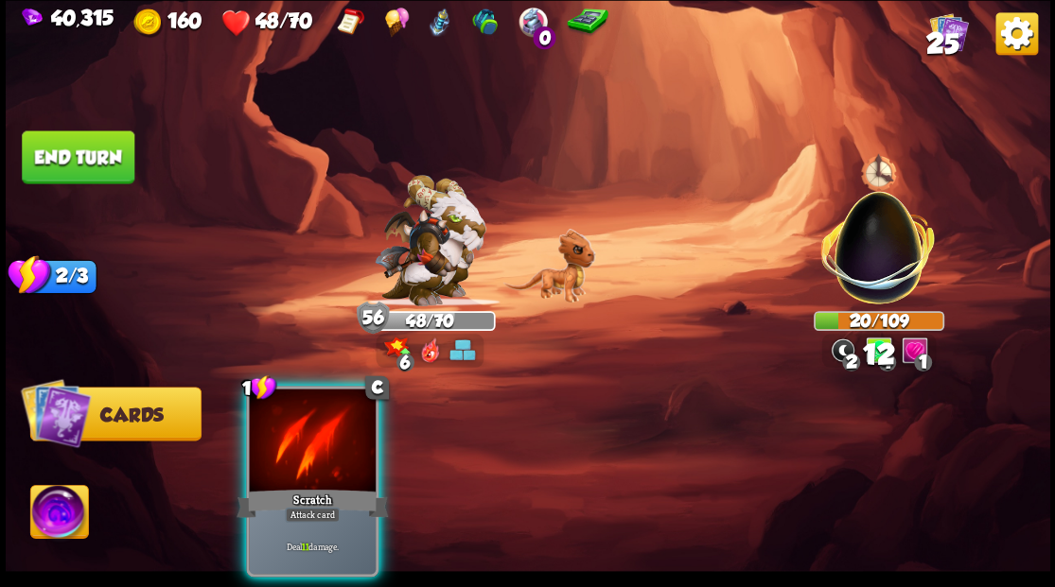
click at [267, 413] on div at bounding box center [312, 442] width 127 height 107
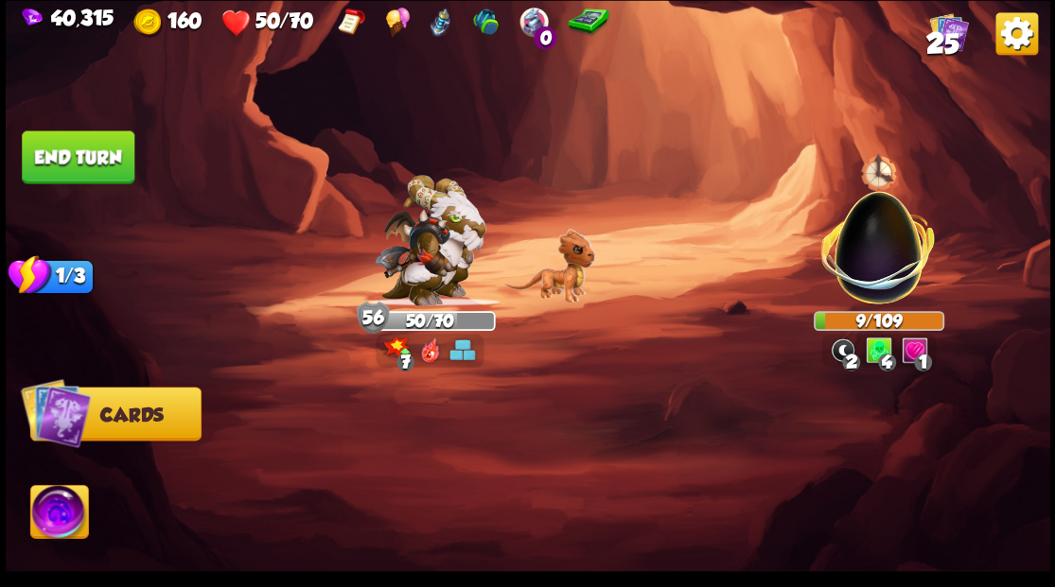
click at [106, 150] on button "End turn" at bounding box center [78, 157] width 113 height 53
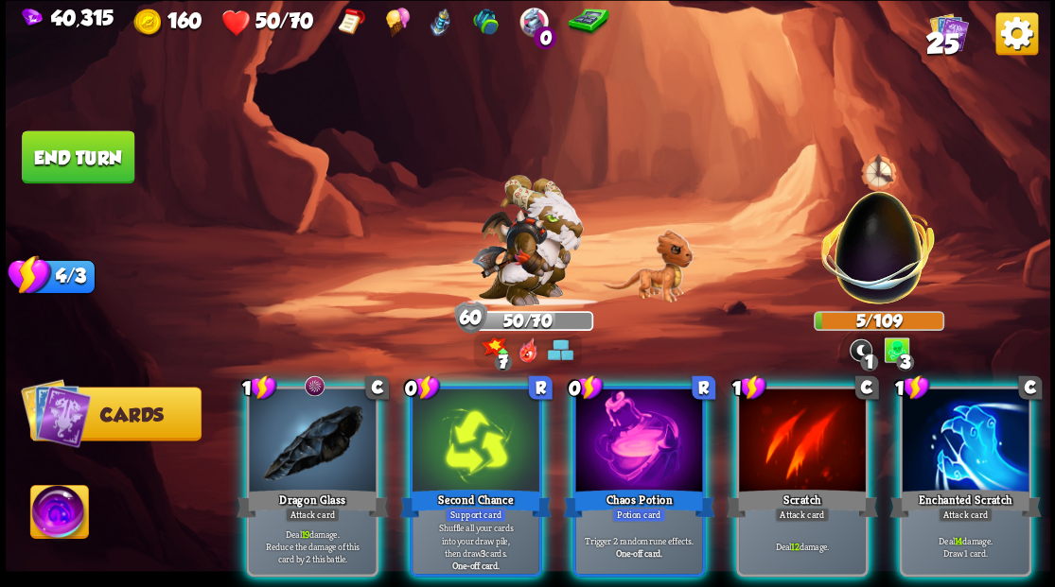
click at [59, 516] on img at bounding box center [59, 514] width 58 height 59
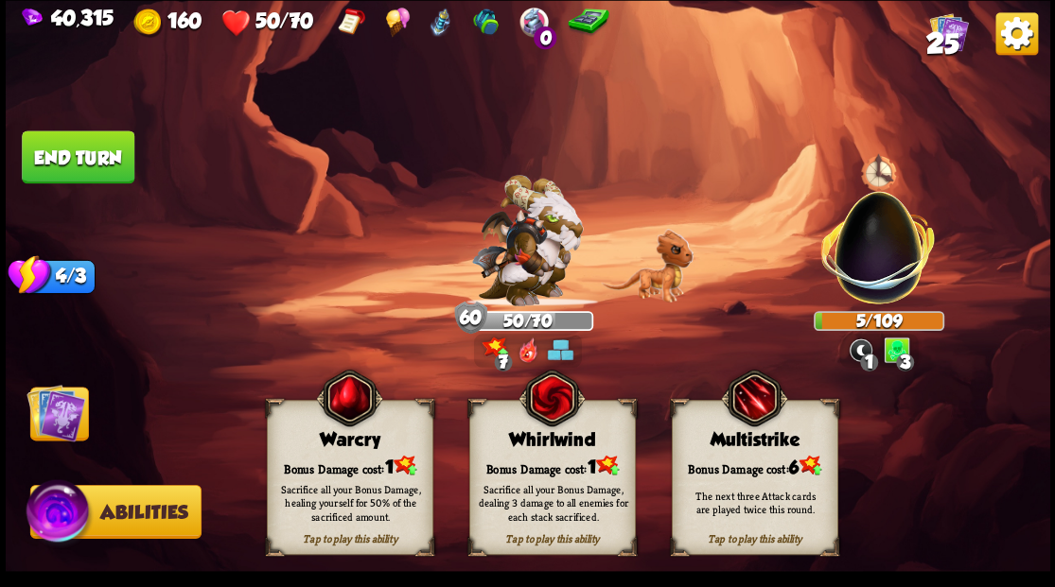
drag, startPoint x: 352, startPoint y: 465, endPoint x: 320, endPoint y: 454, distance: 34.1
click at [347, 461] on div "Bonus Damage cost: 1" at bounding box center [349, 466] width 165 height 24
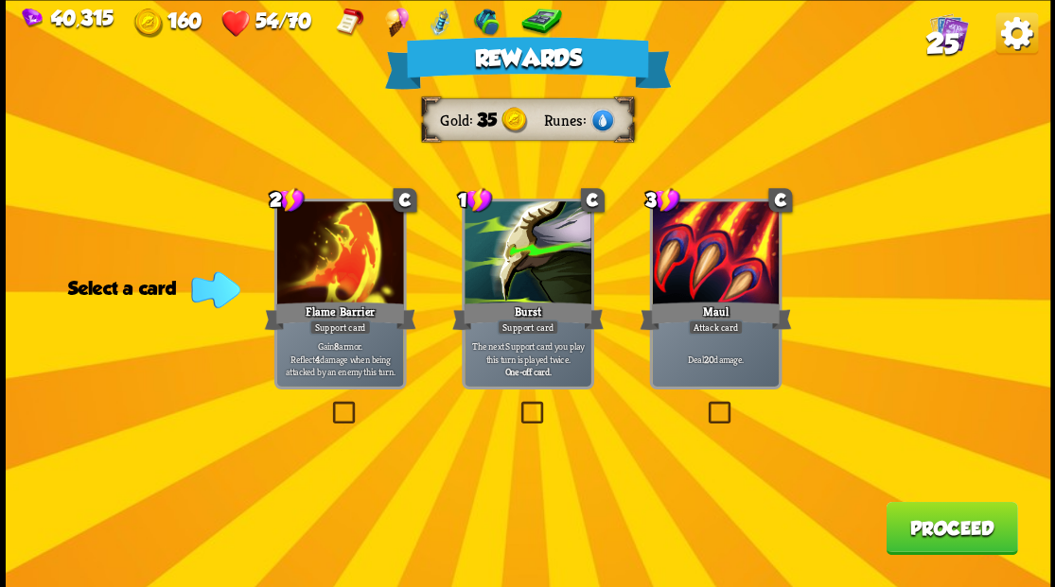
click at [938, 543] on button "Proceed" at bounding box center [950, 527] width 131 height 53
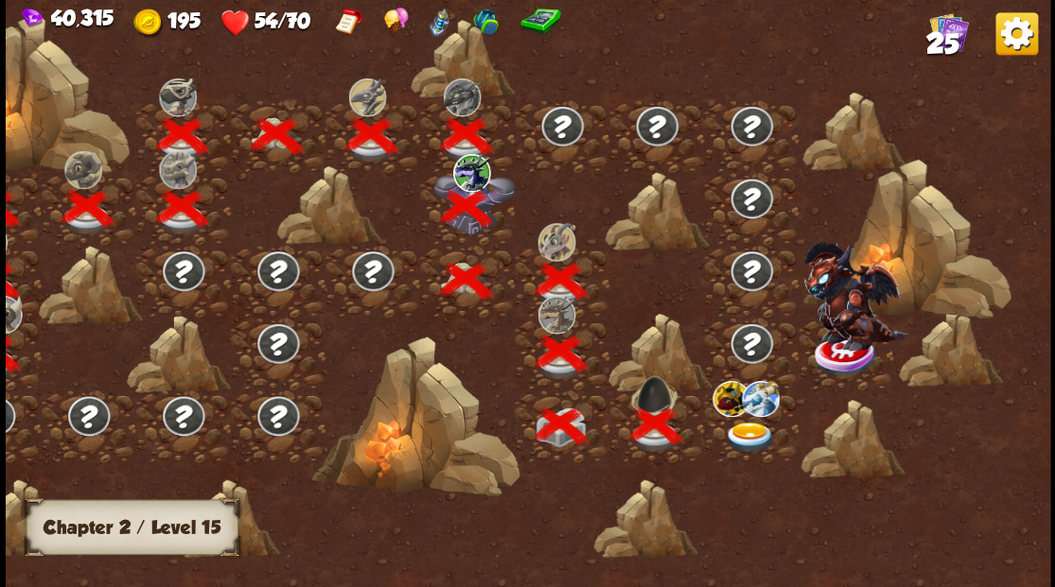
click at [751, 433] on img at bounding box center [750, 437] width 52 height 31
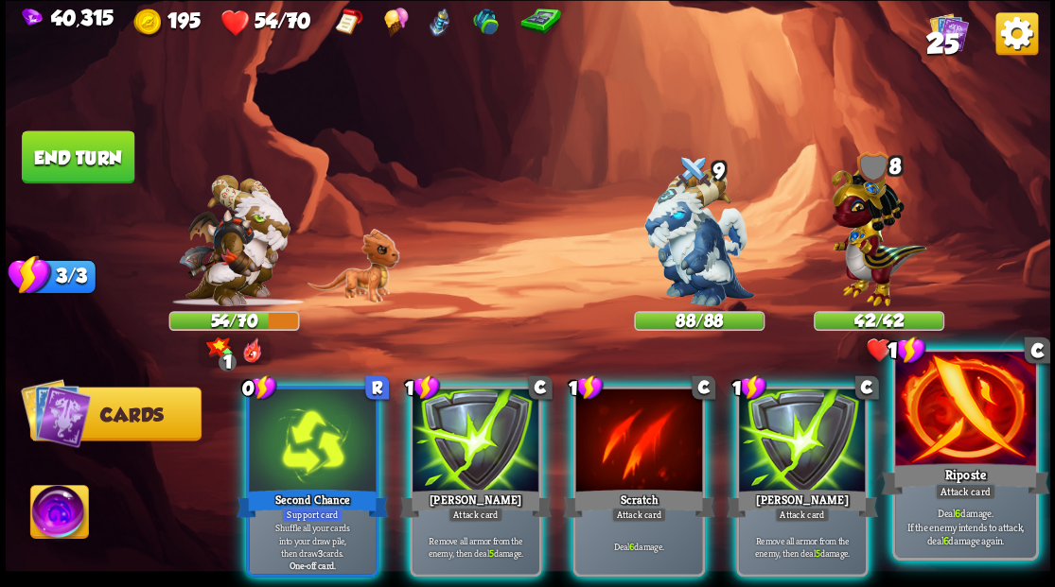
click at [953, 448] on div at bounding box center [965, 411] width 140 height 118
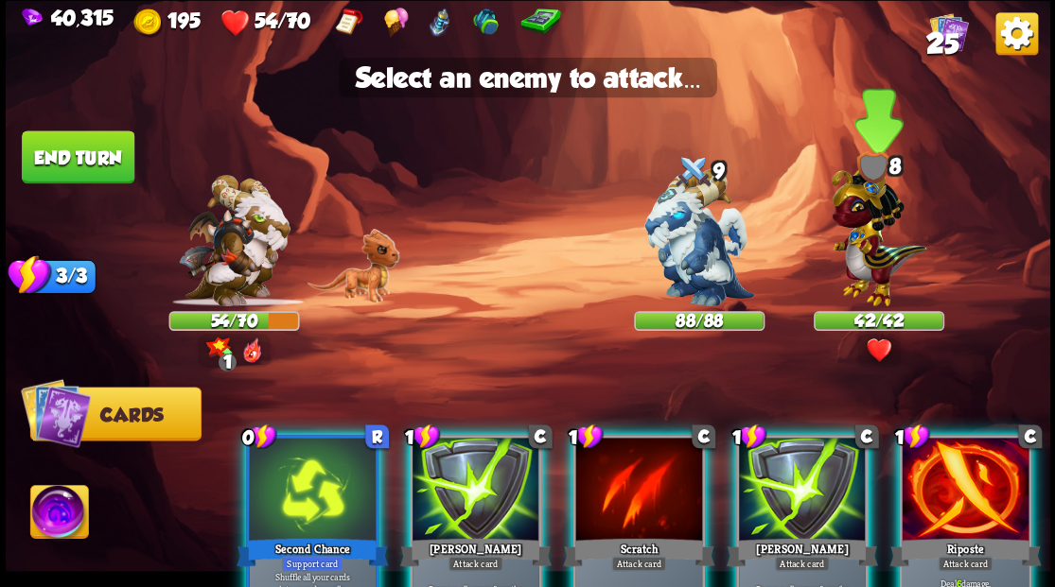
click at [854, 236] on img at bounding box center [878, 231] width 96 height 148
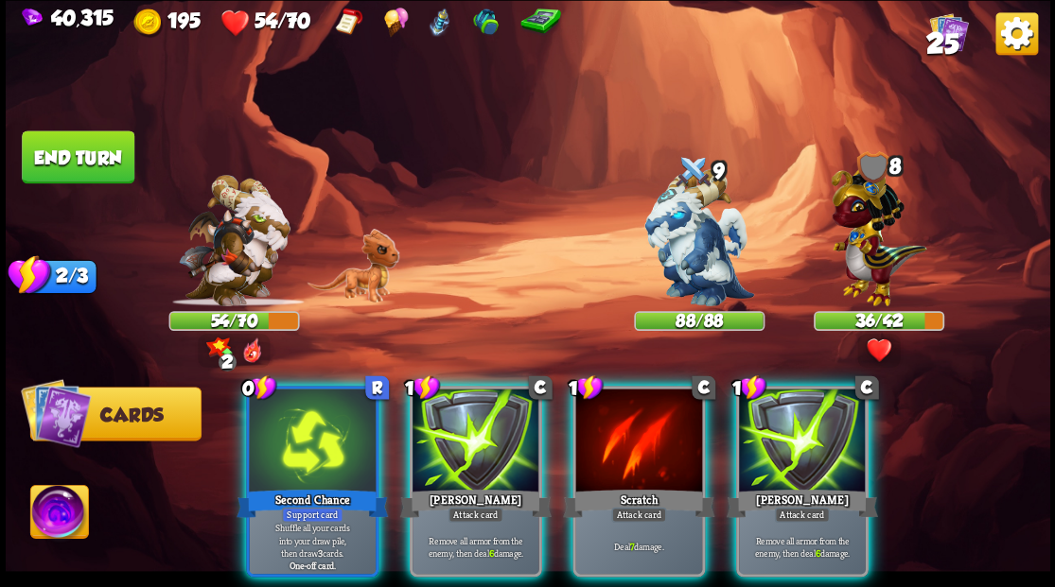
click at [323, 437] on div at bounding box center [312, 442] width 127 height 107
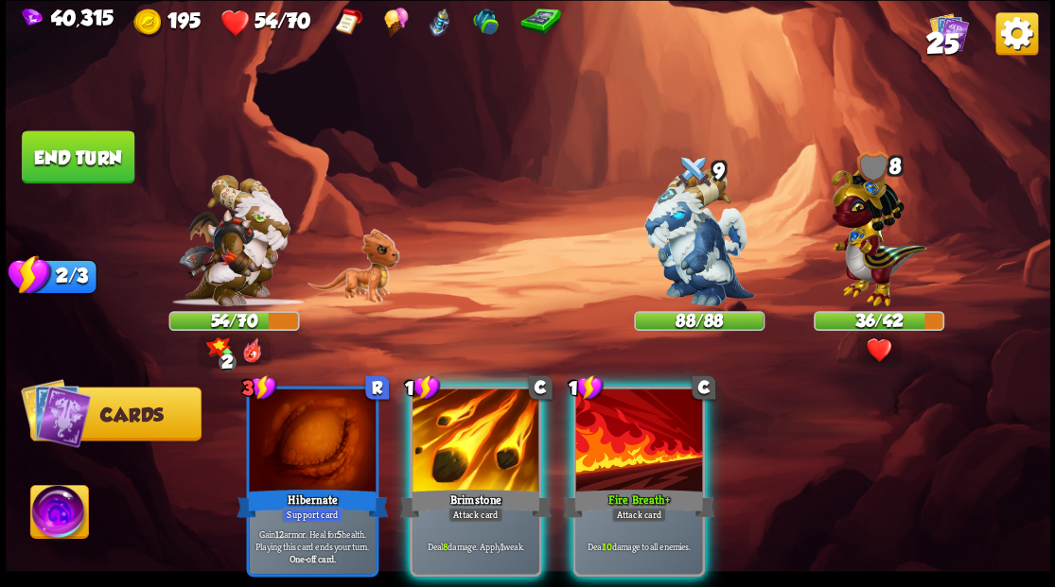
drag, startPoint x: 487, startPoint y: 449, endPoint x: 766, endPoint y: 315, distance: 309.7
click at [488, 449] on div at bounding box center [475, 442] width 127 height 107
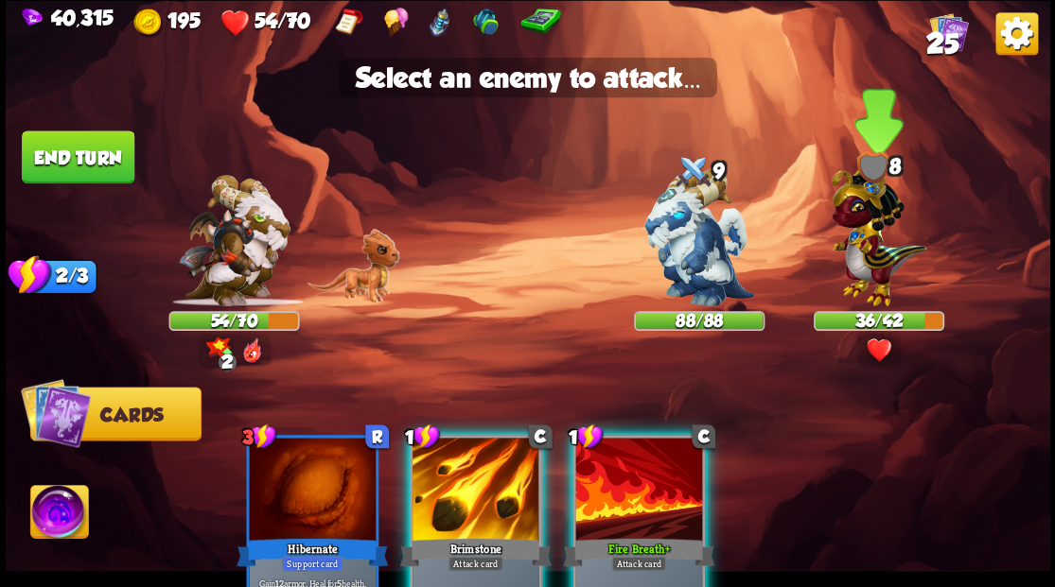
click at [853, 253] on img at bounding box center [878, 231] width 96 height 148
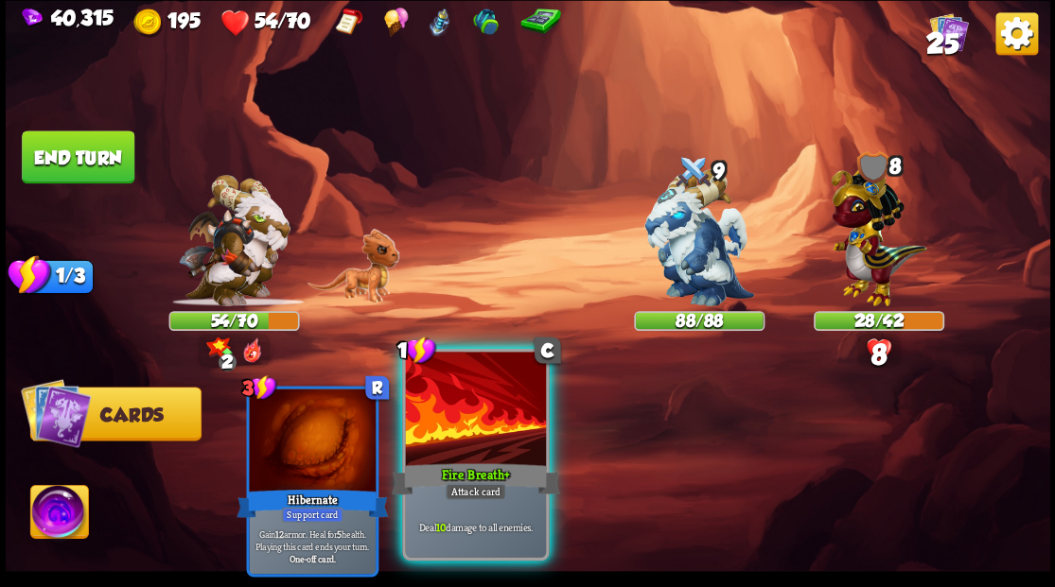
click at [456, 436] on div at bounding box center [475, 411] width 140 height 118
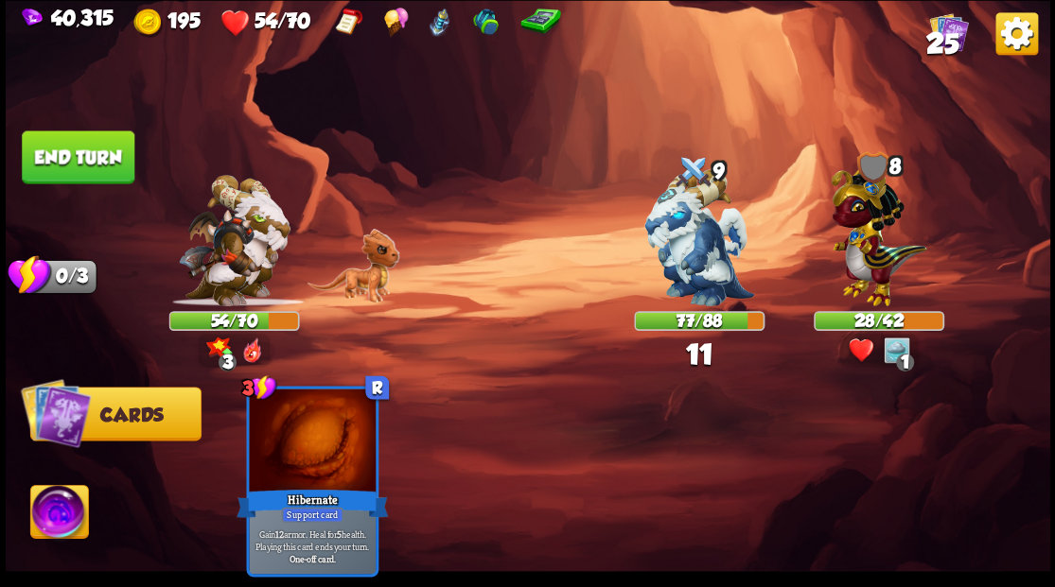
drag, startPoint x: 64, startPoint y: 153, endPoint x: 89, endPoint y: 171, distance: 30.5
click at [67, 155] on button "End turn" at bounding box center [78, 157] width 113 height 53
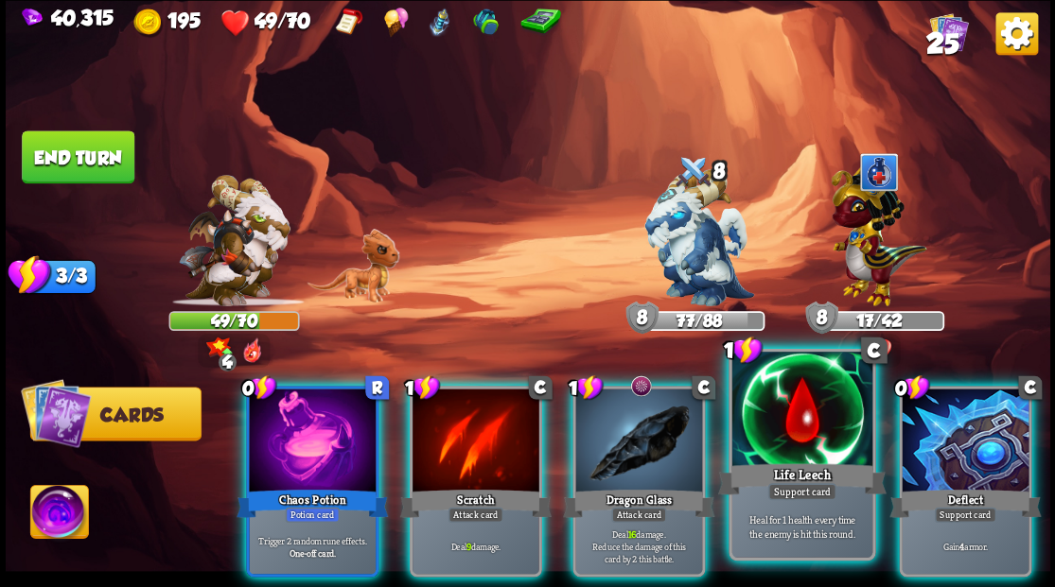
click at [777, 416] on div at bounding box center [801, 411] width 140 height 118
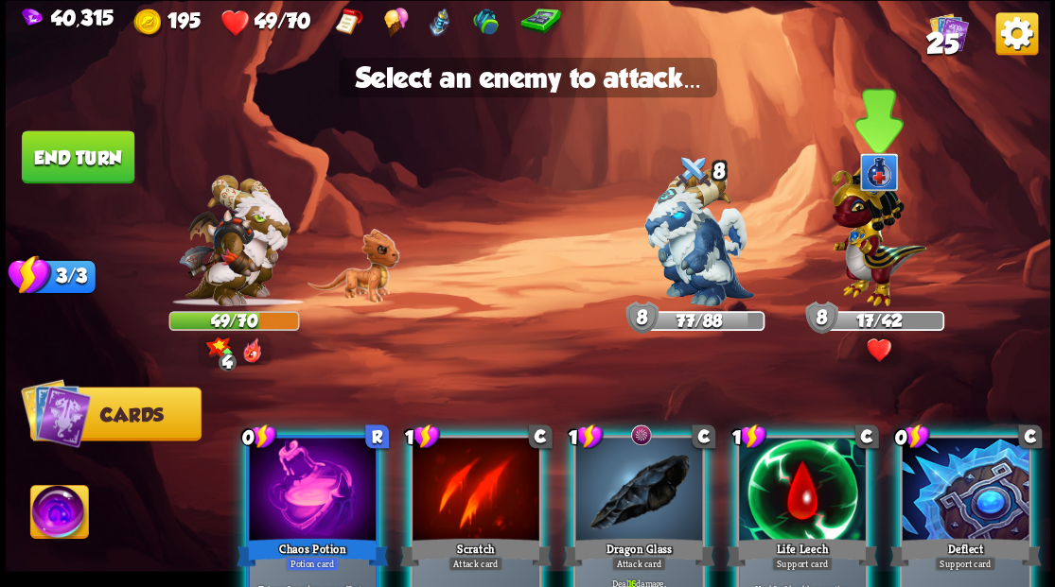
click at [865, 239] on img at bounding box center [878, 231] width 96 height 148
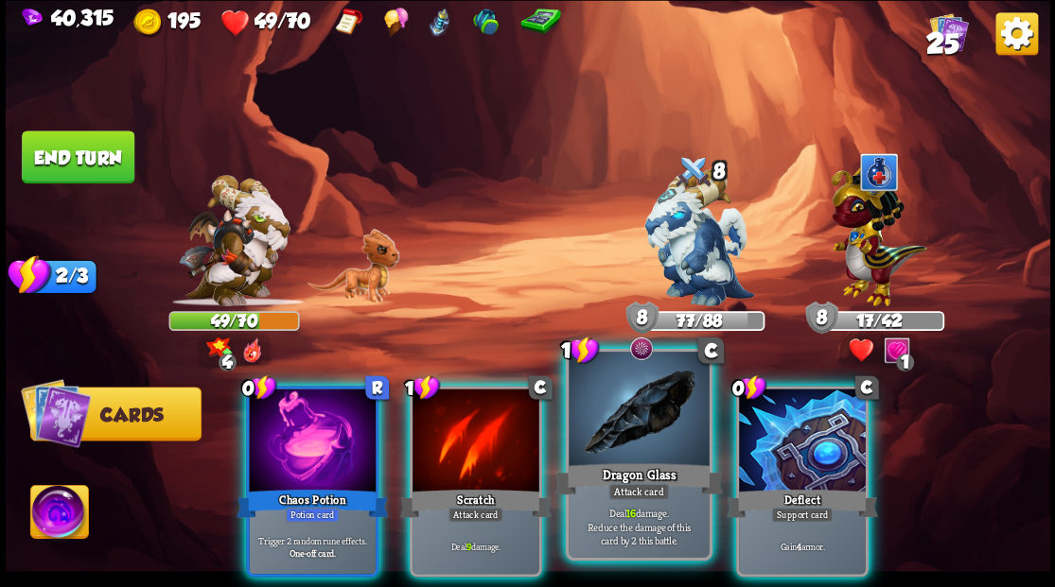
click at [626, 427] on div at bounding box center [638, 411] width 140 height 118
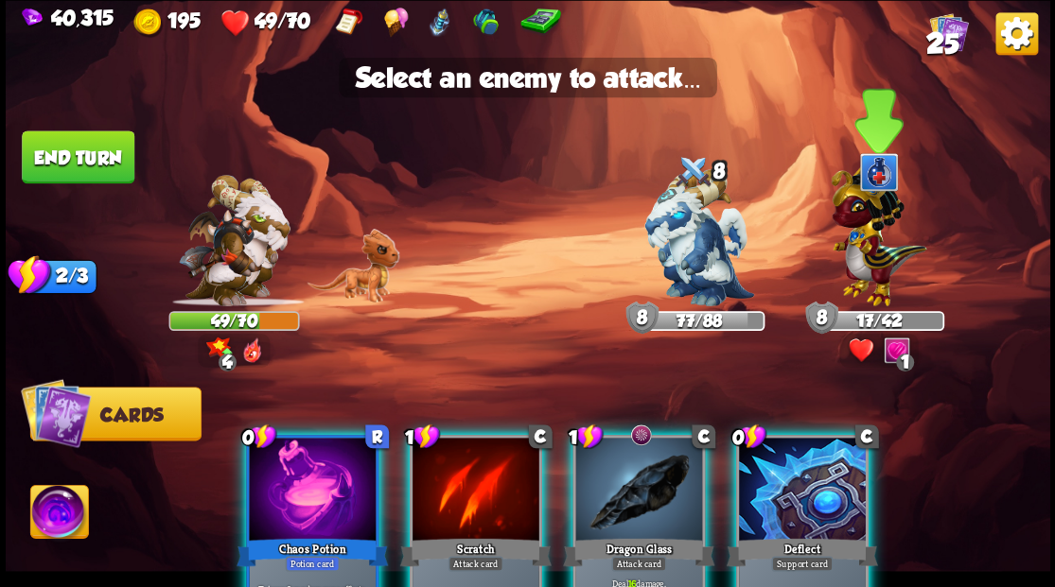
click at [866, 253] on img at bounding box center [878, 231] width 96 height 148
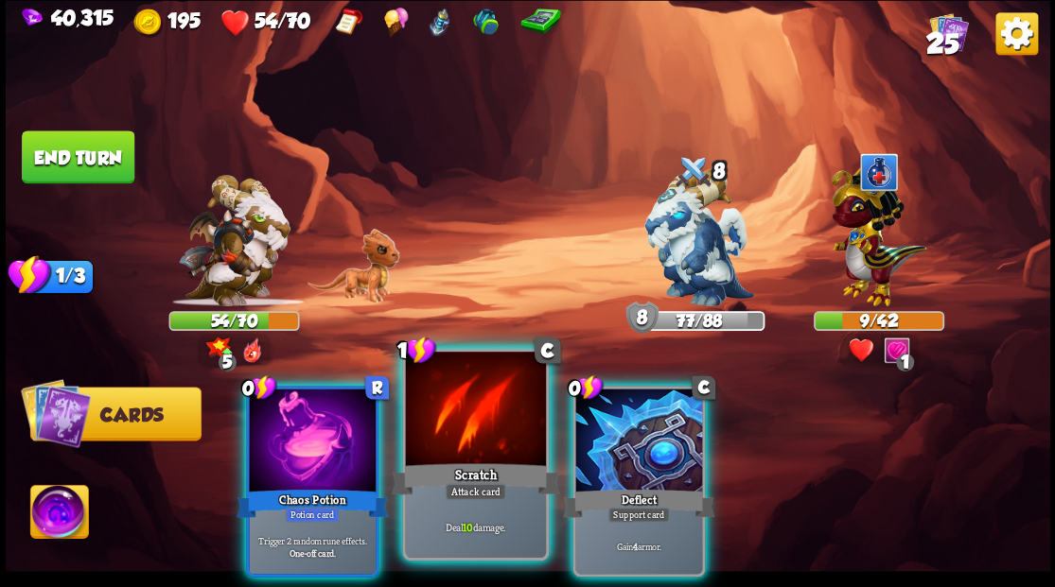
click at [457, 434] on div at bounding box center [475, 411] width 140 height 118
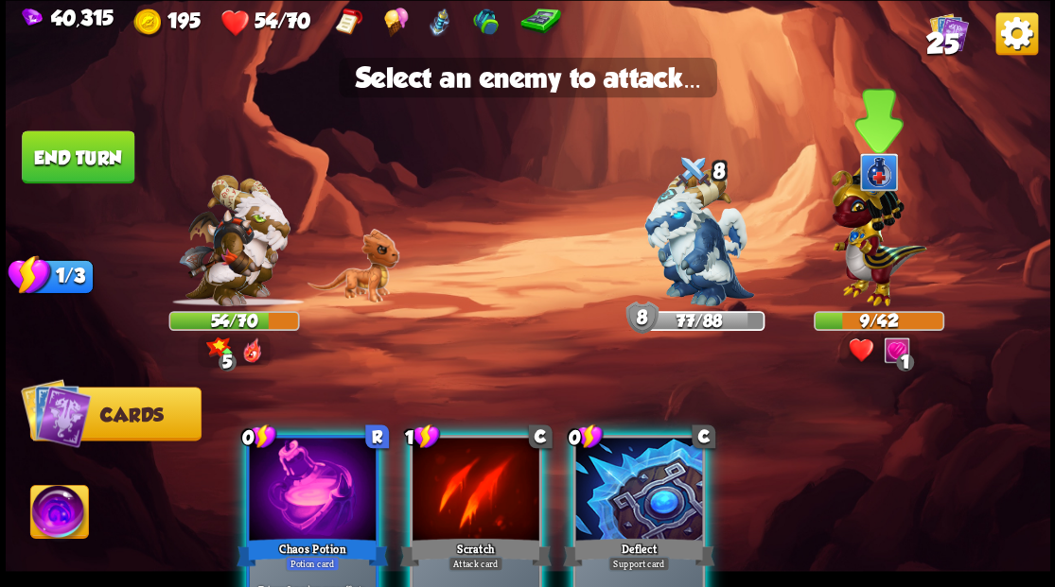
click at [857, 255] on img at bounding box center [878, 231] width 96 height 148
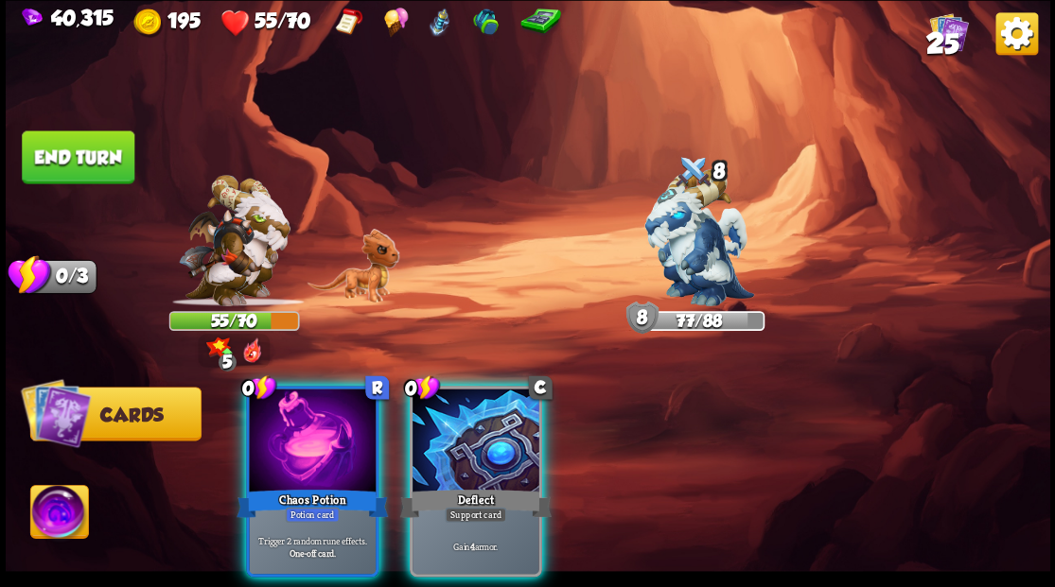
click at [463, 441] on div at bounding box center [475, 442] width 127 height 107
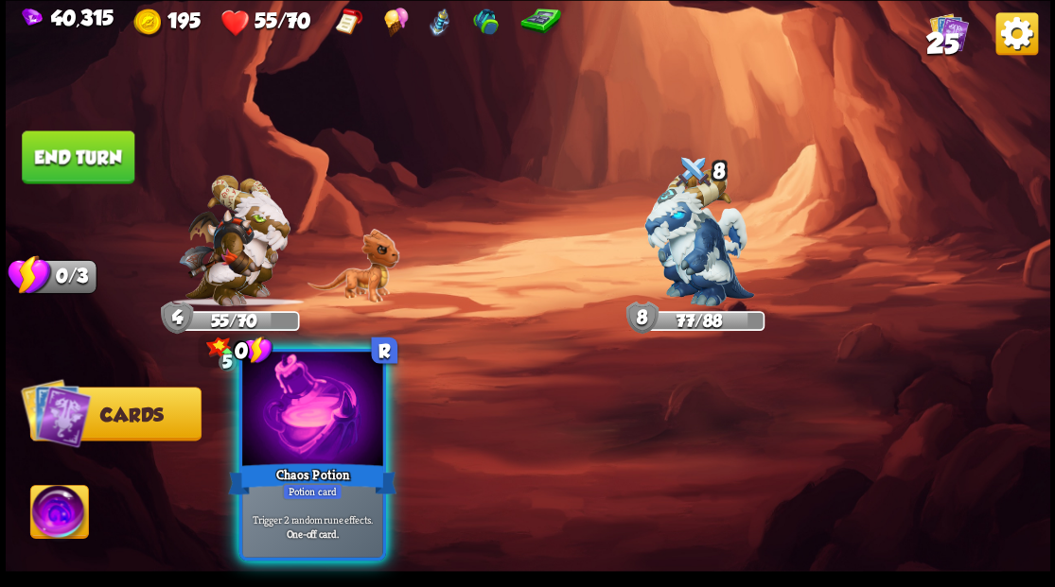
click at [315, 415] on div at bounding box center [312, 411] width 140 height 118
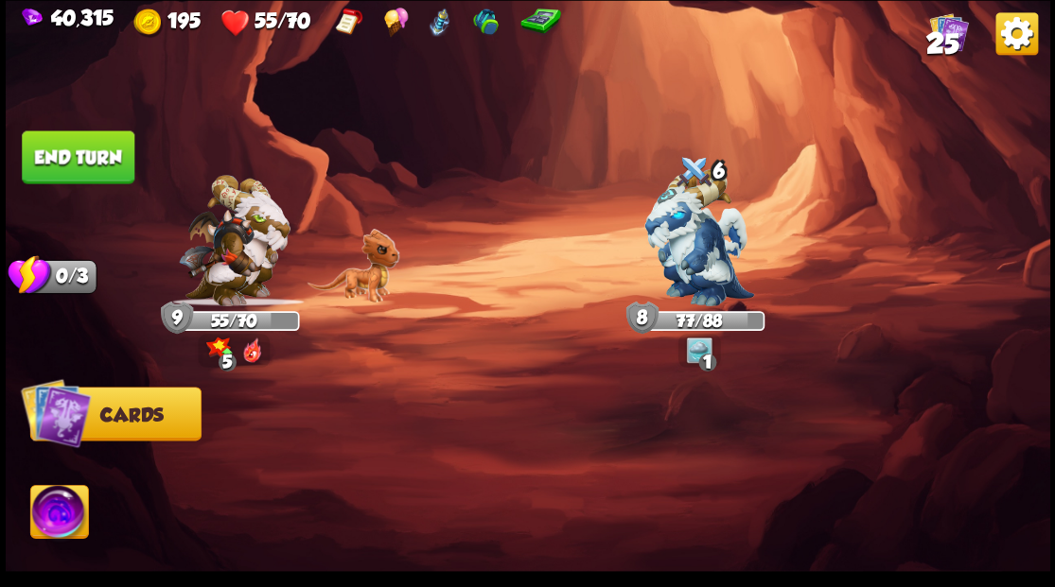
click at [90, 149] on button "End turn" at bounding box center [78, 157] width 113 height 53
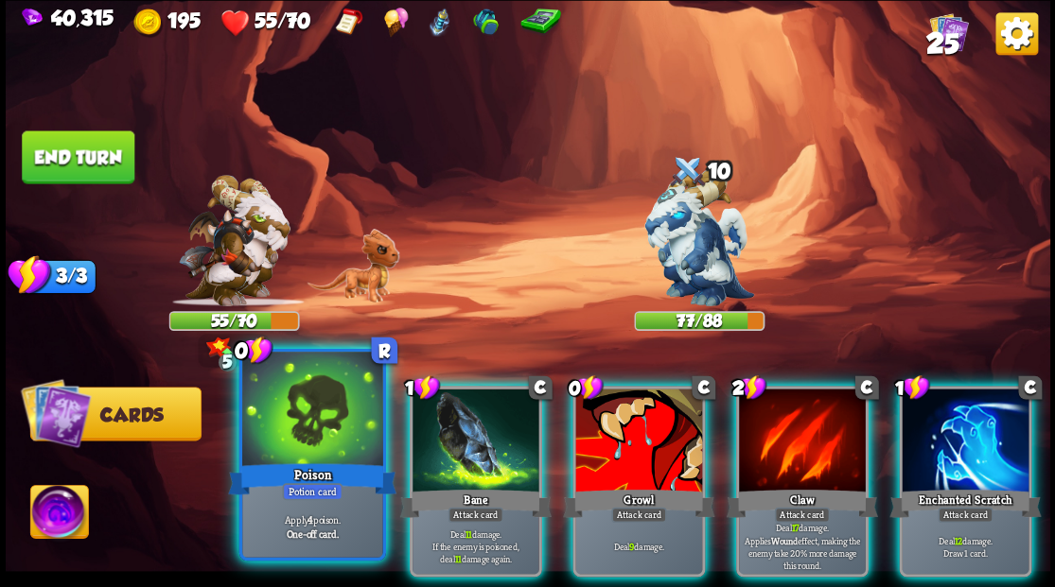
click at [322, 413] on div at bounding box center [312, 411] width 140 height 118
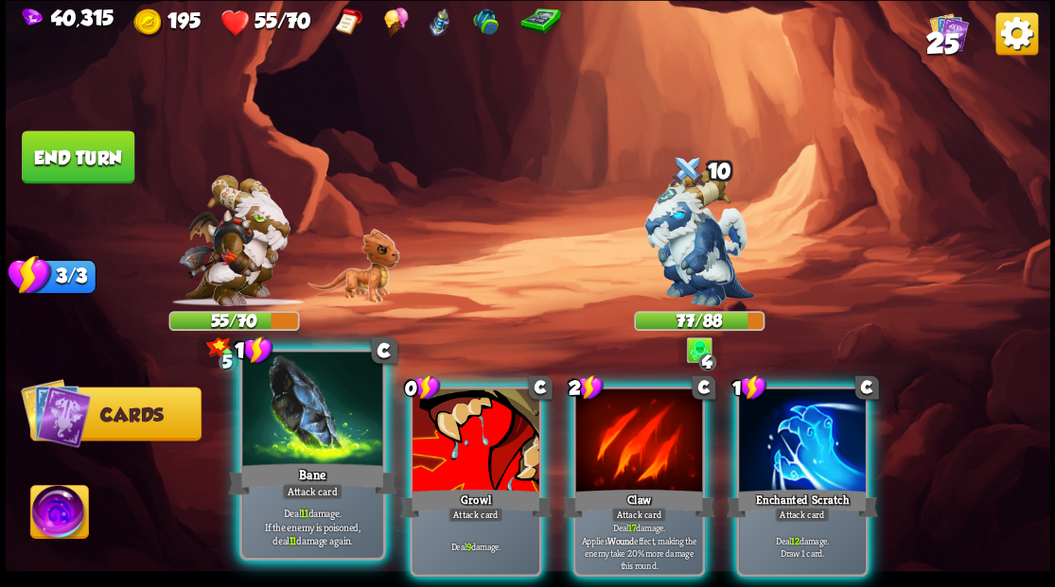
click at [323, 413] on div at bounding box center [312, 411] width 140 height 118
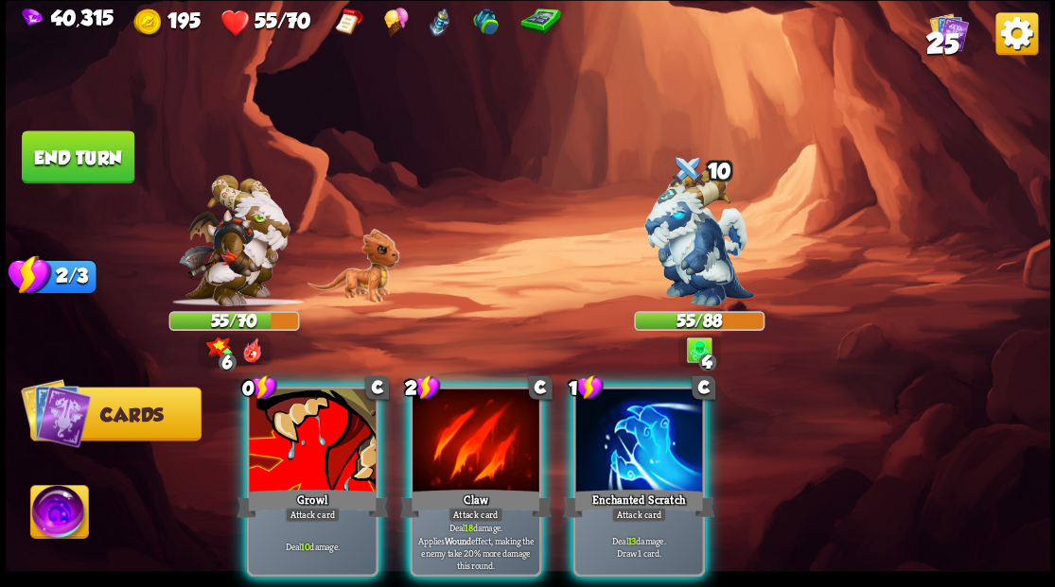
click at [479, 396] on div at bounding box center [475, 442] width 127 height 107
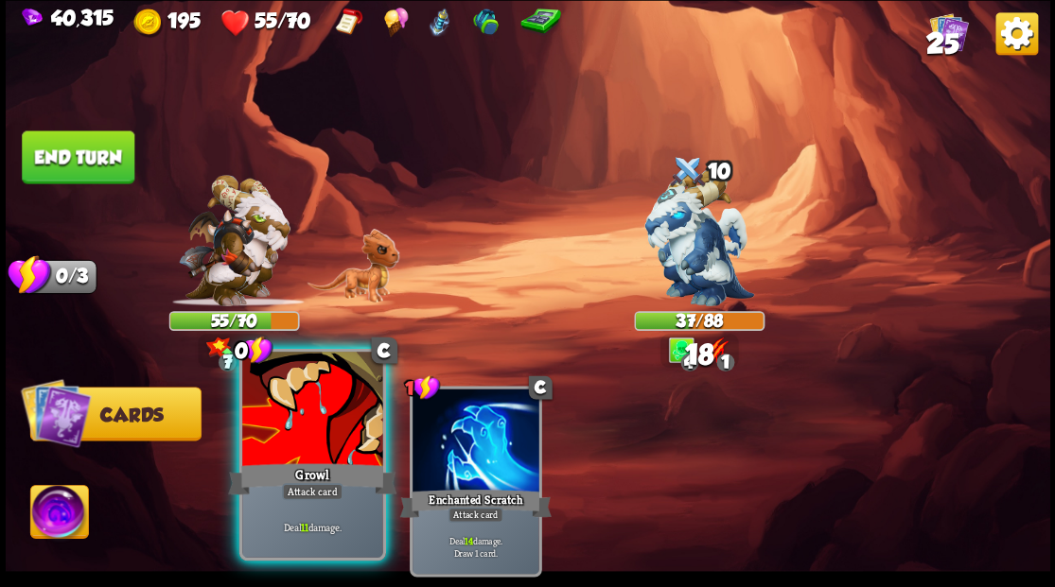
click at [310, 439] on div at bounding box center [312, 411] width 140 height 118
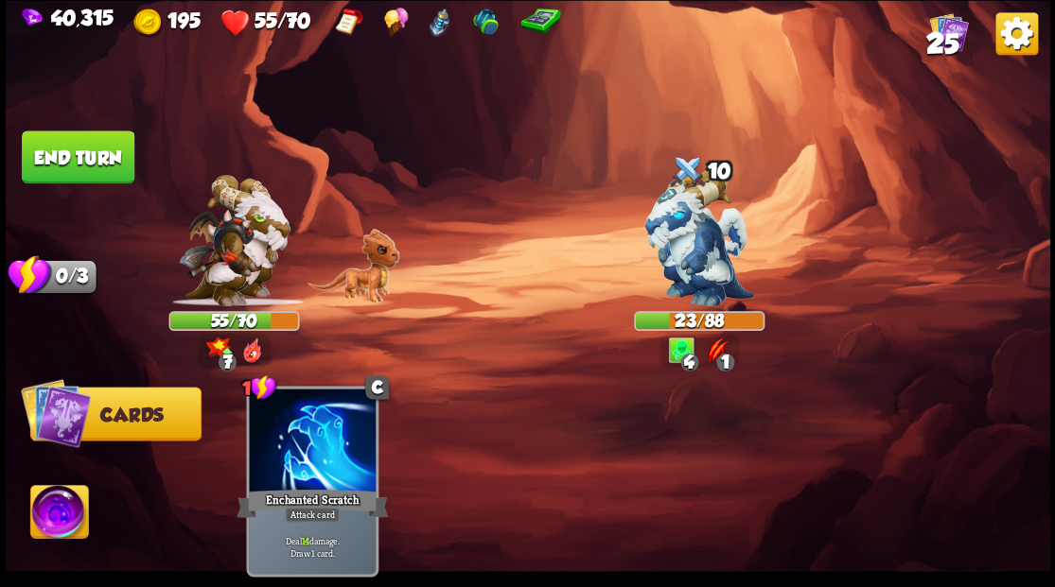
click at [90, 165] on button "End turn" at bounding box center [78, 157] width 113 height 53
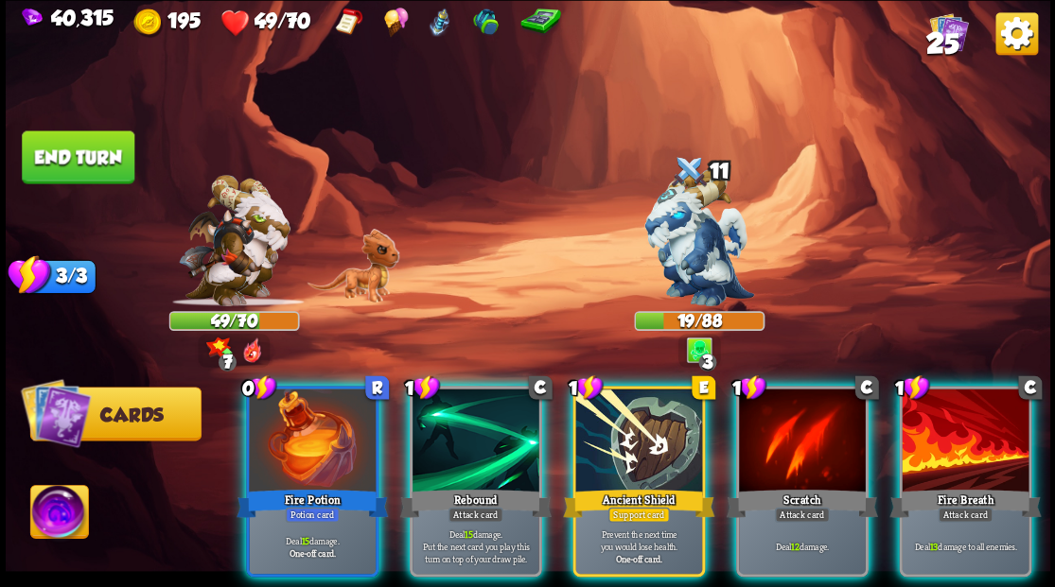
click at [59, 518] on img at bounding box center [59, 514] width 58 height 59
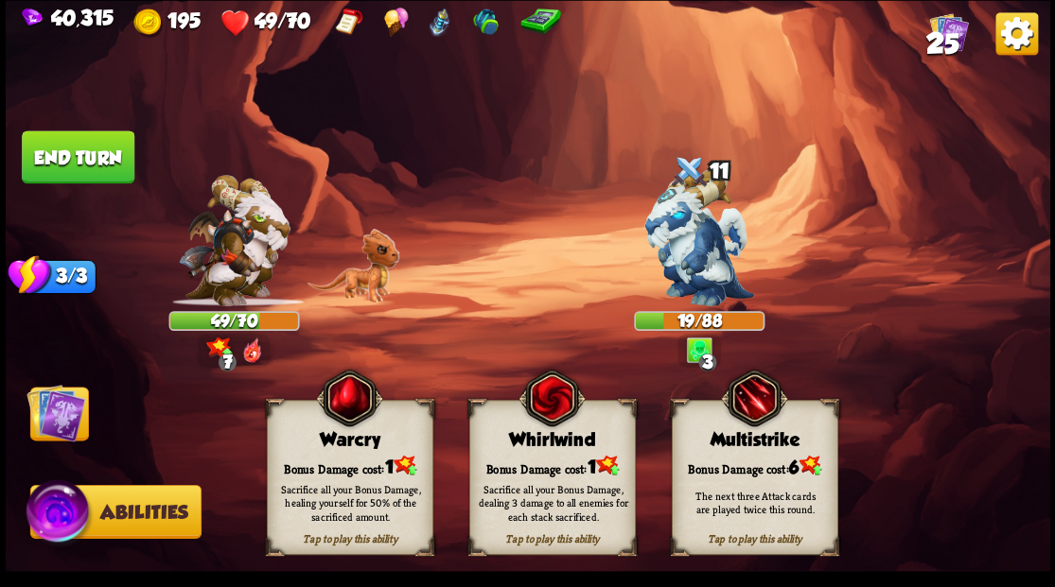
click at [343, 445] on div "Warcry" at bounding box center [349, 439] width 165 height 21
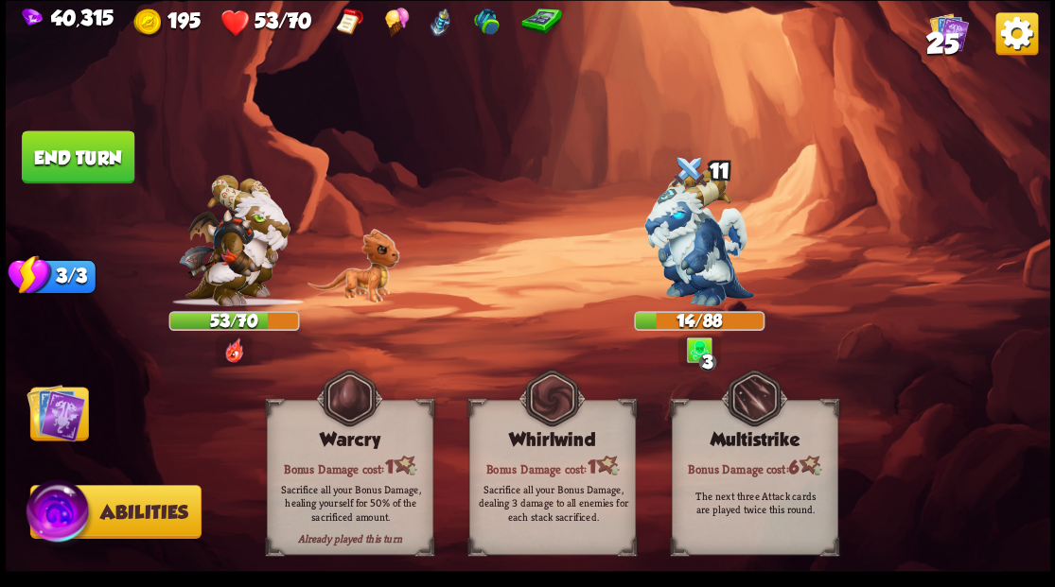
click at [48, 416] on img at bounding box center [55, 412] width 59 height 59
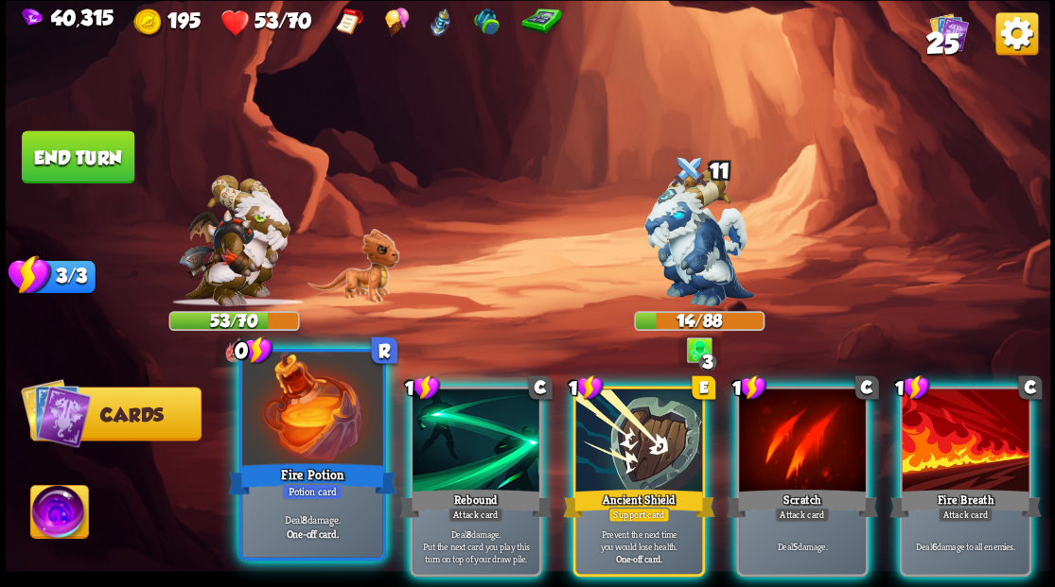
click at [294, 432] on div at bounding box center [312, 411] width 140 height 118
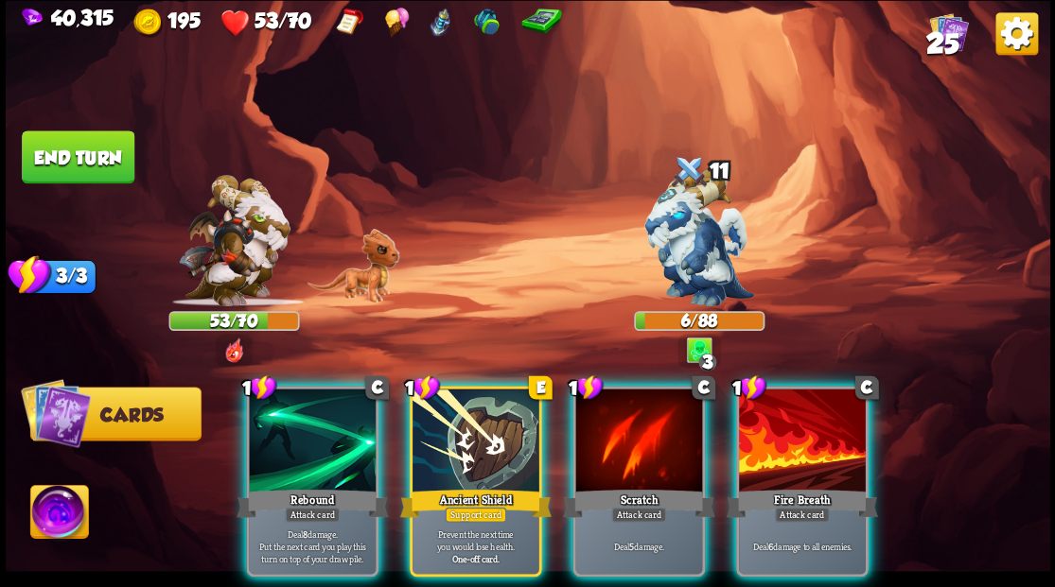
click at [303, 411] on div at bounding box center [312, 442] width 127 height 107
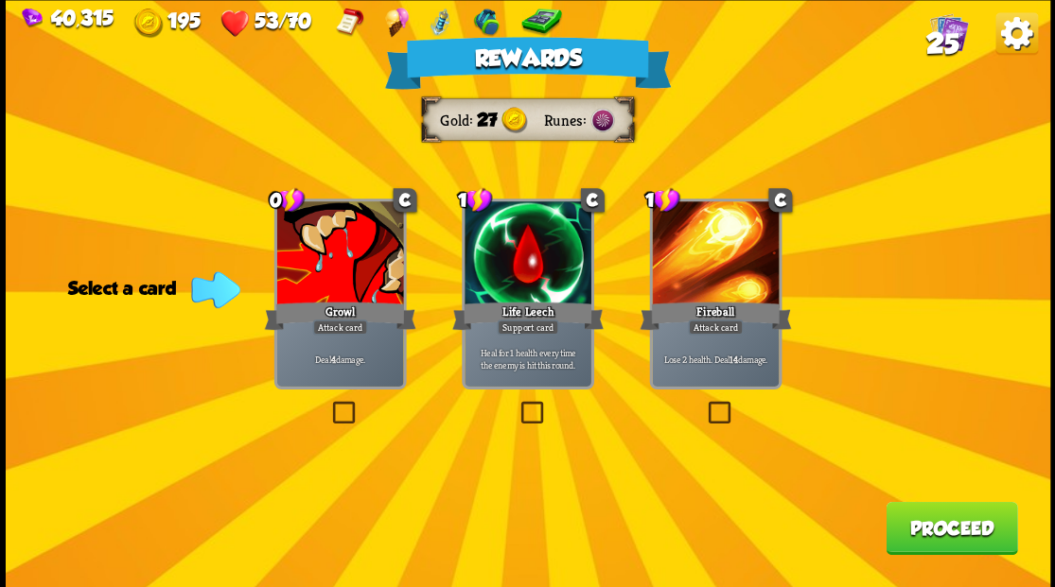
click at [947, 519] on button "Proceed" at bounding box center [950, 527] width 131 height 53
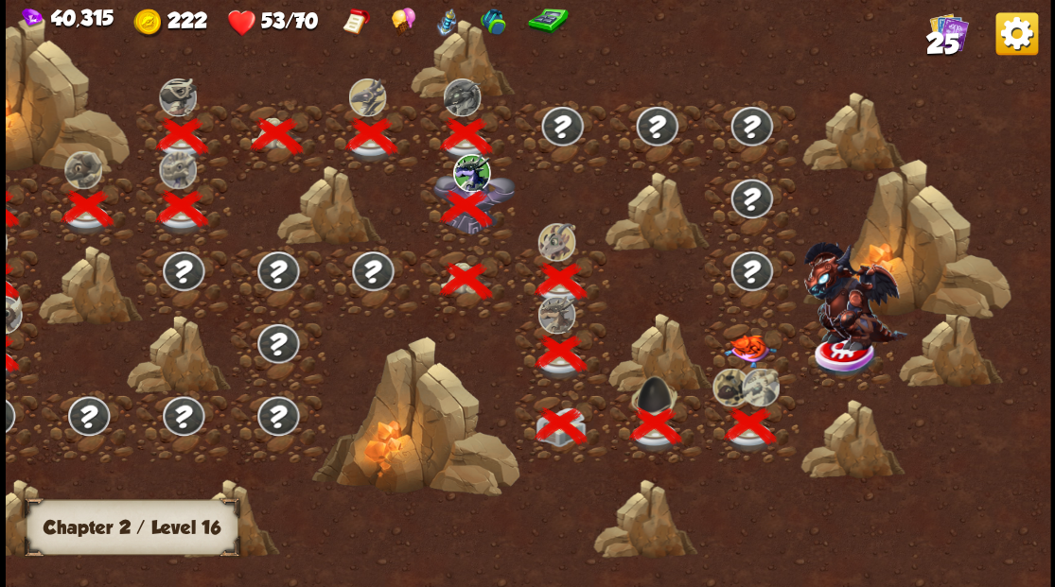
click at [747, 331] on div at bounding box center [751, 354] width 95 height 73
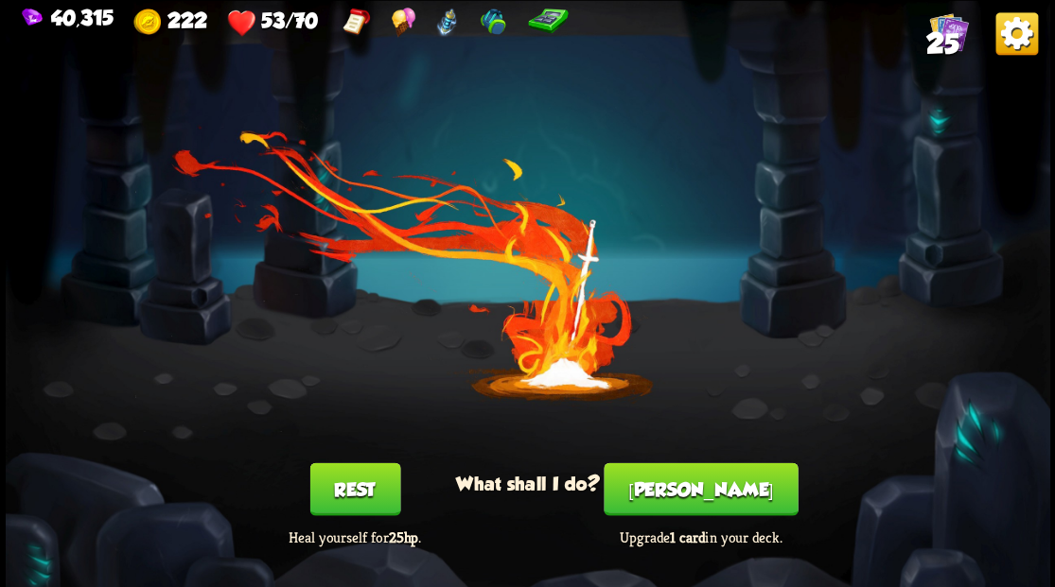
click at [692, 488] on button "[PERSON_NAME]" at bounding box center [700, 489] width 194 height 53
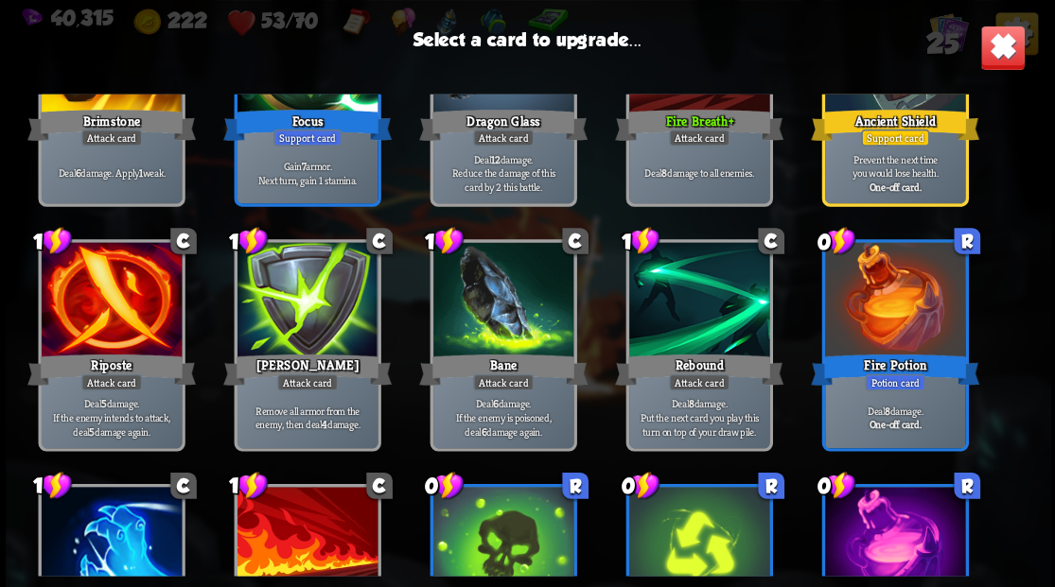
scroll to position [753, 0]
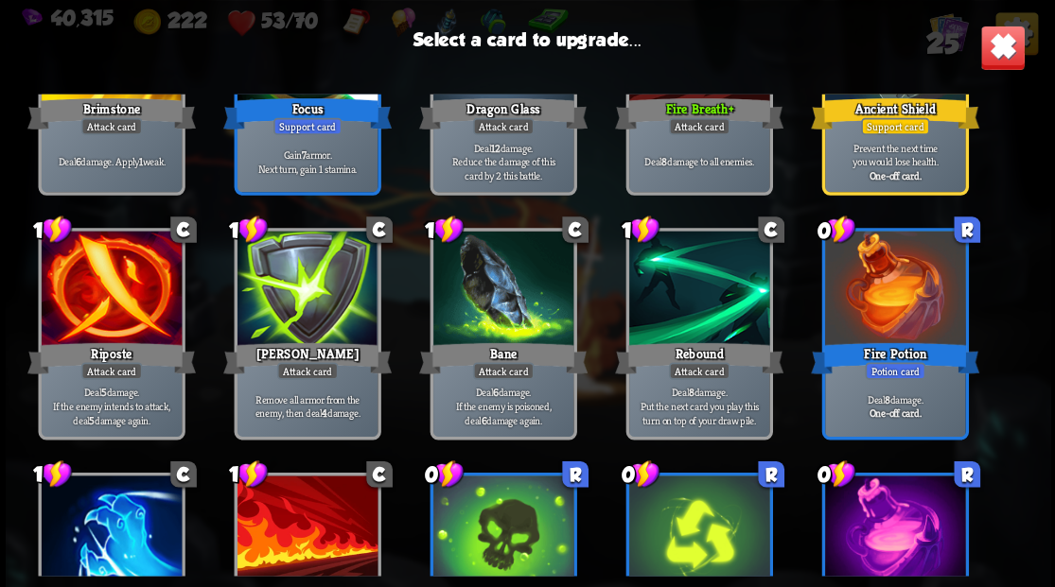
click at [1002, 53] on img at bounding box center [1001, 47] width 45 height 45
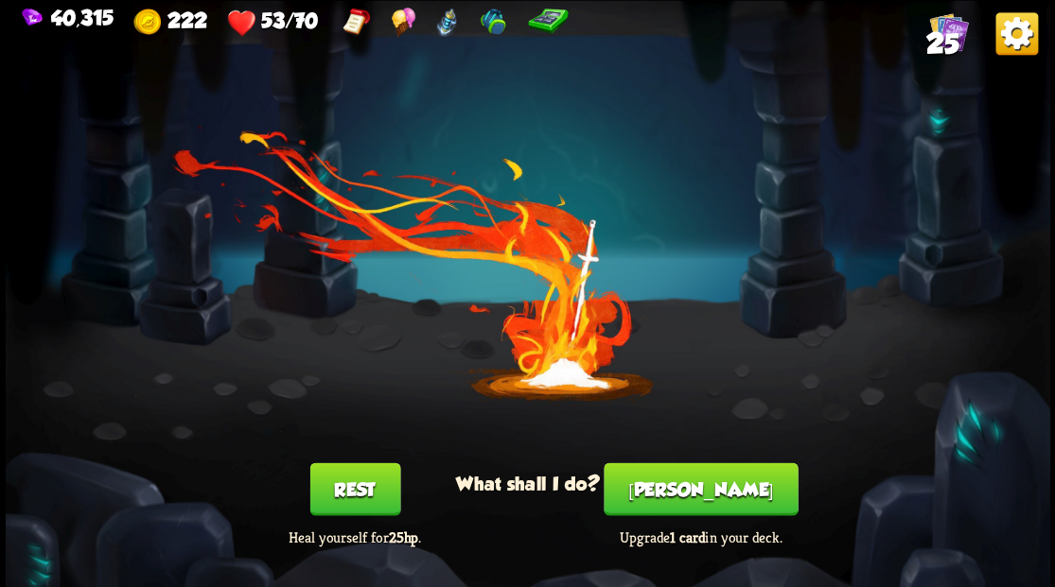
click at [694, 488] on button "[PERSON_NAME]" at bounding box center [700, 489] width 194 height 53
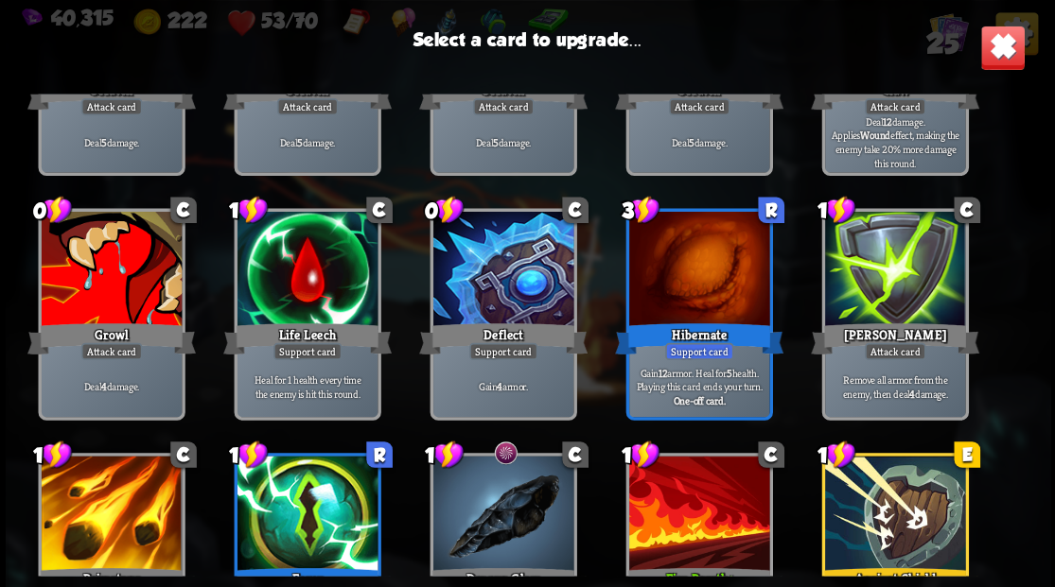
scroll to position [252, 0]
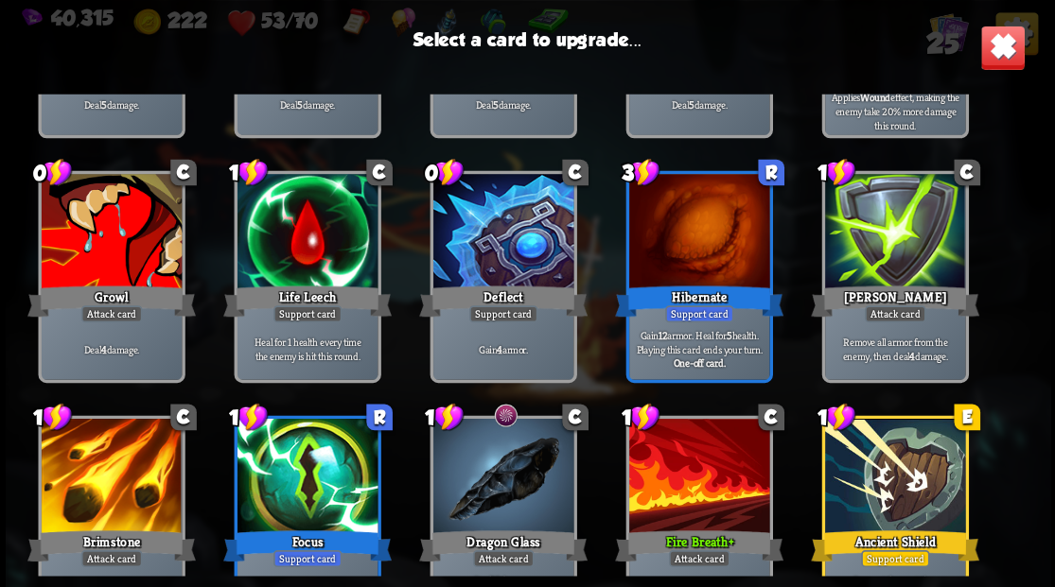
click at [115, 241] on div at bounding box center [111, 233] width 140 height 118
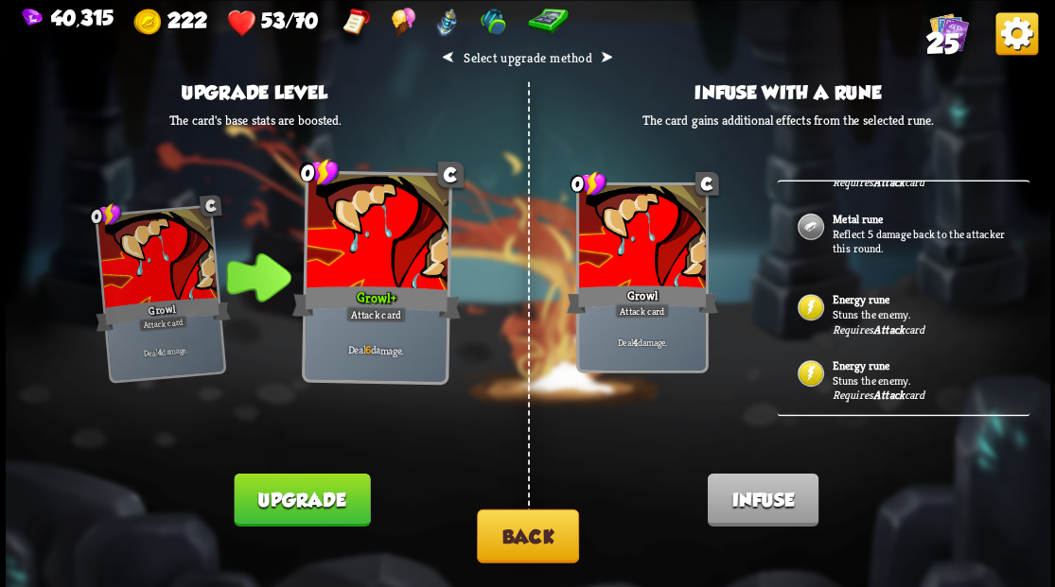
scroll to position [630, 0]
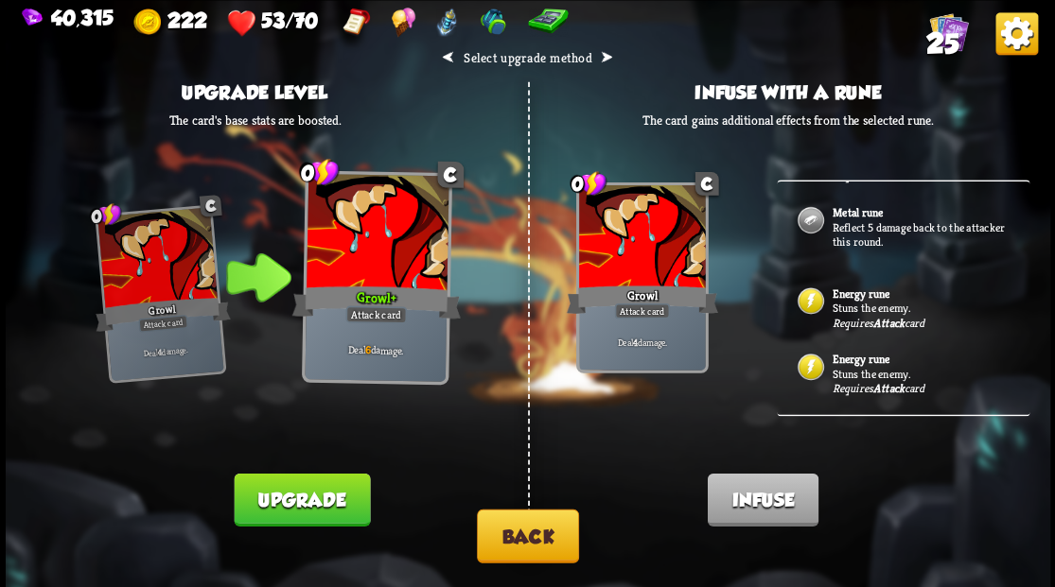
click at [851, 300] on p "Stuns the enemy." at bounding box center [919, 307] width 177 height 15
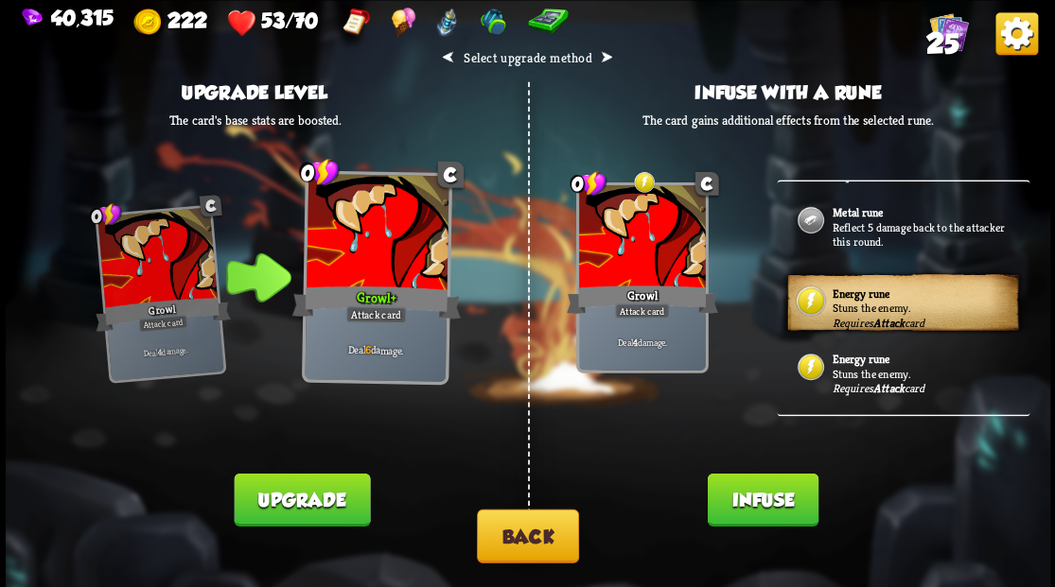
click at [764, 498] on button "Infuse" at bounding box center [762, 499] width 111 height 53
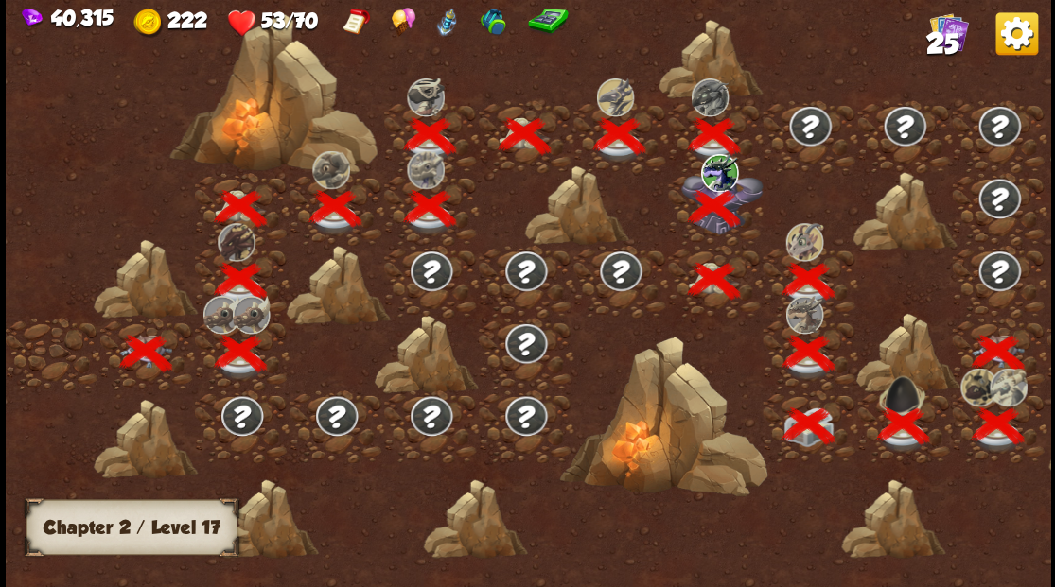
scroll to position [0, 288]
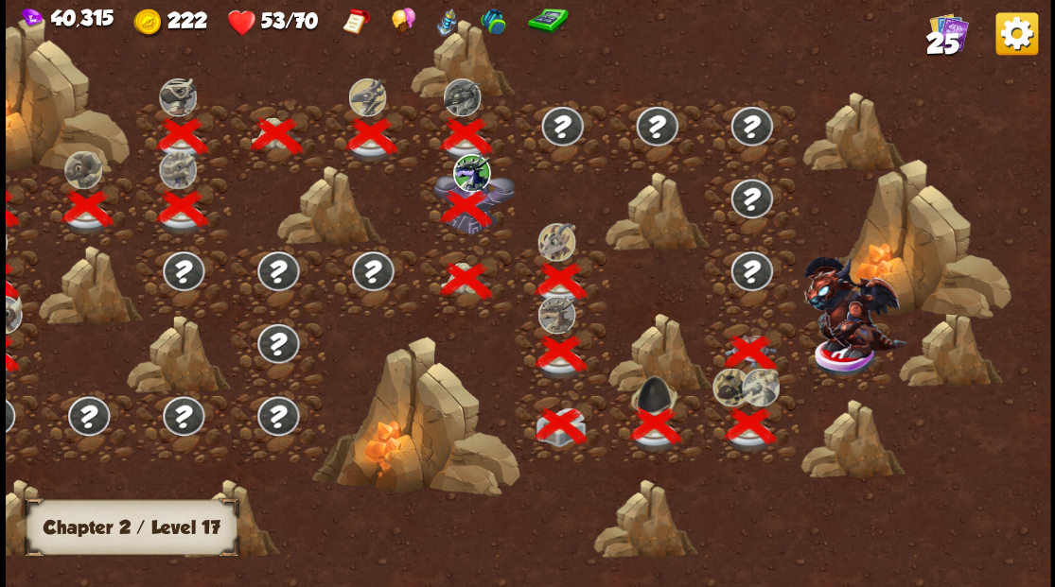
click at [838, 354] on img at bounding box center [854, 306] width 104 height 102
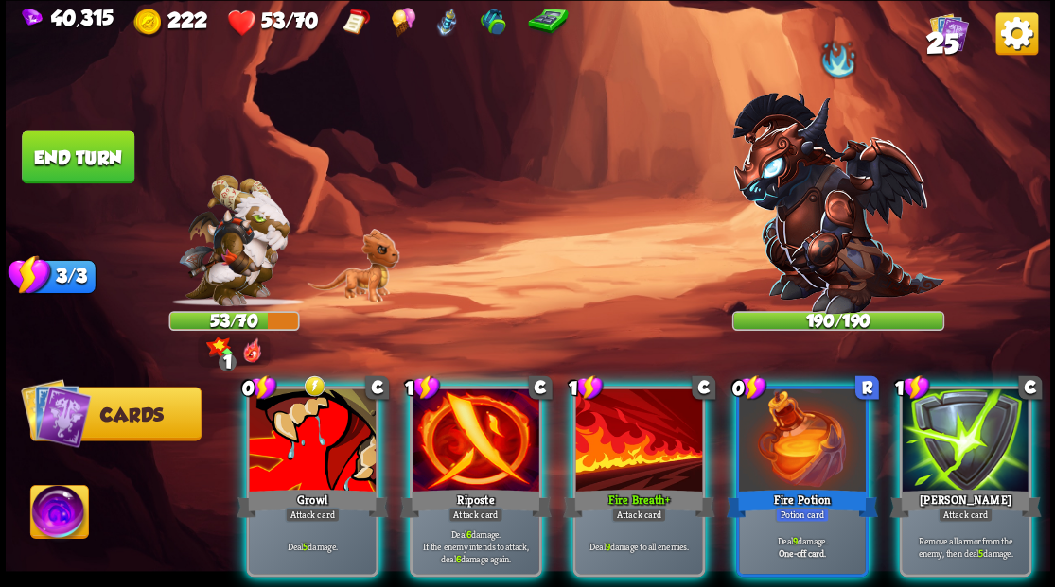
click at [445, 410] on div at bounding box center [475, 442] width 127 height 107
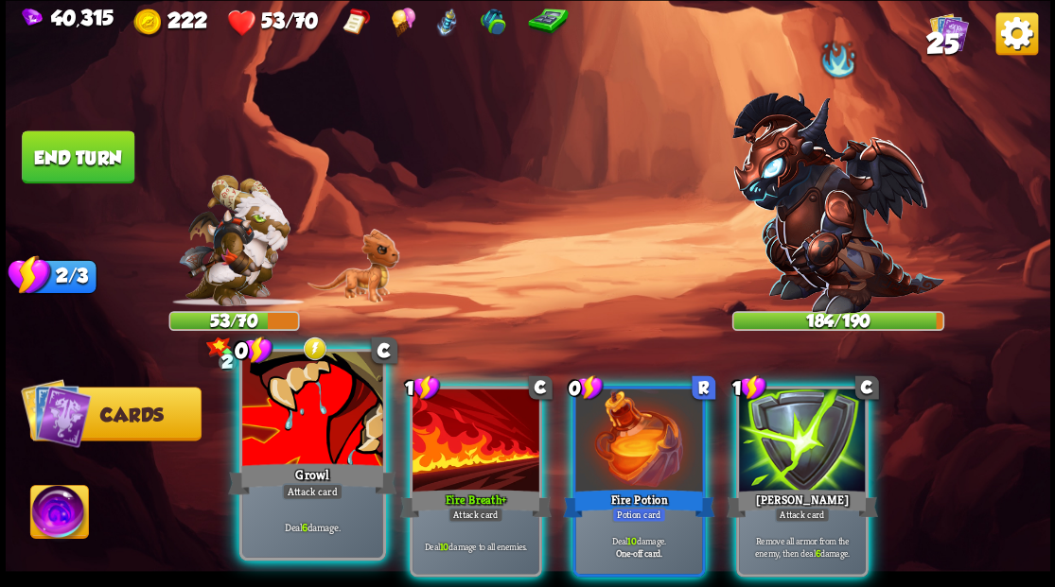
click at [288, 444] on div at bounding box center [312, 411] width 140 height 118
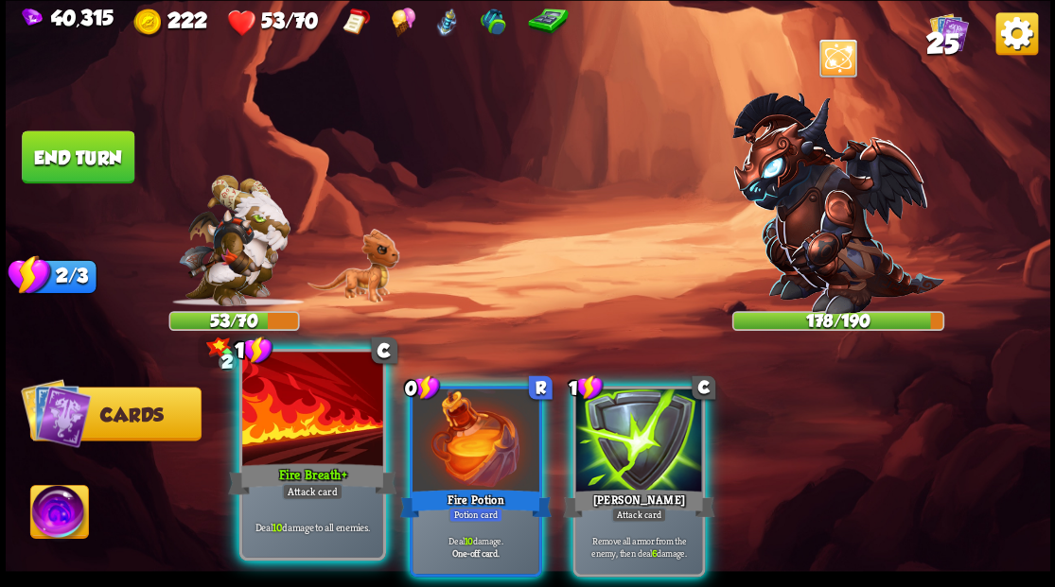
click at [286, 448] on div at bounding box center [312, 411] width 140 height 118
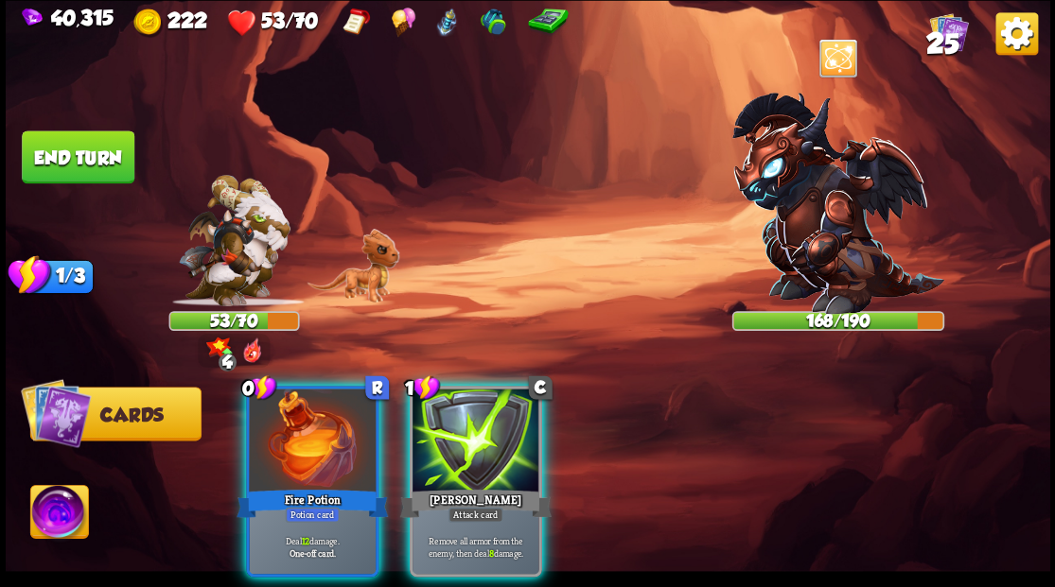
click at [479, 448] on div at bounding box center [475, 442] width 127 height 107
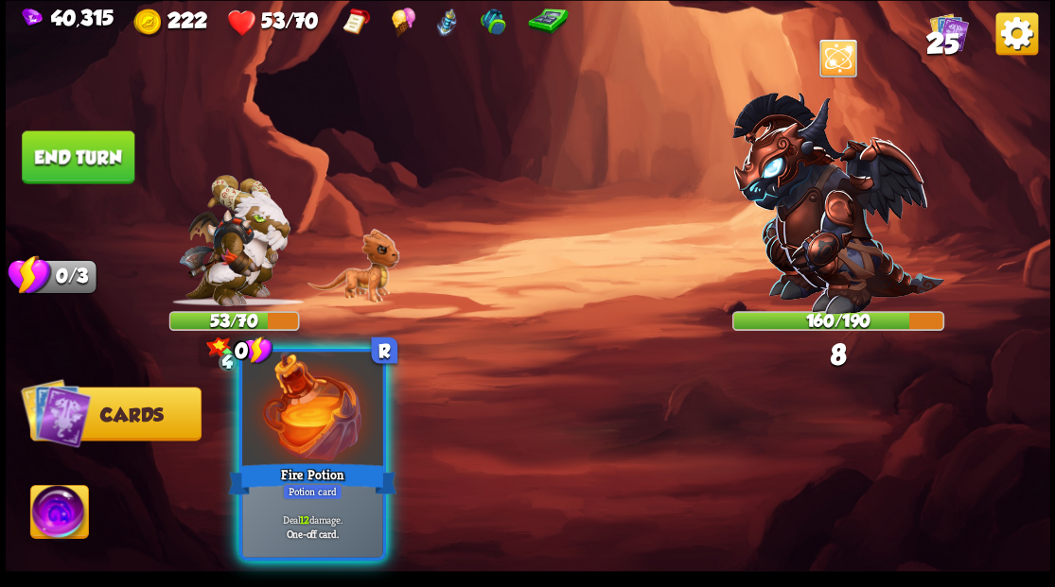
click at [340, 426] on div at bounding box center [312, 411] width 140 height 118
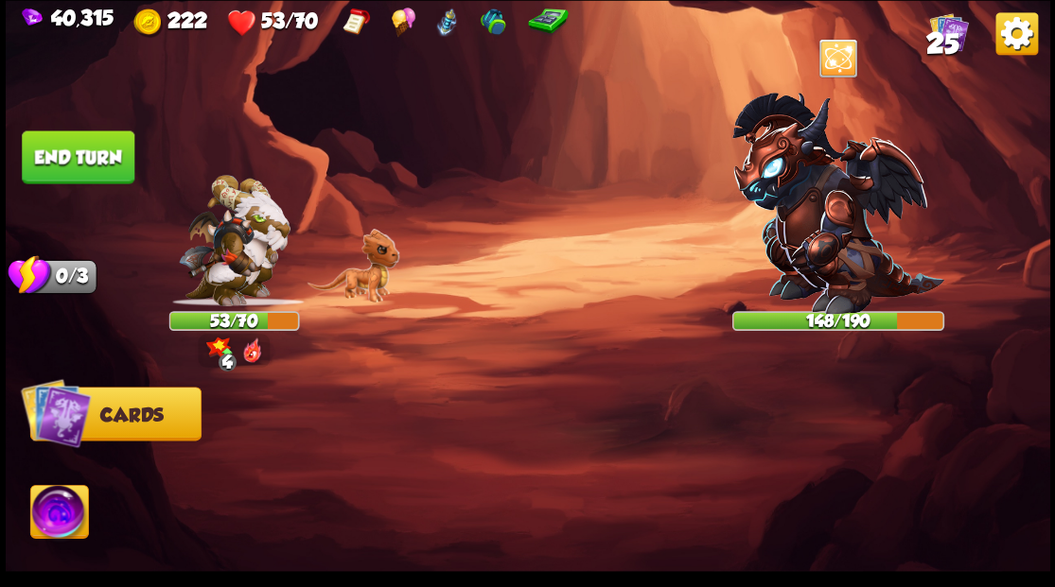
click at [89, 150] on button "End turn" at bounding box center [78, 157] width 113 height 53
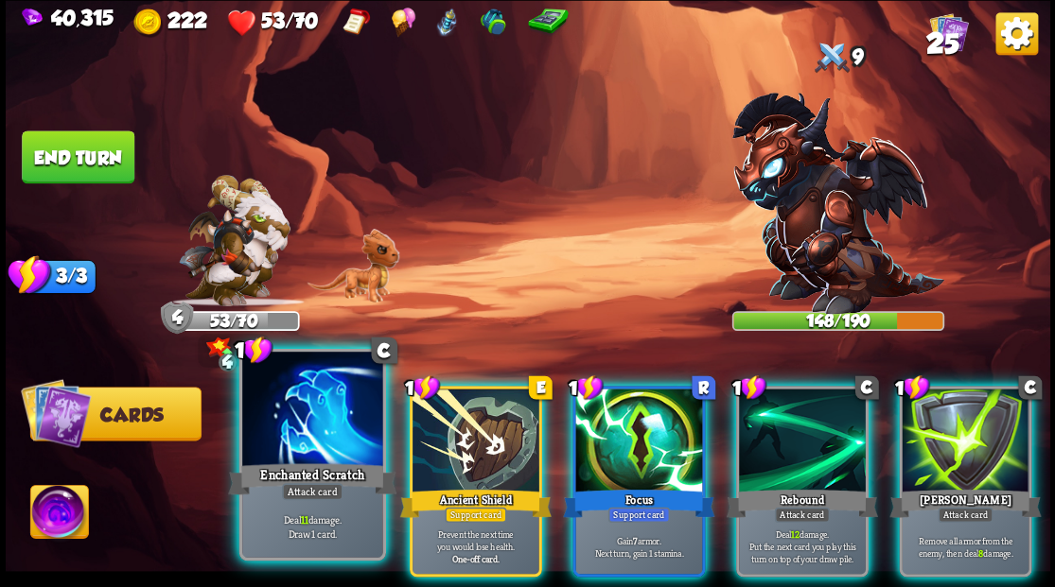
click at [293, 422] on div at bounding box center [312, 411] width 140 height 118
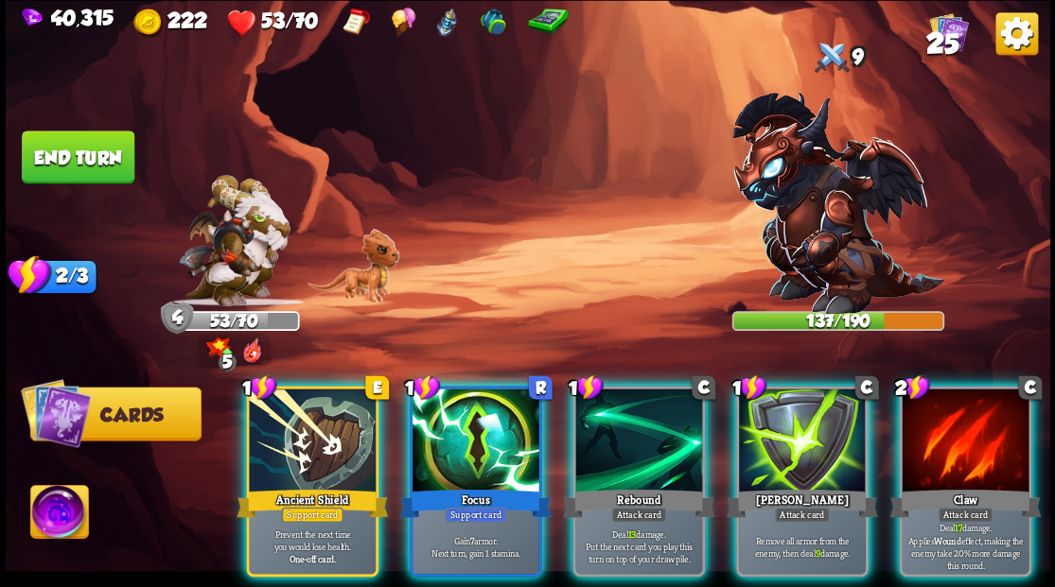
click at [349, 426] on div at bounding box center [312, 442] width 127 height 107
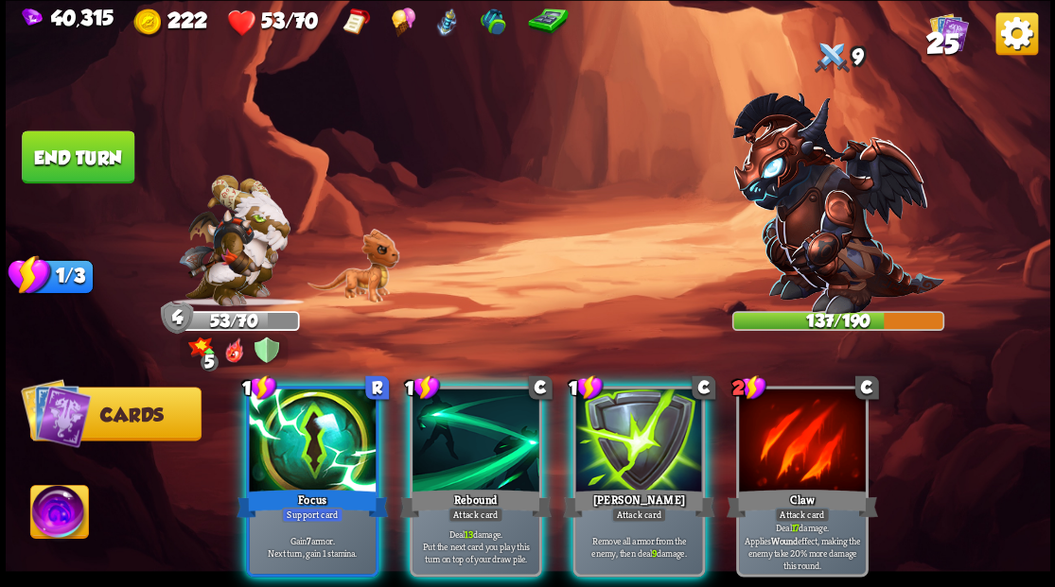
click at [458, 434] on div at bounding box center [475, 442] width 127 height 107
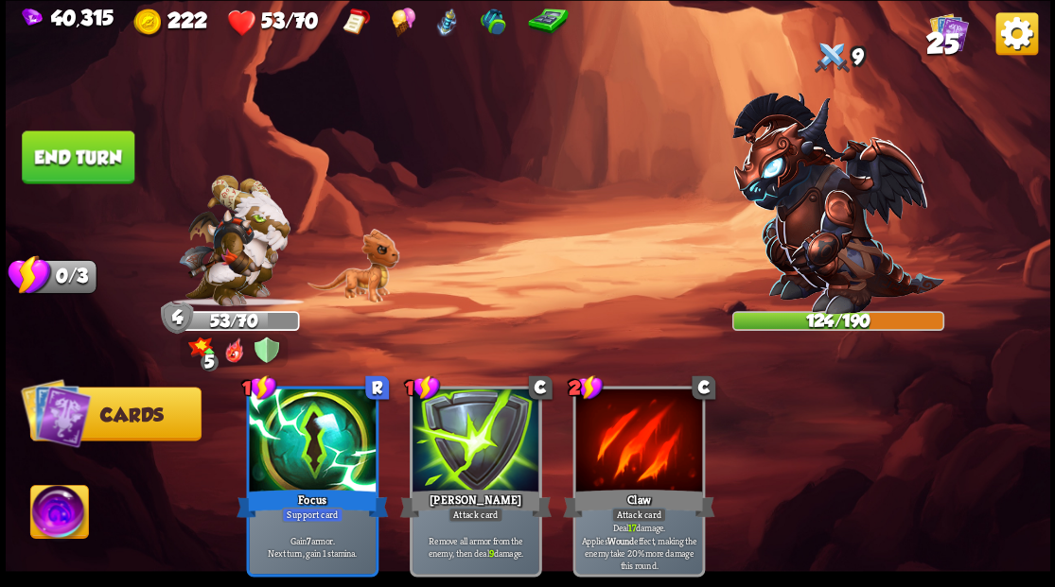
drag, startPoint x: 61, startPoint y: 148, endPoint x: 123, endPoint y: 138, distance: 62.2
click at [69, 144] on button "End turn" at bounding box center [78, 157] width 113 height 53
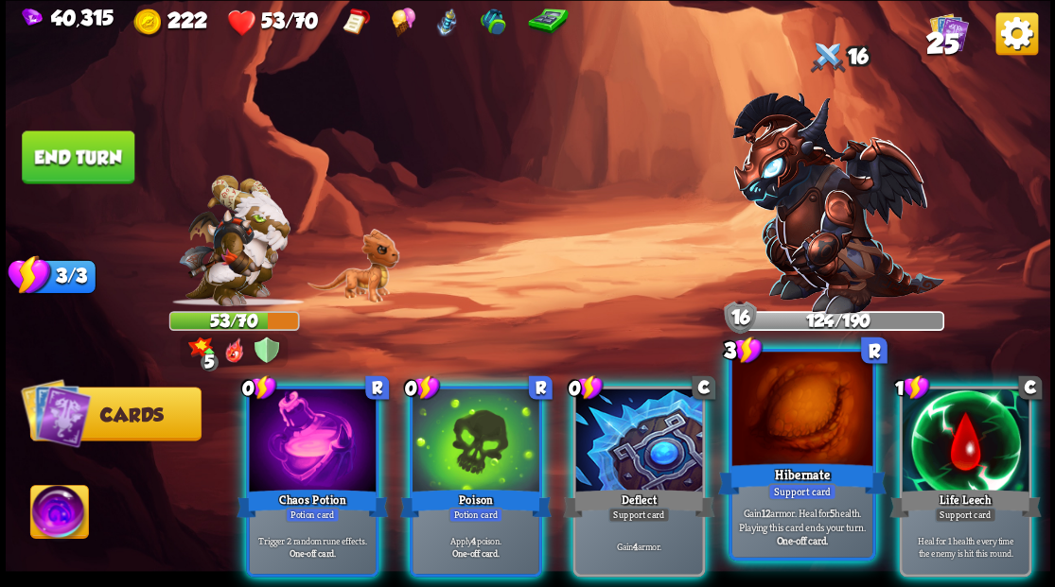
click at [799, 438] on div at bounding box center [801, 411] width 140 height 118
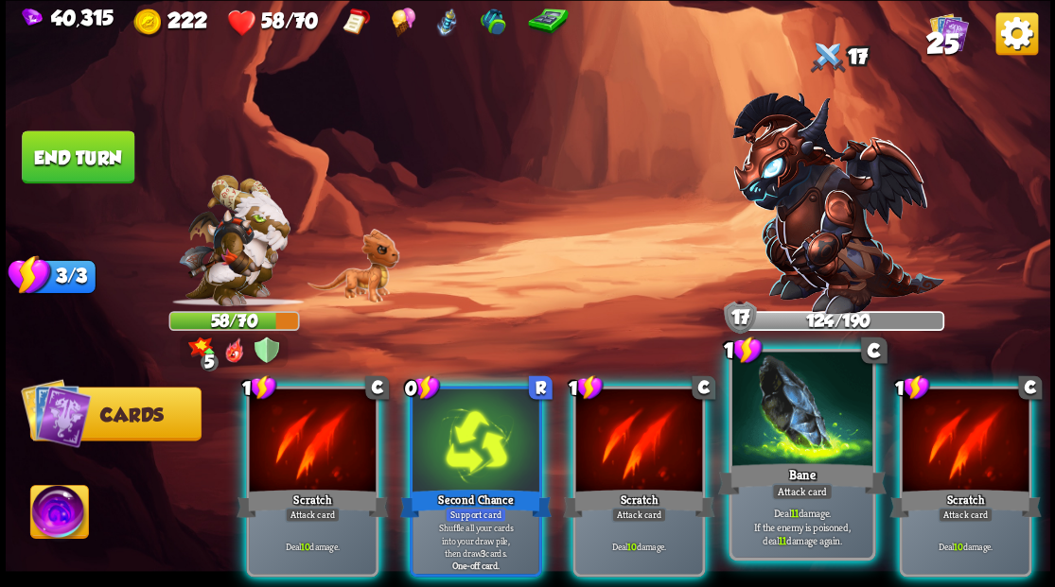
click at [774, 434] on div at bounding box center [801, 411] width 140 height 118
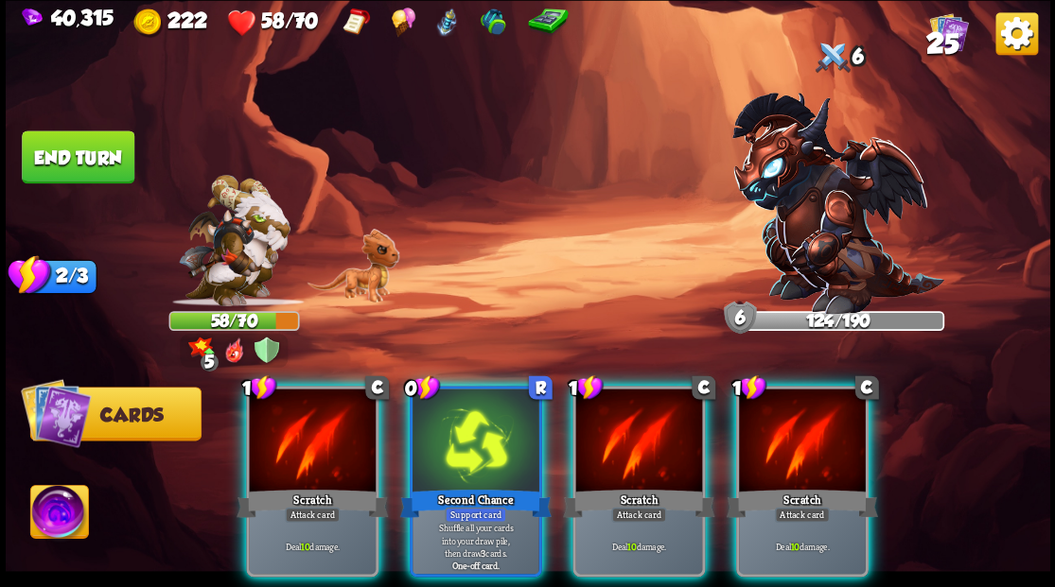
click at [769, 417] on div at bounding box center [802, 442] width 127 height 107
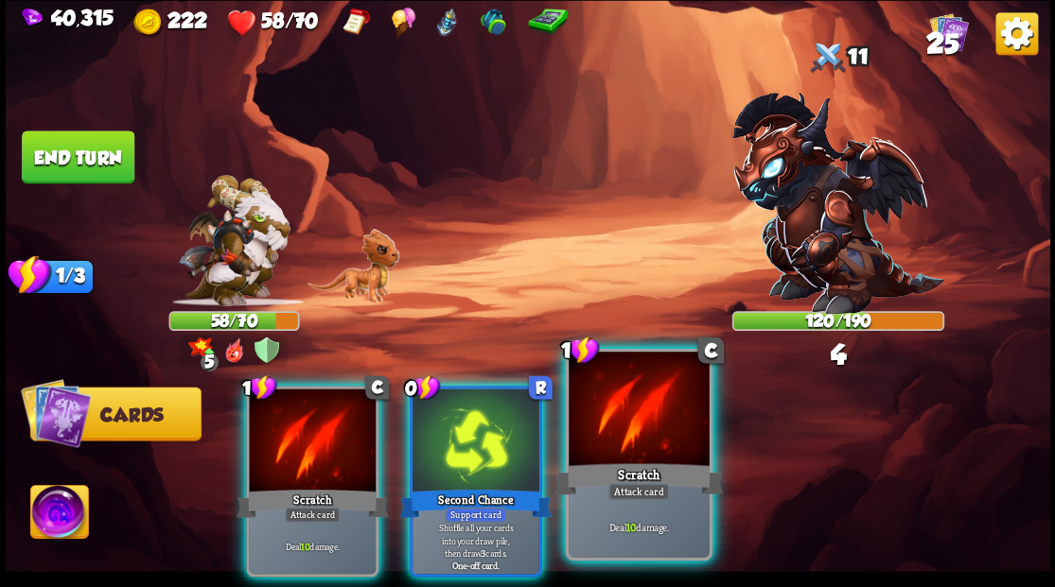
click at [590, 392] on div at bounding box center [638, 411] width 140 height 118
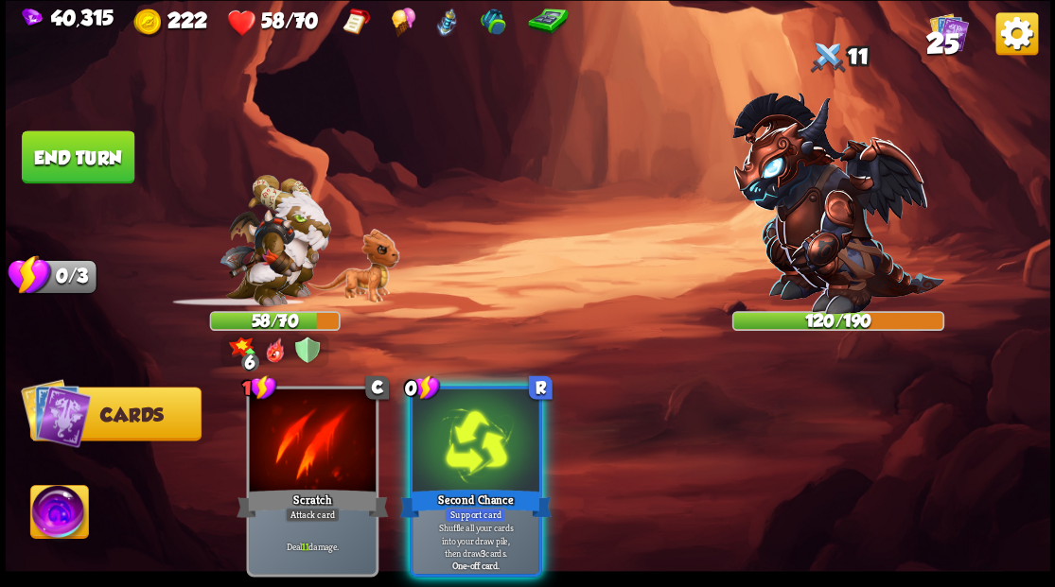
click at [504, 389] on div at bounding box center [475, 442] width 127 height 107
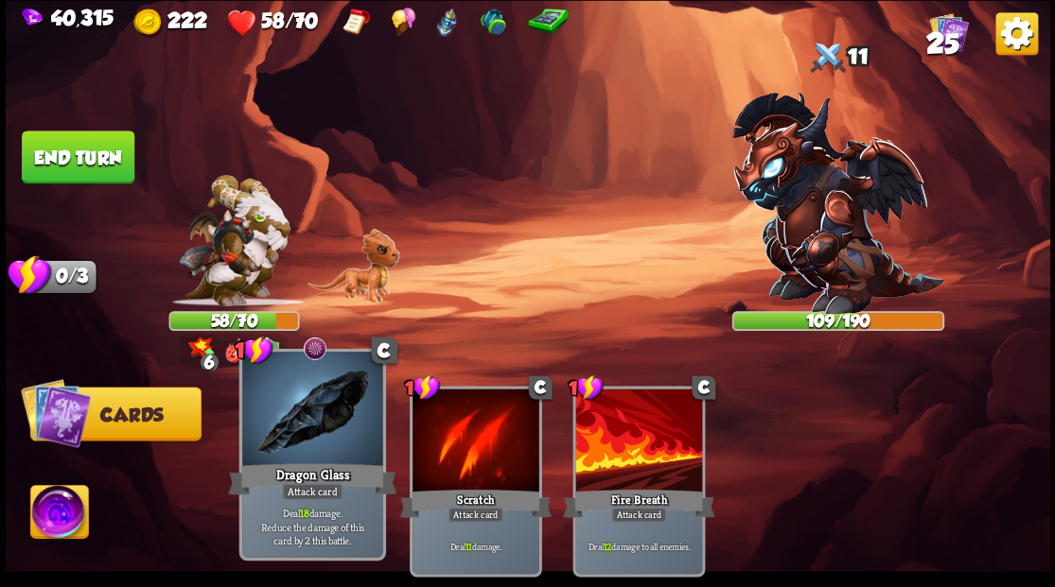
click at [305, 439] on div at bounding box center [312, 411] width 140 height 118
